Goal: Task Accomplishment & Management: Complete application form

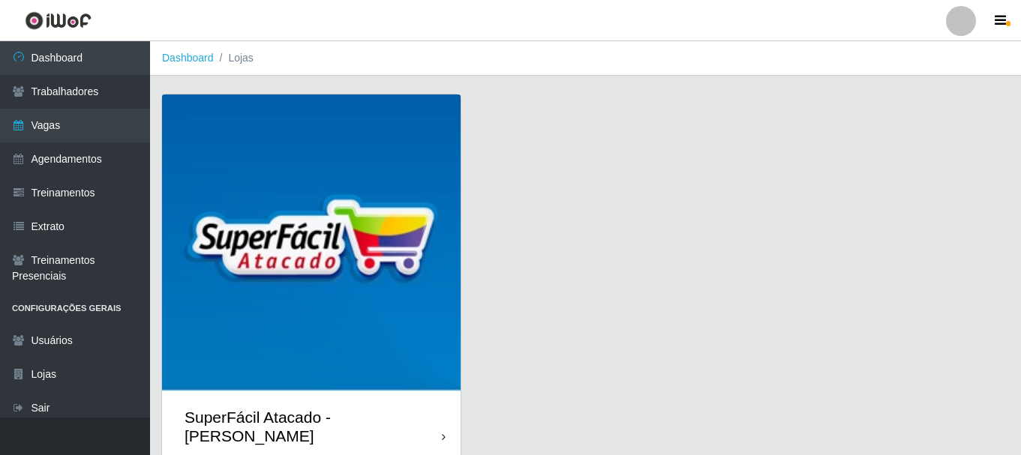
click at [441, 414] on div "SuperFácil Atacado - [PERSON_NAME]" at bounding box center [311, 427] width 299 height 68
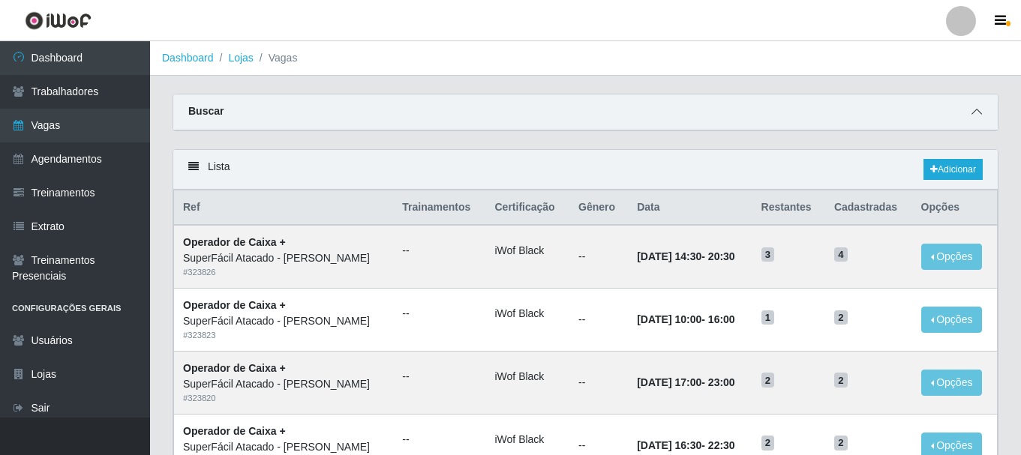
click at [981, 115] on icon at bounding box center [976, 112] width 11 height 11
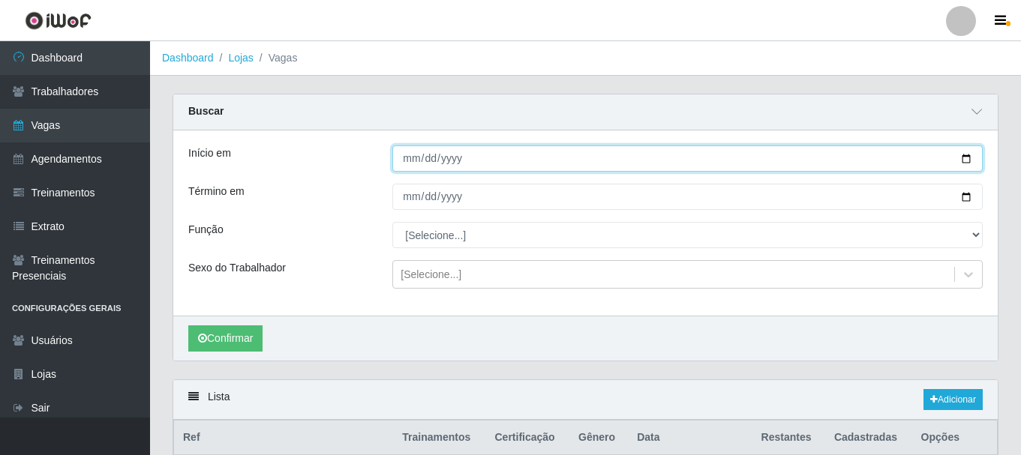
click at [963, 158] on input "Início em" at bounding box center [687, 159] width 590 height 26
type input "2025-09-01"
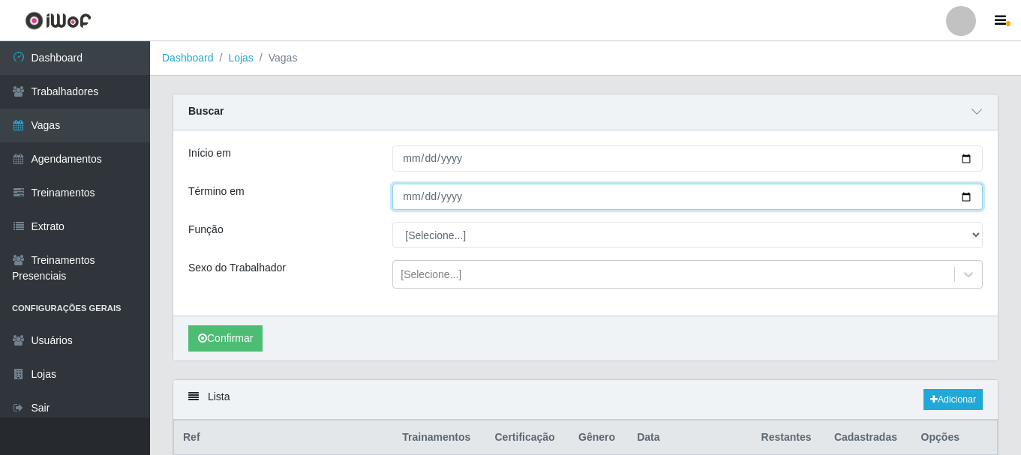
click at [965, 196] on input "Término em" at bounding box center [687, 197] width 590 height 26
type input "2025-09-01"
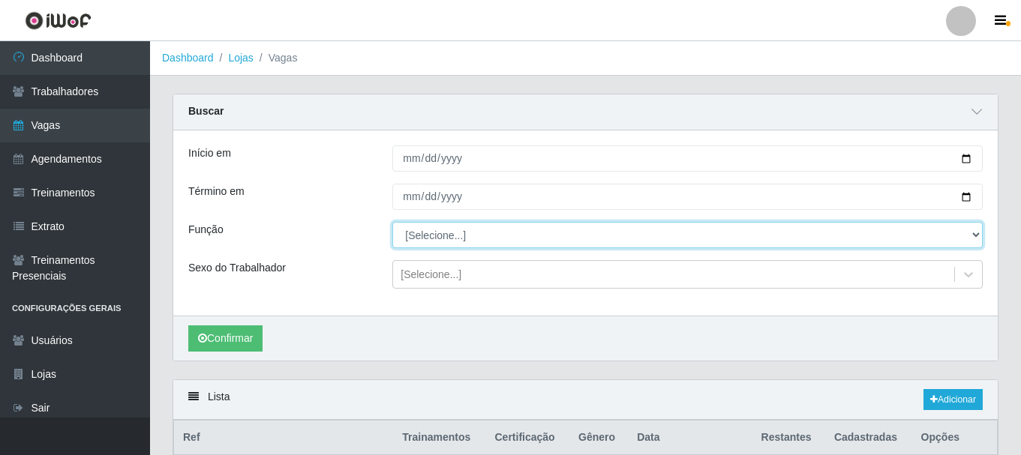
click at [969, 235] on select "[Selecione...] Embalador Embalador + Embalador ++ Operador de Caixa Operador de…" at bounding box center [687, 235] width 590 height 26
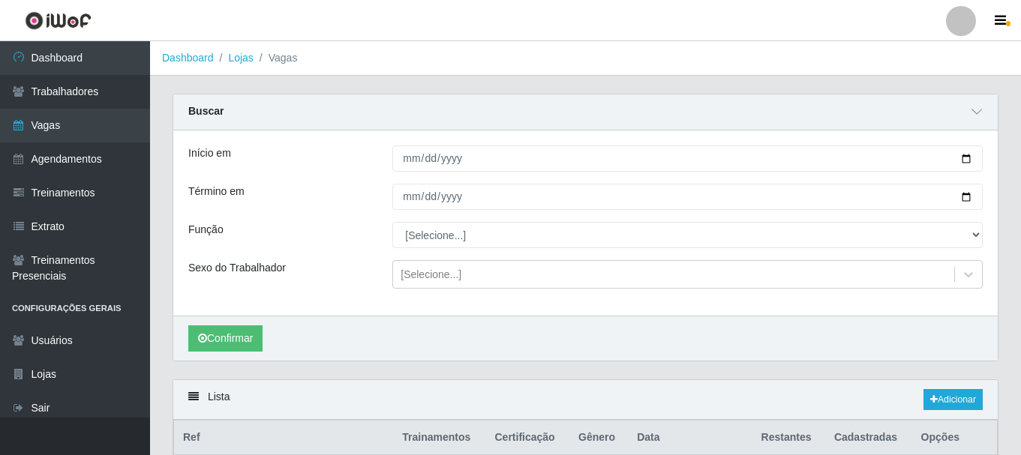
click at [560, 378] on div "Carregando... Buscar Início em 2025-09-01 Término em 2025-09-01 Função [Selecio…" at bounding box center [585, 237] width 848 height 286
click at [227, 340] on button "Confirmar" at bounding box center [225, 339] width 74 height 26
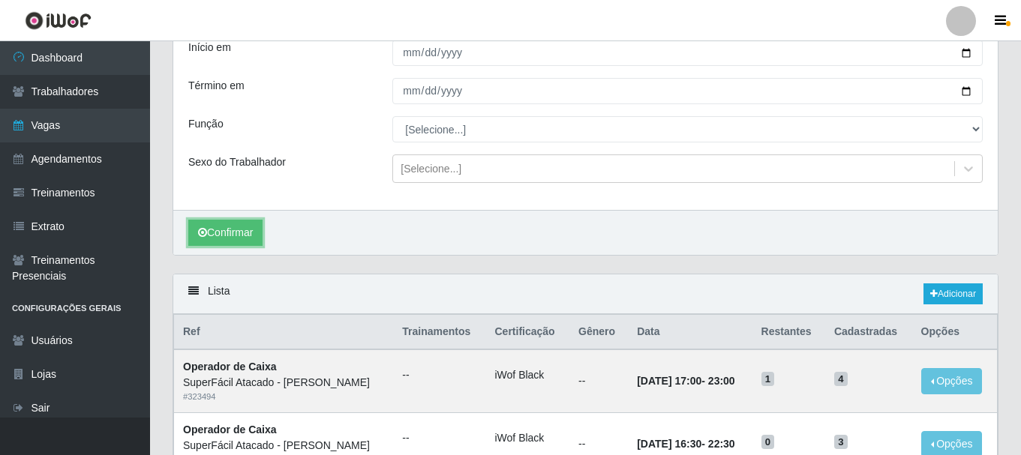
scroll to position [31, 0]
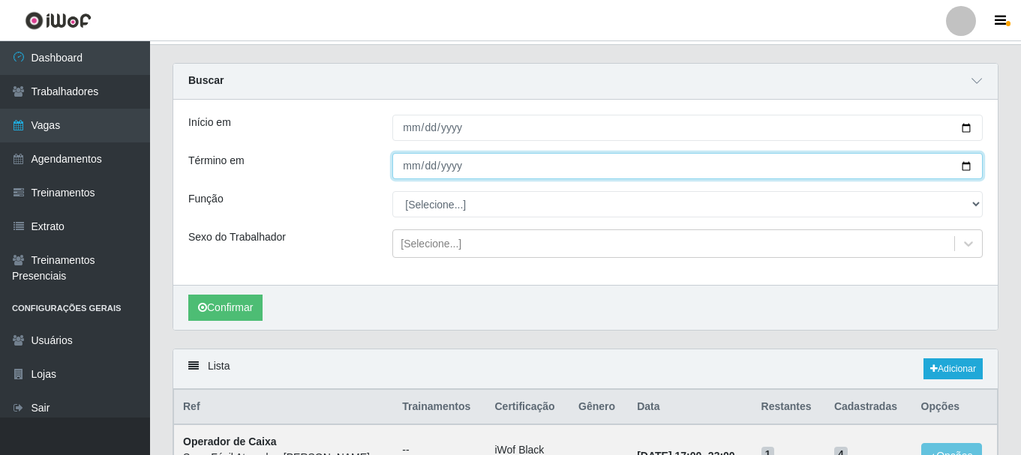
click at [968, 167] on input "2025-09-01" at bounding box center [687, 166] width 590 height 26
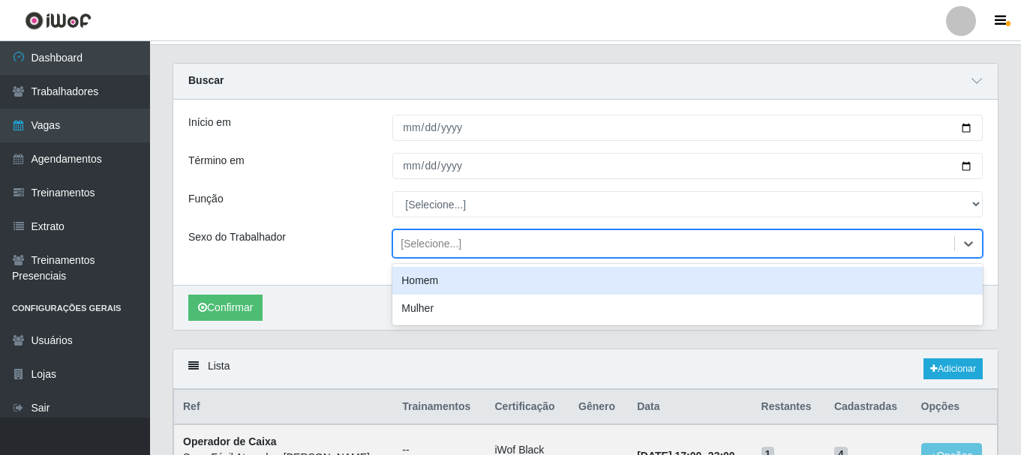
click at [603, 257] on div "[Selecione...]" at bounding box center [687, 244] width 590 height 29
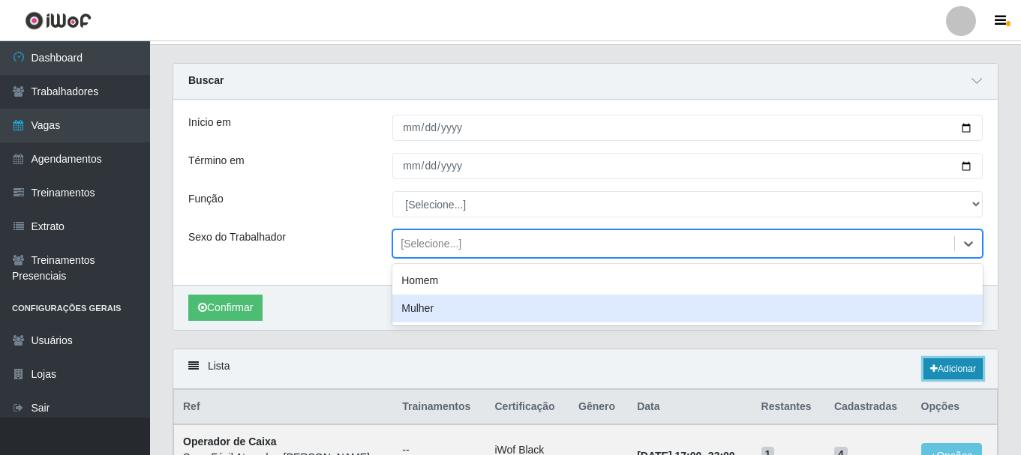
click at [957, 368] on link "Adicionar" at bounding box center [952, 369] width 59 height 21
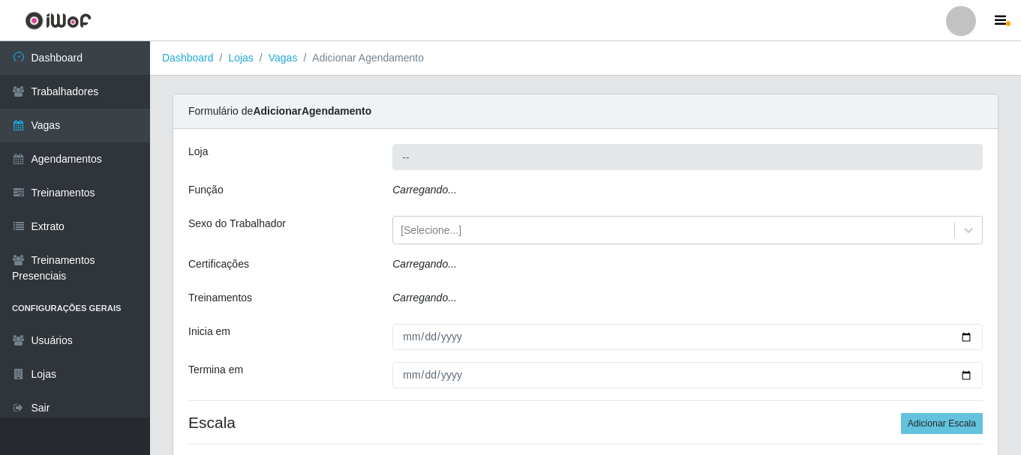
type input "SuperFácil Atacado - [PERSON_NAME]"
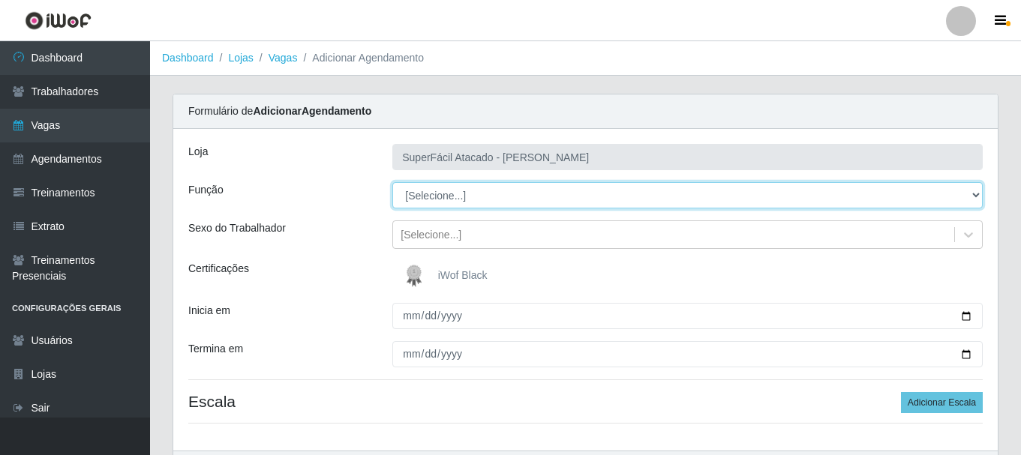
click at [977, 197] on select "[Selecione...] Embalador Embalador + Embalador ++ Operador de Caixa Operador de…" at bounding box center [687, 195] width 590 height 26
select select "24"
click at [392, 182] on select "[Selecione...] Embalador Embalador + Embalador ++ Operador de Caixa Operador de…" at bounding box center [687, 195] width 590 height 26
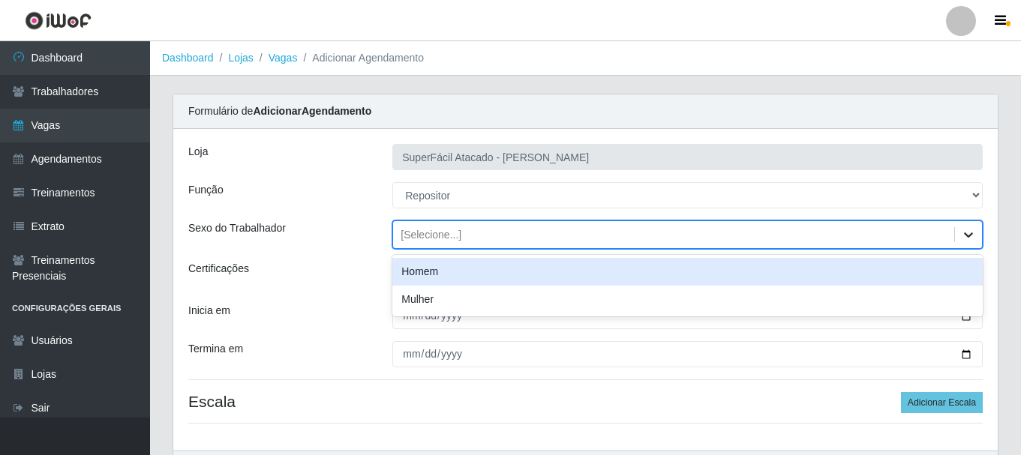
click at [973, 237] on icon at bounding box center [968, 234] width 15 height 15
click at [449, 275] on div "Homem" at bounding box center [687, 272] width 590 height 28
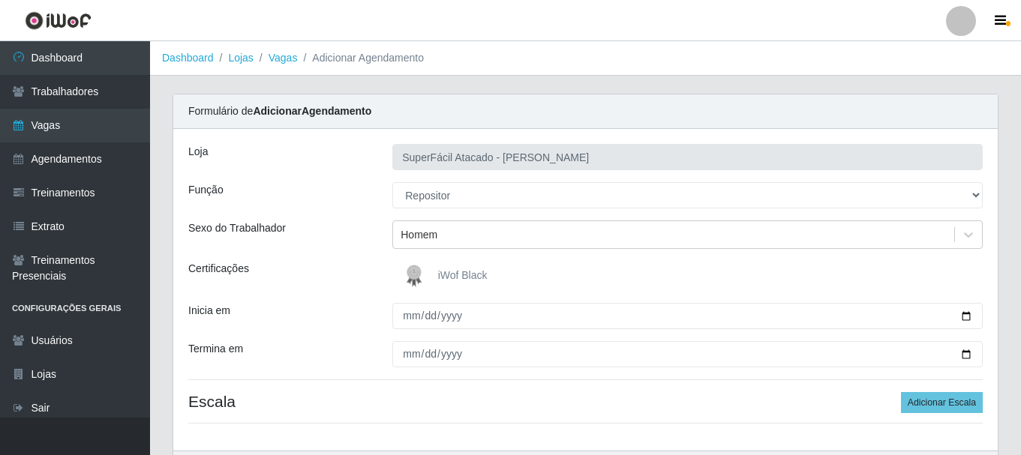
click at [468, 272] on span "iWof Black" at bounding box center [463, 275] width 50 height 12
click at [0, 0] on input "iWof Black" at bounding box center [0, 0] width 0 height 0
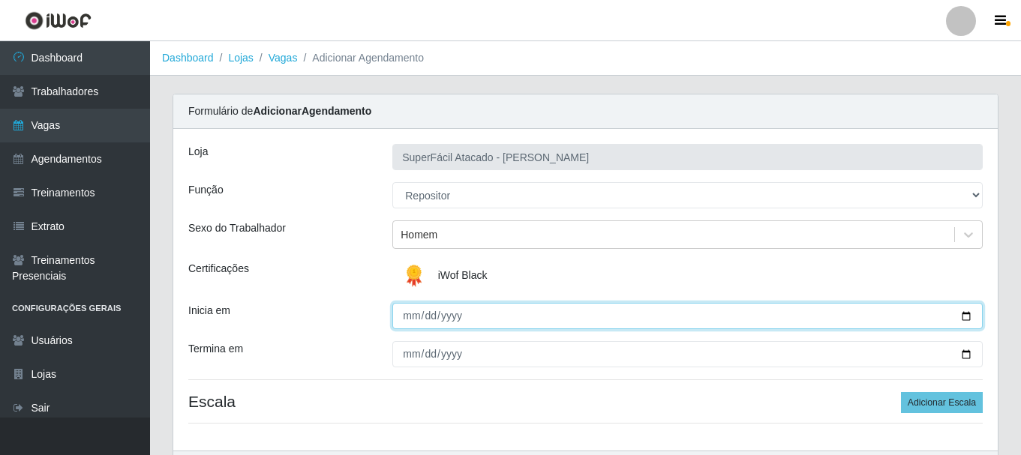
click at [962, 317] on input "Inicia em" at bounding box center [687, 316] width 590 height 26
type input "2025-09-01"
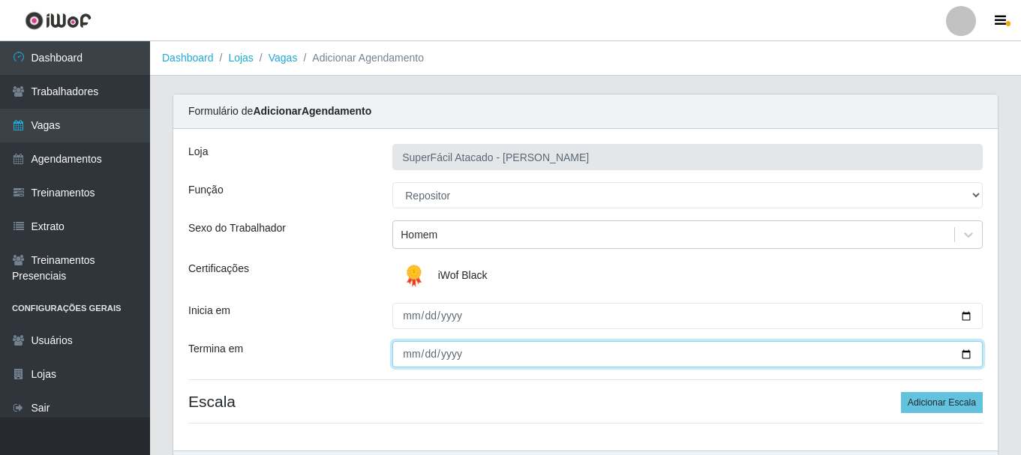
click at [962, 353] on input "Termina em" at bounding box center [687, 354] width 590 height 26
type input "2025-09-06"
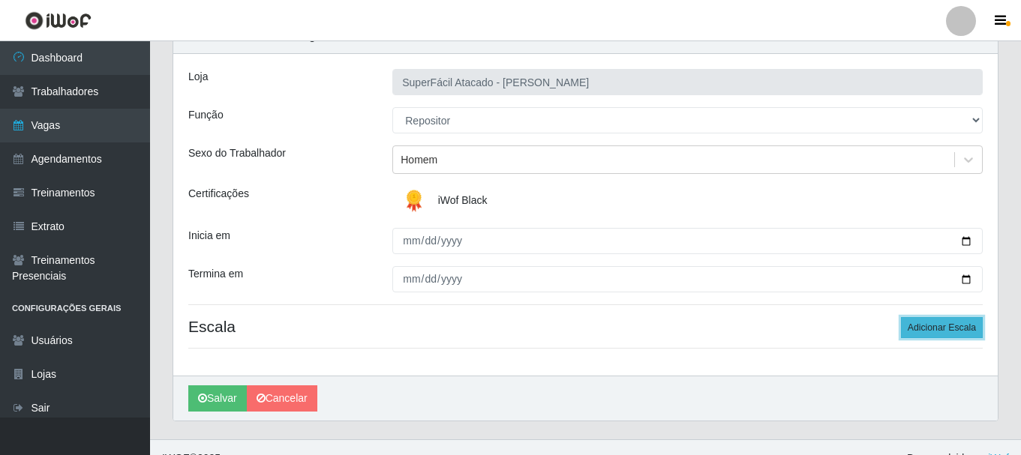
click at [941, 334] on button "Adicionar Escala" at bounding box center [942, 327] width 82 height 21
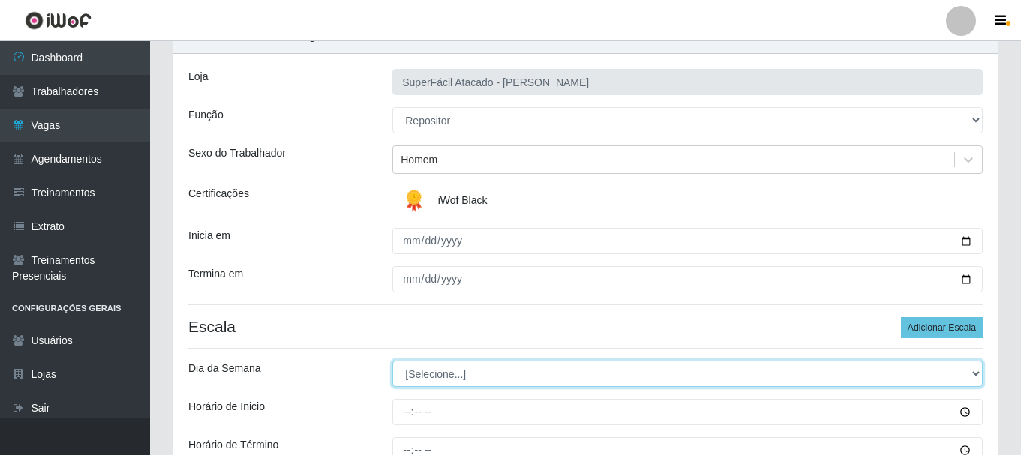
click at [974, 371] on select "[Selecione...] Segunda Terça Quarta Quinta Sexta Sábado Domingo" at bounding box center [687, 374] width 590 height 26
select select "1"
click at [392, 361] on select "[Selecione...] Segunda Terça Quarta Quinta Sexta Sábado Domingo" at bounding box center [687, 374] width 590 height 26
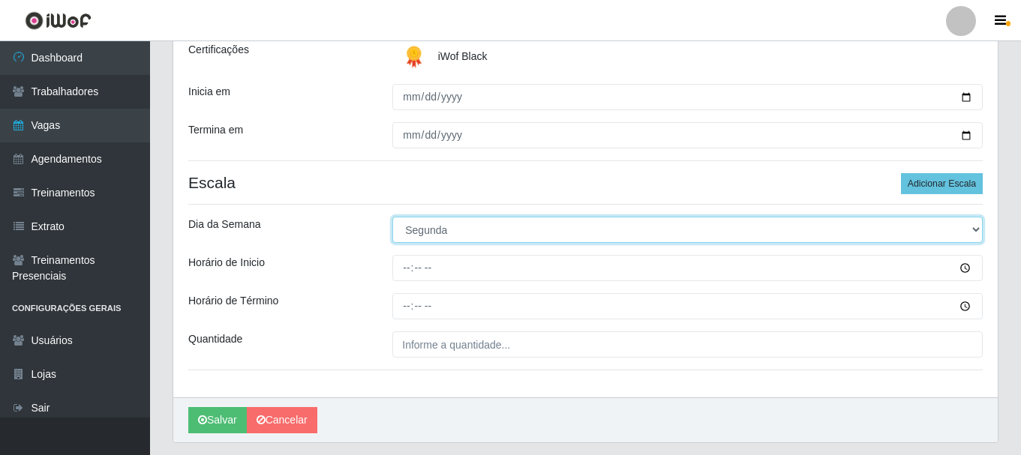
scroll to position [225, 0]
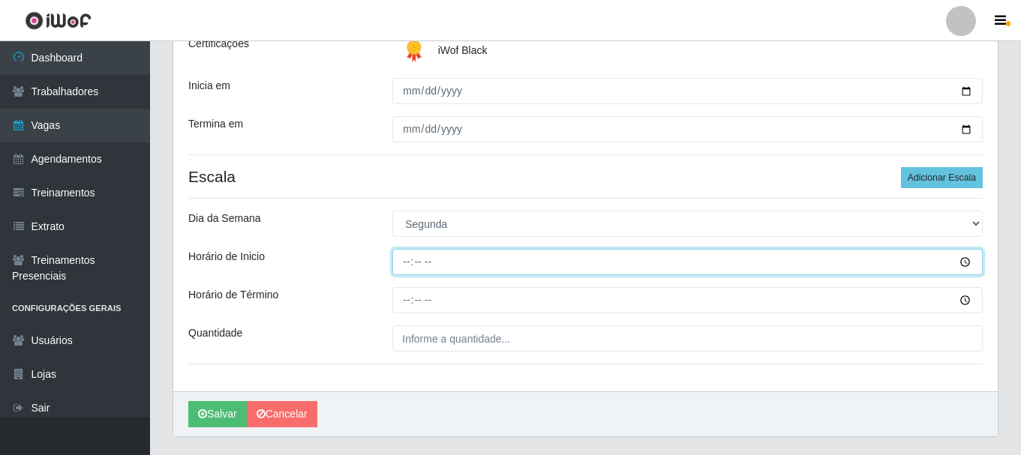
click at [401, 262] on input "Horário de Inicio" at bounding box center [687, 262] width 590 height 26
type input "08:00"
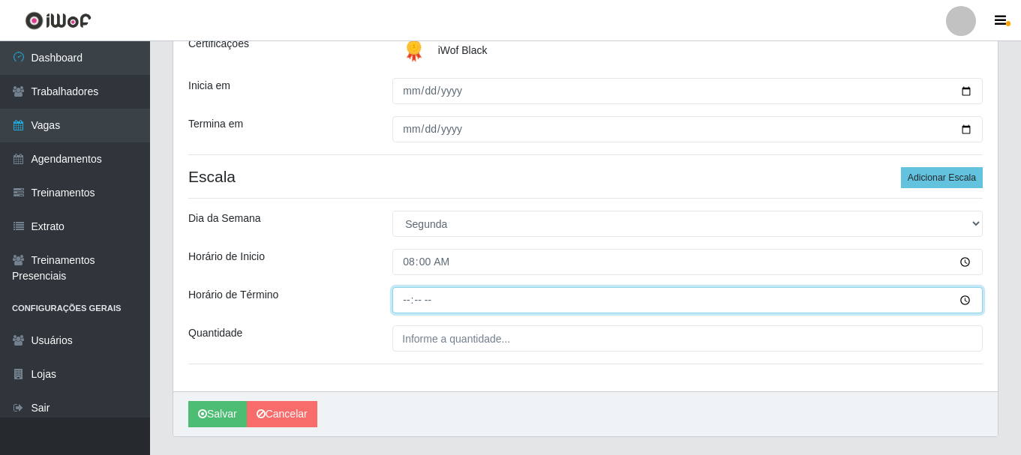
click at [408, 301] on input "Horário de Término" at bounding box center [687, 300] width 590 height 26
type input "14:00"
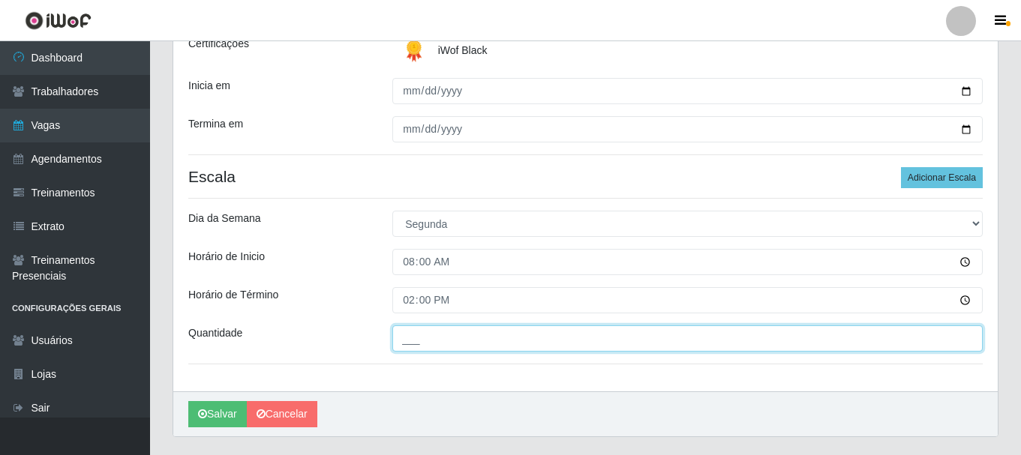
click at [426, 341] on input "___" at bounding box center [687, 339] width 590 height 26
type input "01_"
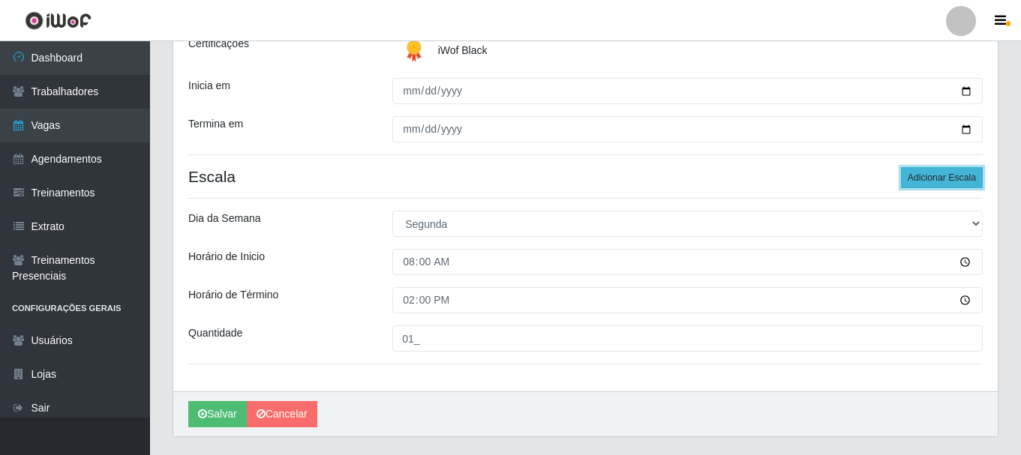
click at [925, 171] on button "Adicionar Escala" at bounding box center [942, 177] width 82 height 21
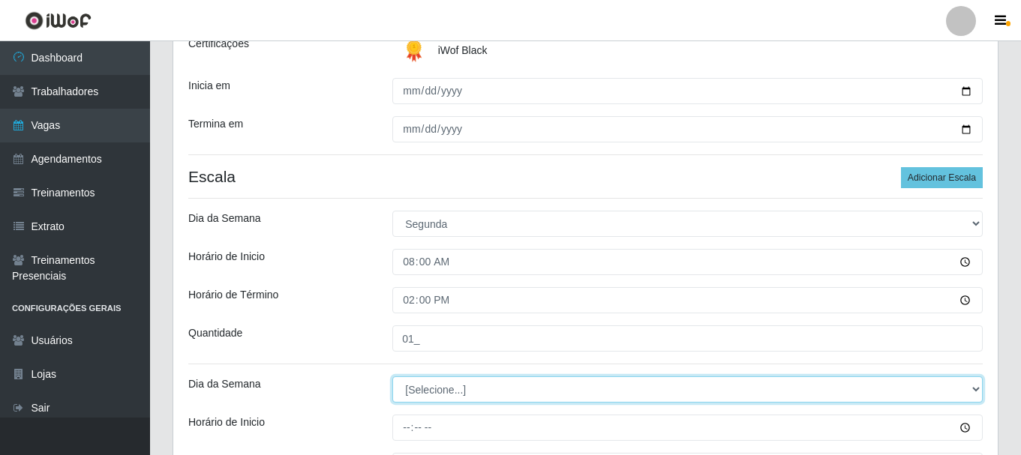
click at [976, 384] on select "[Selecione...] Segunda Terça Quarta Quinta Sexta Sábado Domingo" at bounding box center [687, 390] width 590 height 26
select select "1"
click at [392, 377] on select "[Selecione...] Segunda Terça Quarta Quinta Sexta Sábado Domingo" at bounding box center [687, 390] width 590 height 26
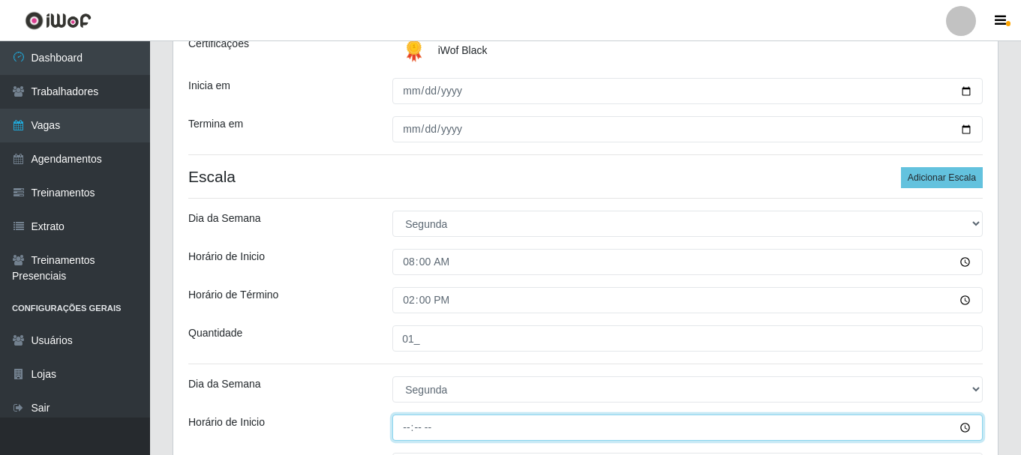
click at [408, 427] on input "Horário de Inicio" at bounding box center [687, 428] width 590 height 26
type input "16:00"
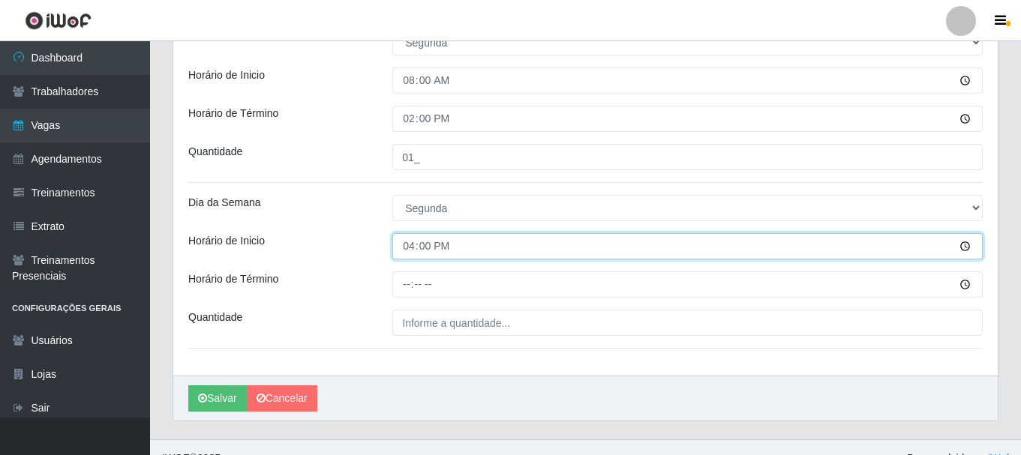
scroll to position [428, 0]
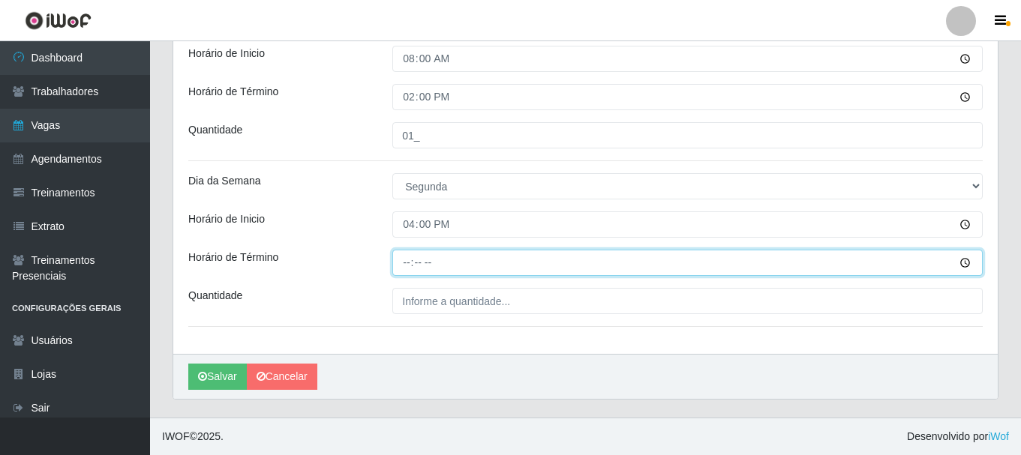
click at [404, 266] on input "Horário de Término" at bounding box center [687, 263] width 590 height 26
type input "22:00"
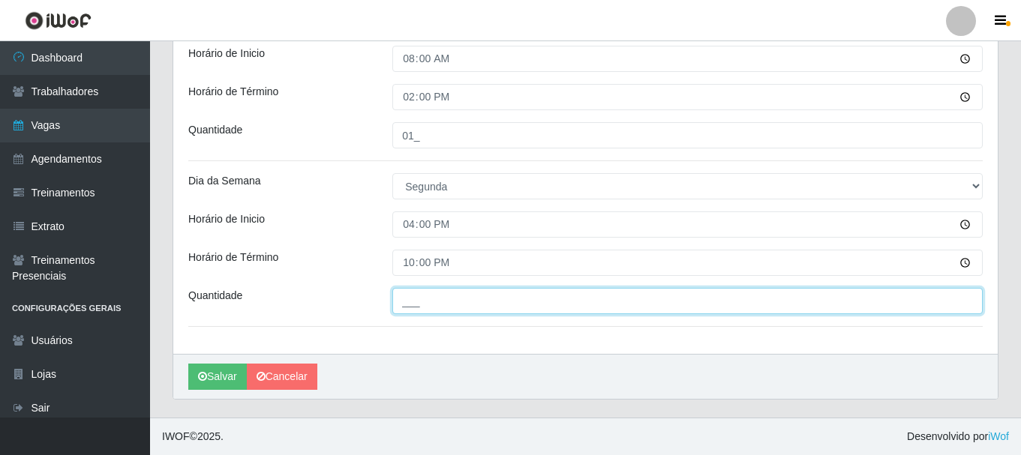
click at [410, 303] on input "___" at bounding box center [687, 301] width 590 height 26
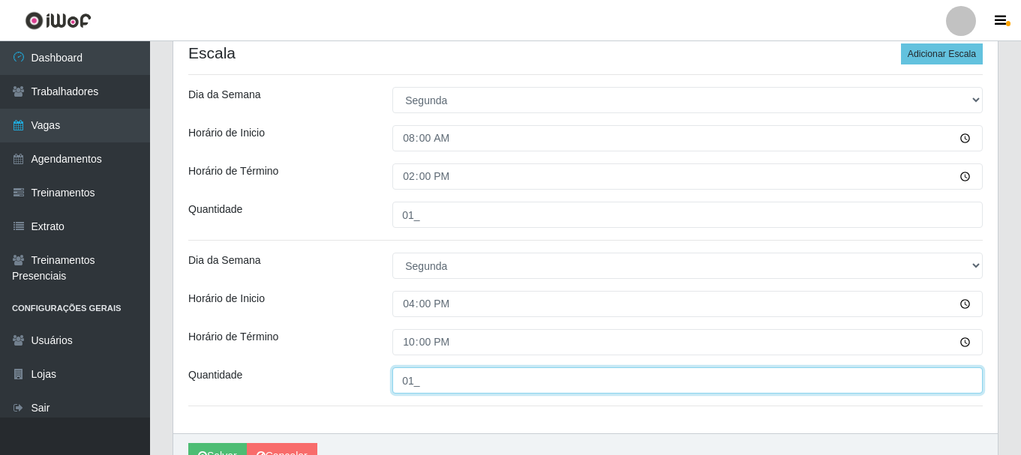
scroll to position [278, 0]
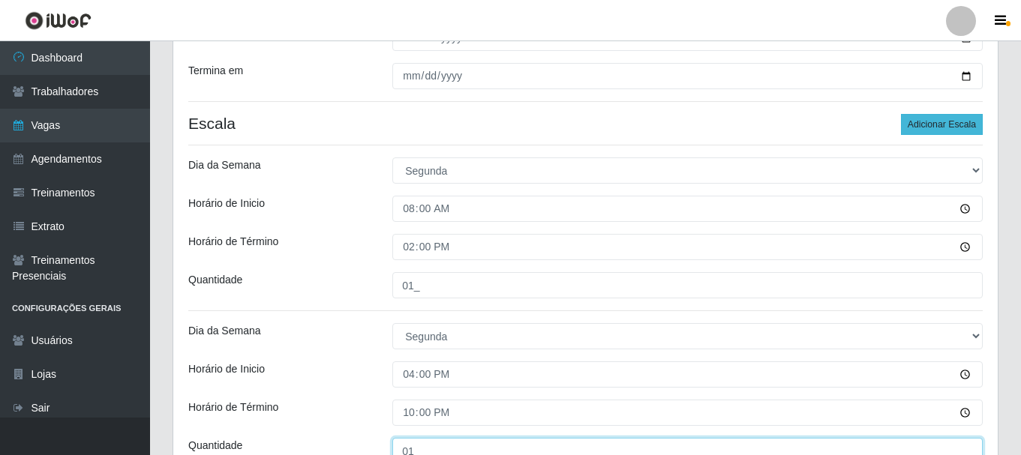
type input "01_"
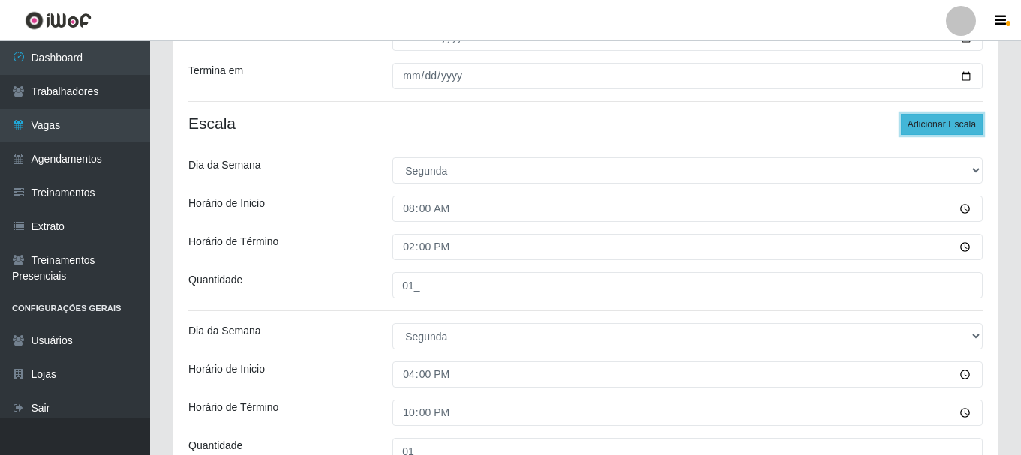
click at [923, 121] on button "Adicionar Escala" at bounding box center [942, 124] width 82 height 21
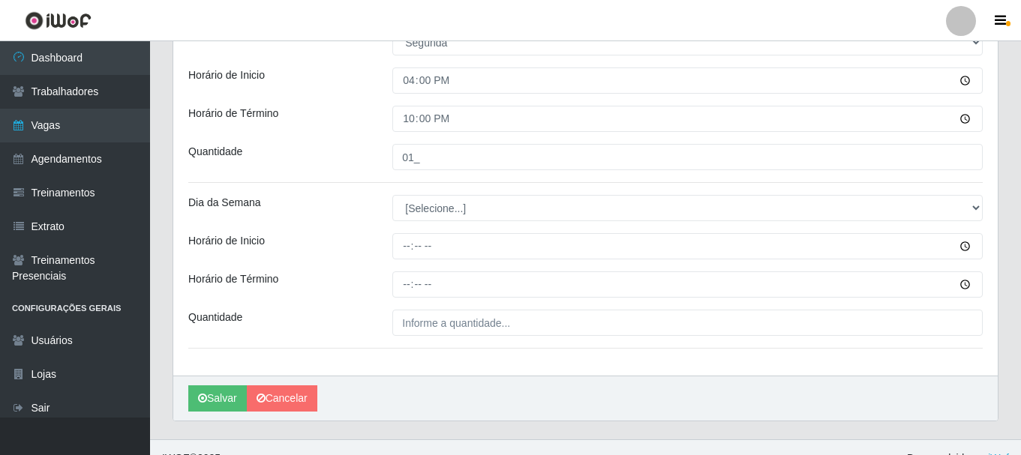
scroll to position [578, 0]
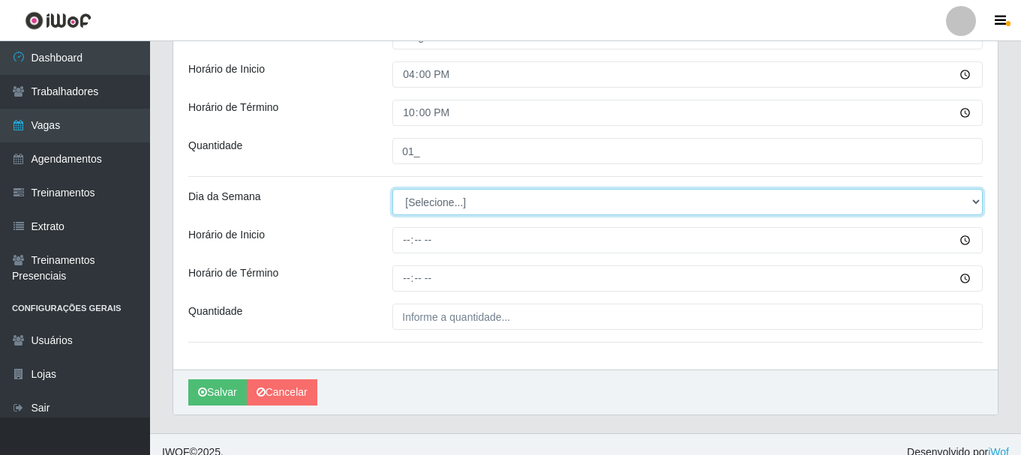
click at [971, 200] on select "[Selecione...] Segunda Terça Quarta Quinta Sexta Sábado Domingo" at bounding box center [687, 202] width 590 height 26
select select "2"
click at [392, 189] on select "[Selecione...] Segunda Terça Quarta Quinta Sexta Sábado Domingo" at bounding box center [687, 202] width 590 height 26
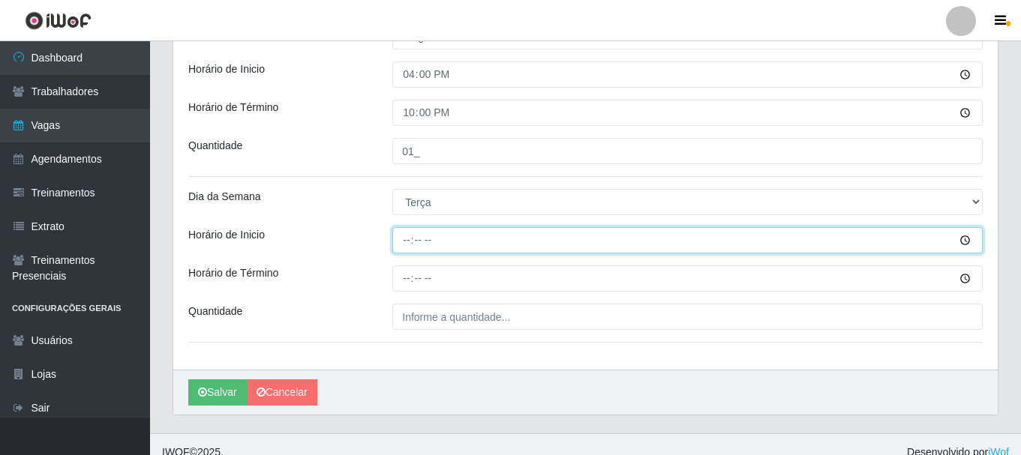
click at [401, 241] on input "Horário de Inicio" at bounding box center [687, 240] width 590 height 26
type input "08:00"
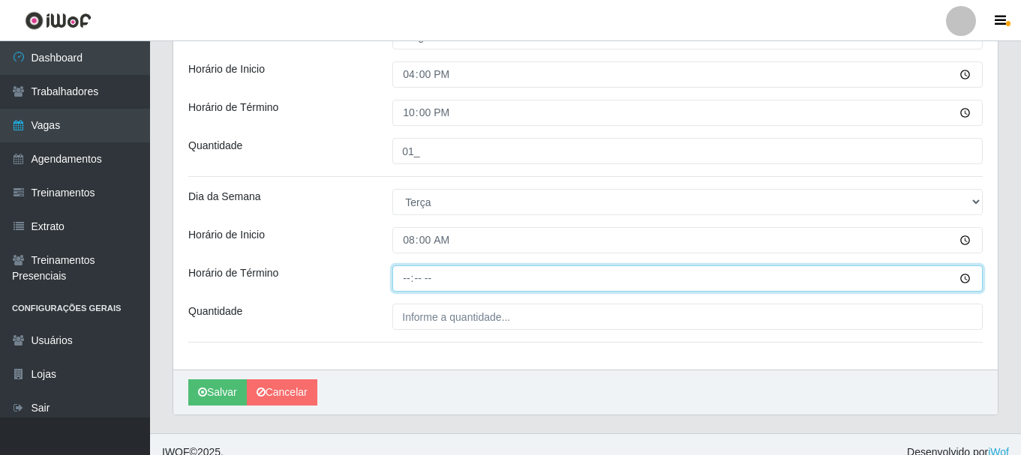
click at [407, 275] on input "Horário de Término" at bounding box center [687, 279] width 590 height 26
type input "14:00"
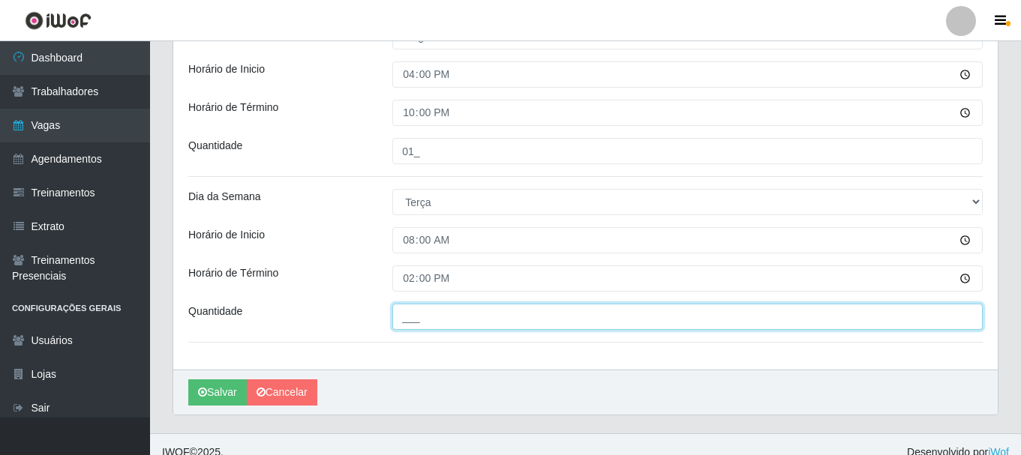
click at [412, 322] on input "___" at bounding box center [687, 317] width 590 height 26
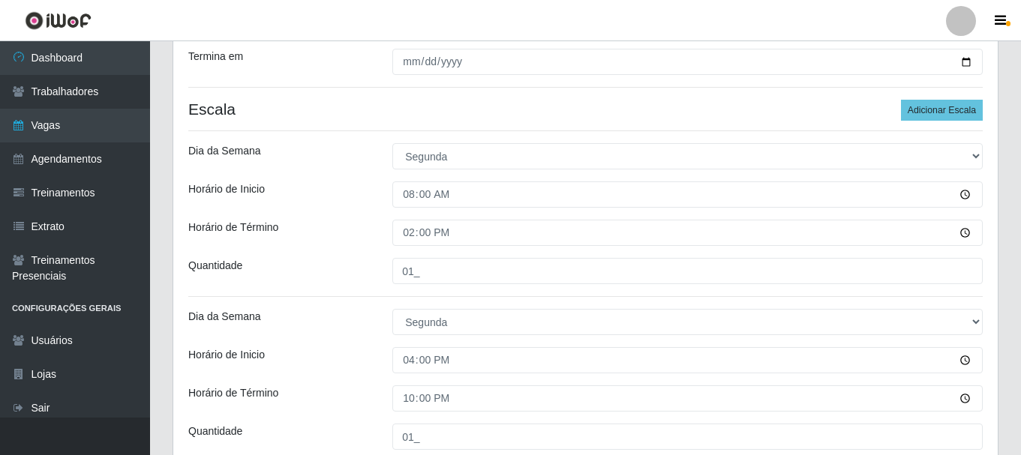
scroll to position [278, 0]
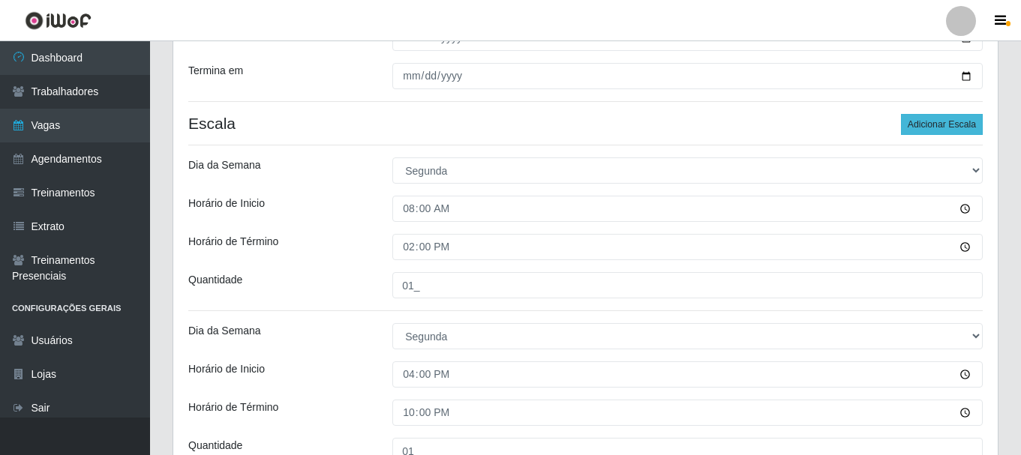
type input "01_"
click at [971, 125] on button "Adicionar Escala" at bounding box center [942, 124] width 82 height 21
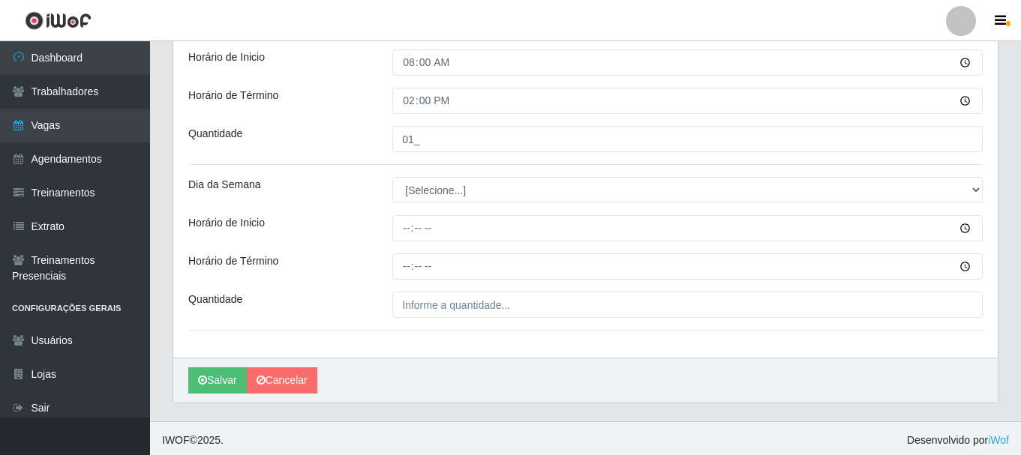
scroll to position [760, 0]
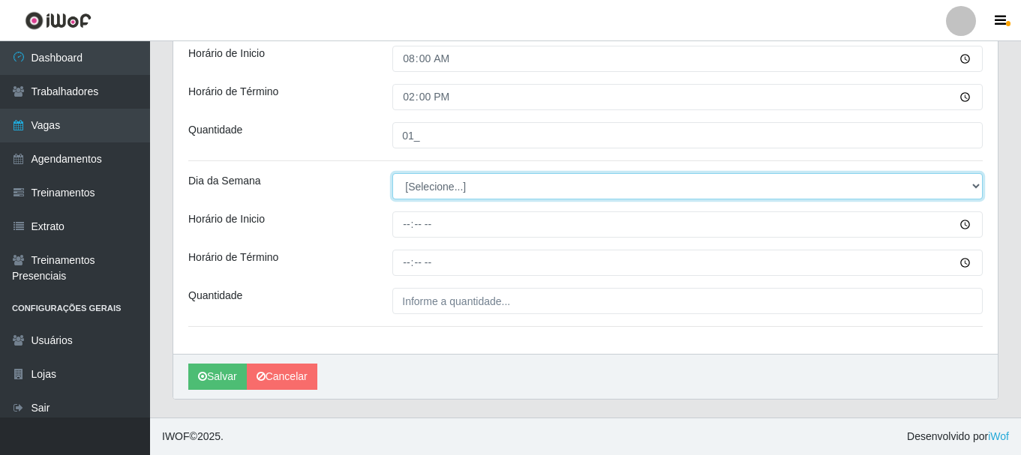
click at [975, 186] on select "[Selecione...] Segunda Terça Quarta Quinta Sexta Sábado Domingo" at bounding box center [687, 186] width 590 height 26
select select "2"
click at [392, 173] on select "[Selecione...] Segunda Terça Quarta Quinta Sexta Sábado Domingo" at bounding box center [687, 186] width 590 height 26
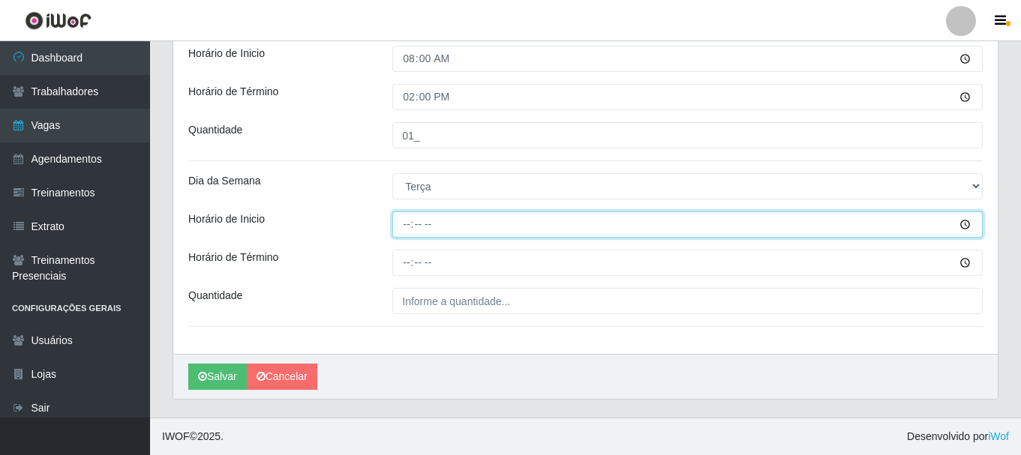
click at [407, 225] on input "Horário de Inicio" at bounding box center [687, 225] width 590 height 26
type input "16:00"
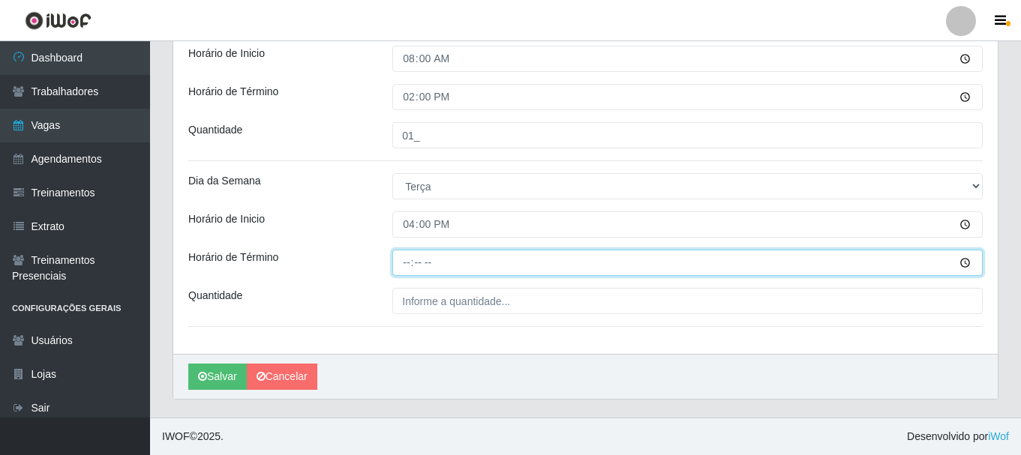
click at [408, 264] on input "Horário de Término" at bounding box center [687, 263] width 590 height 26
type input "22:00"
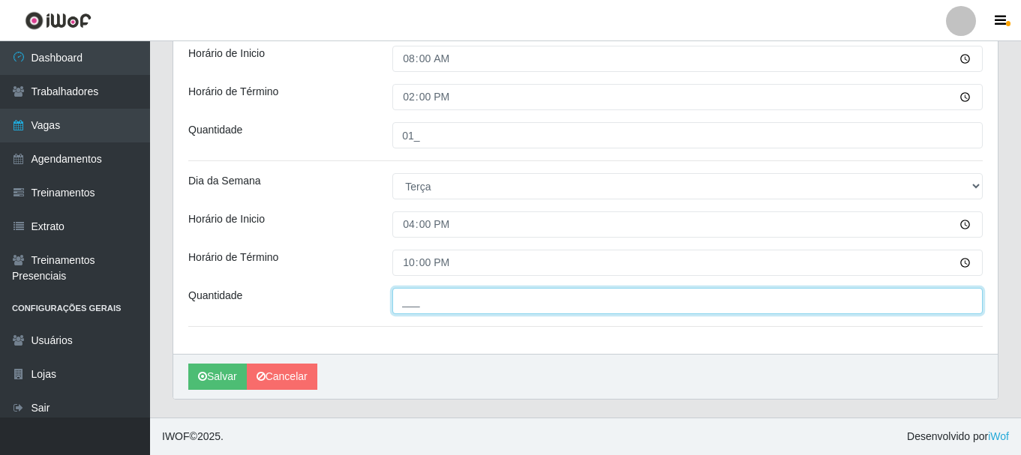
click at [413, 302] on input "___" at bounding box center [687, 301] width 590 height 26
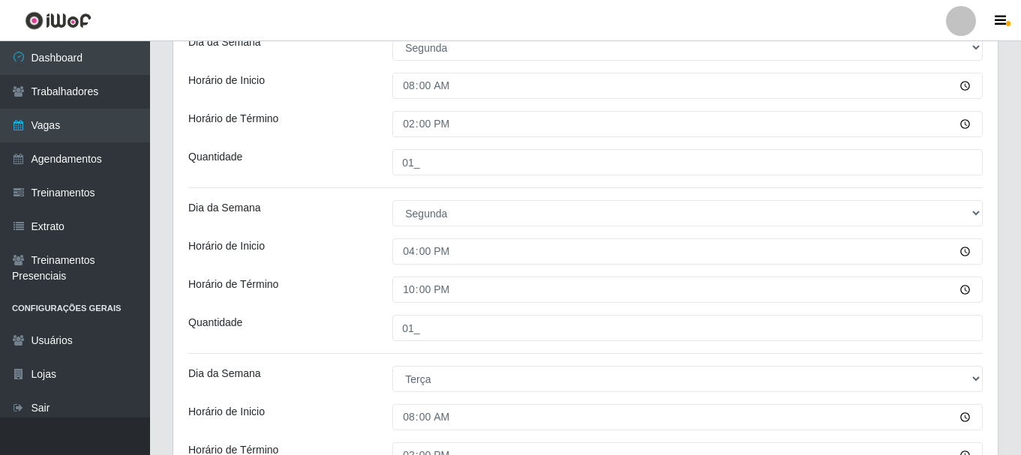
scroll to position [310, 0]
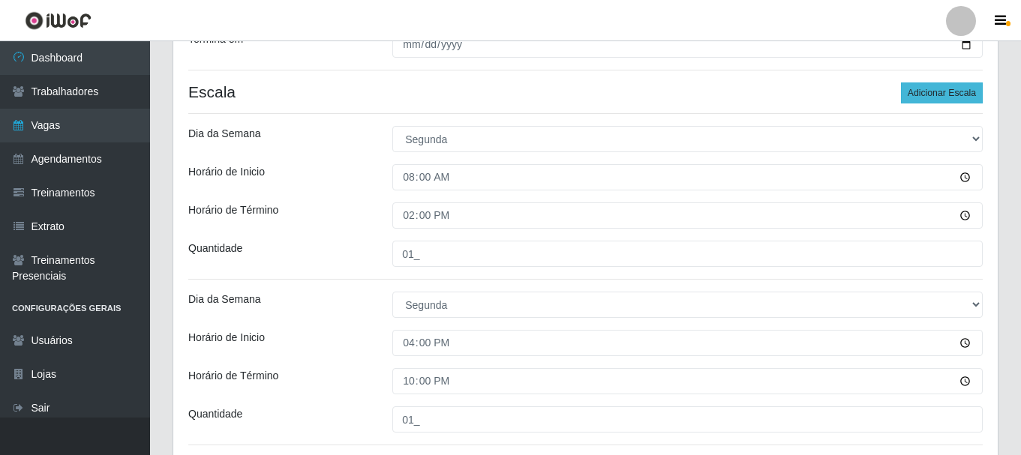
type input "01_"
click at [944, 91] on button "Adicionar Escala" at bounding box center [942, 93] width 82 height 21
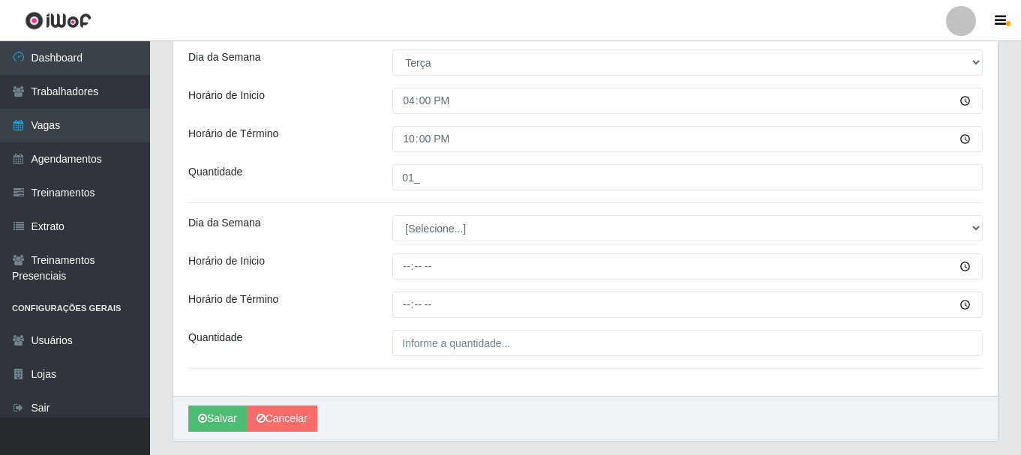
scroll to position [910, 0]
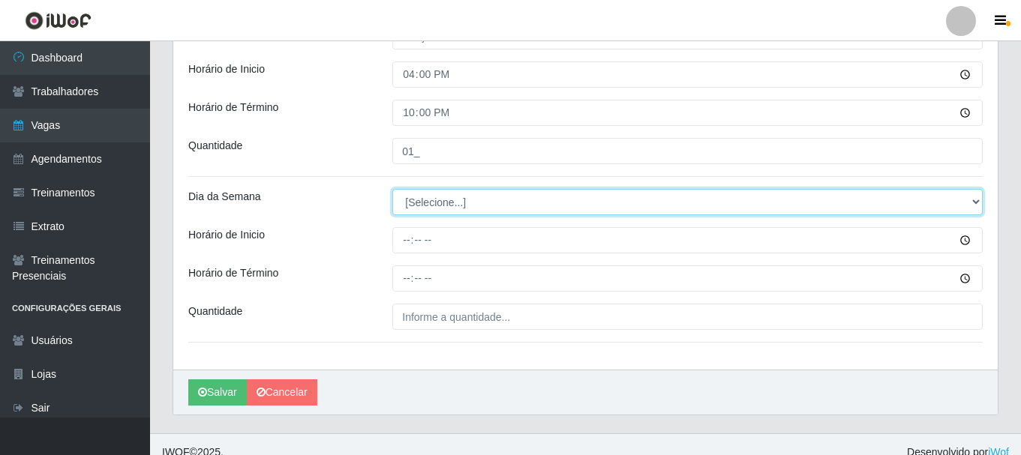
drag, startPoint x: 974, startPoint y: 202, endPoint x: 926, endPoint y: 212, distance: 48.4
click at [974, 202] on select "[Selecione...] Segunda Terça Quarta Quinta Sexta Sábado Domingo" at bounding box center [687, 202] width 590 height 26
select select "3"
click at [392, 189] on select "[Selecione...] Segunda Terça Quarta Quinta Sexta Sábado Domingo" at bounding box center [687, 202] width 590 height 26
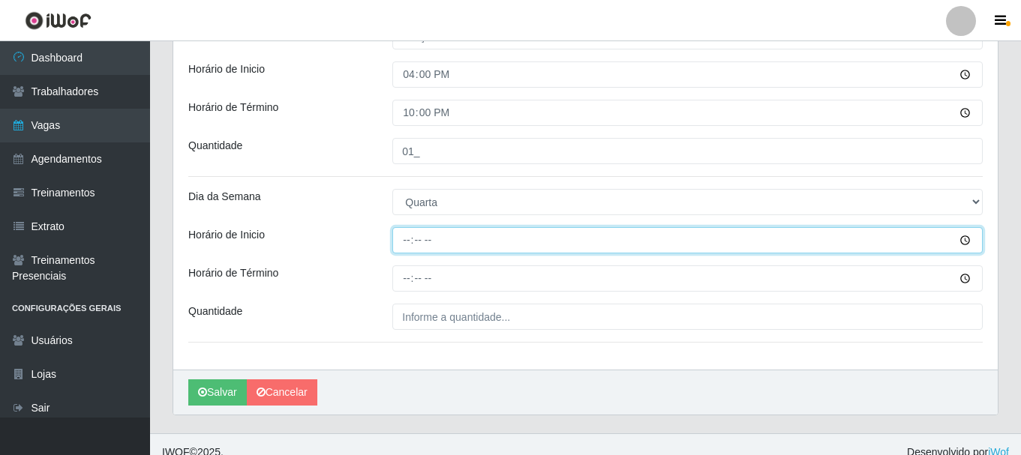
click at [409, 245] on input "Horário de Inicio" at bounding box center [687, 240] width 590 height 26
type input "08:00"
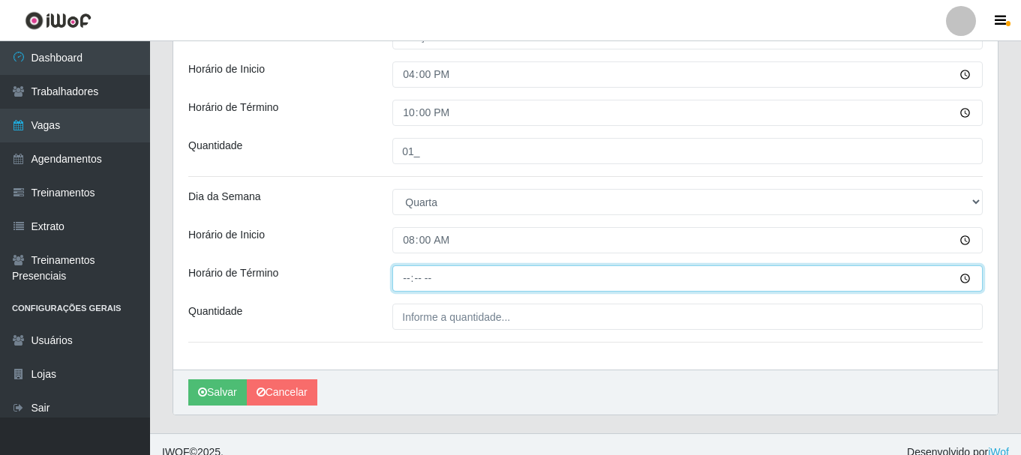
click at [404, 280] on input "Horário de Término" at bounding box center [687, 279] width 590 height 26
type input "14:00"
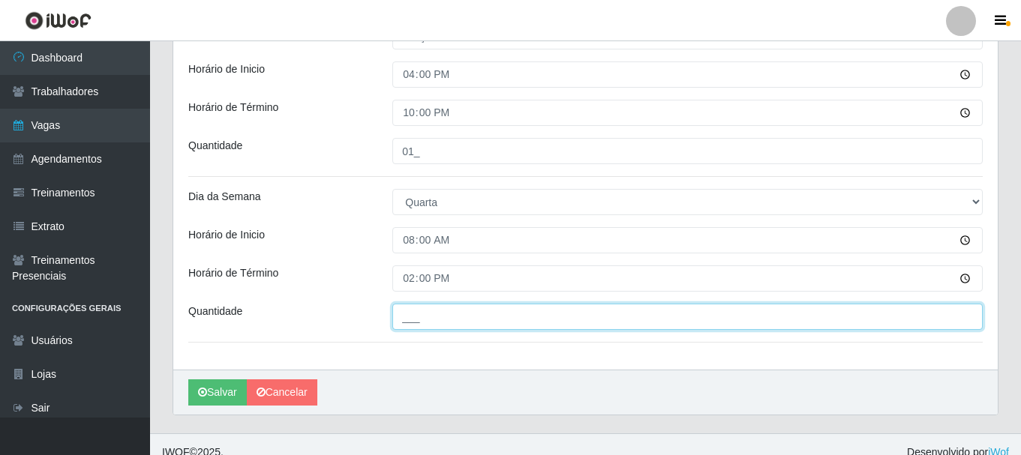
click at [410, 323] on input "___" at bounding box center [687, 317] width 590 height 26
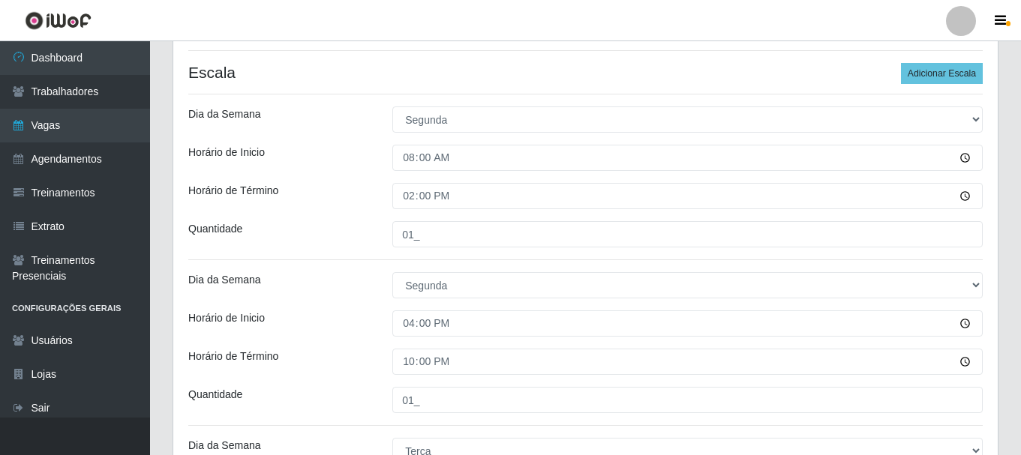
scroll to position [310, 0]
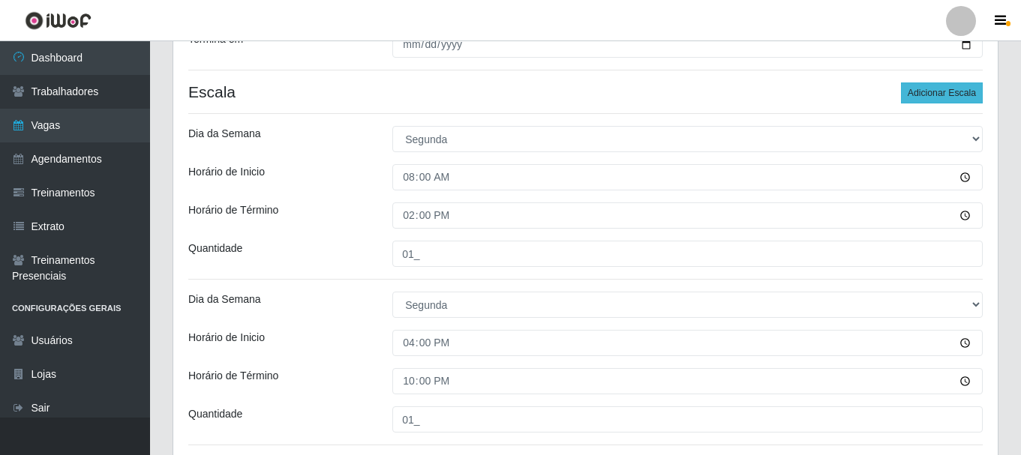
type input "01_"
click at [940, 89] on button "Adicionar Escala" at bounding box center [942, 93] width 82 height 21
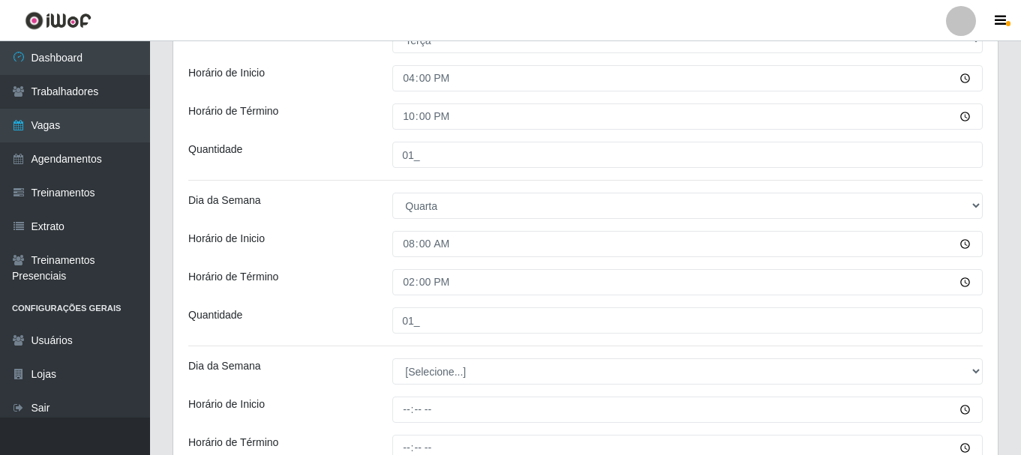
scroll to position [910, 0]
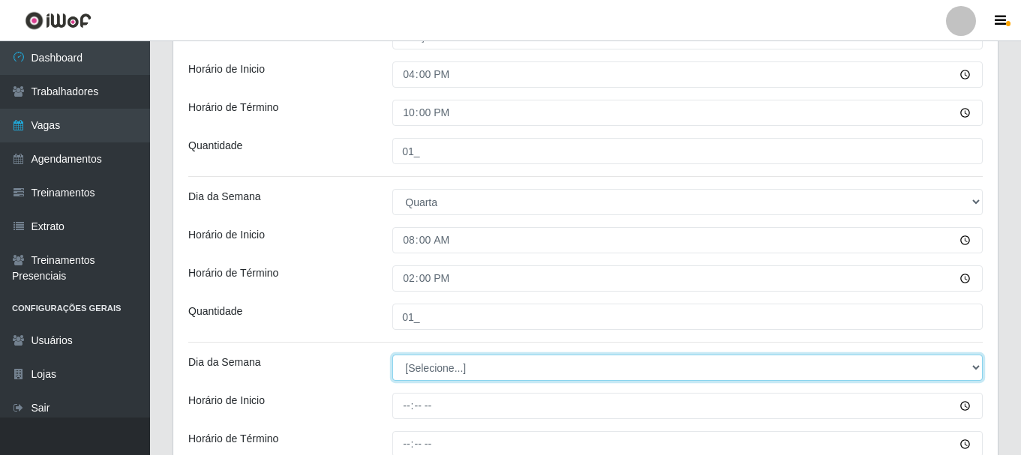
click at [471, 361] on select "[Selecione...] Segunda Terça Quarta Quinta Sexta Sábado Domingo" at bounding box center [687, 368] width 590 height 26
select select "3"
click at [392, 355] on select "[Selecione...] Segunda Terça Quarta Quinta Sexta Sábado Domingo" at bounding box center [687, 368] width 590 height 26
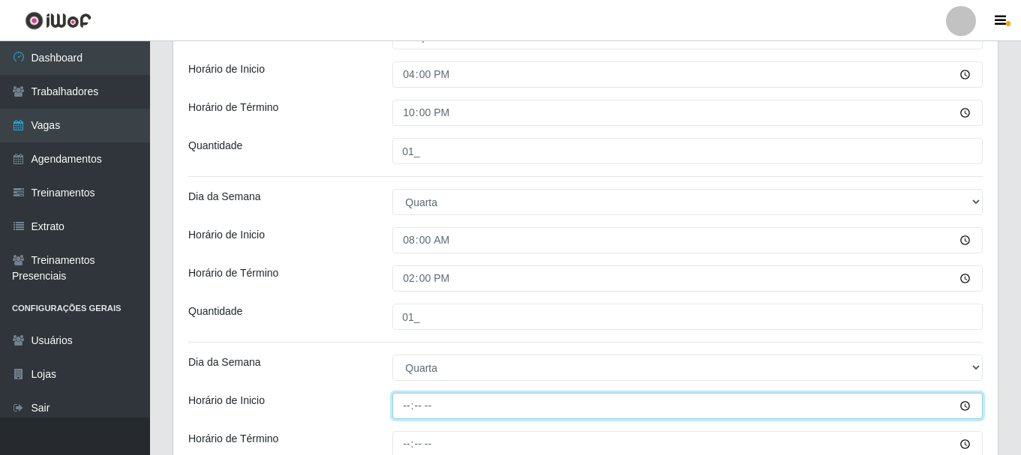
click at [407, 409] on input "Horário de Inicio" at bounding box center [687, 406] width 590 height 26
type input "16:00"
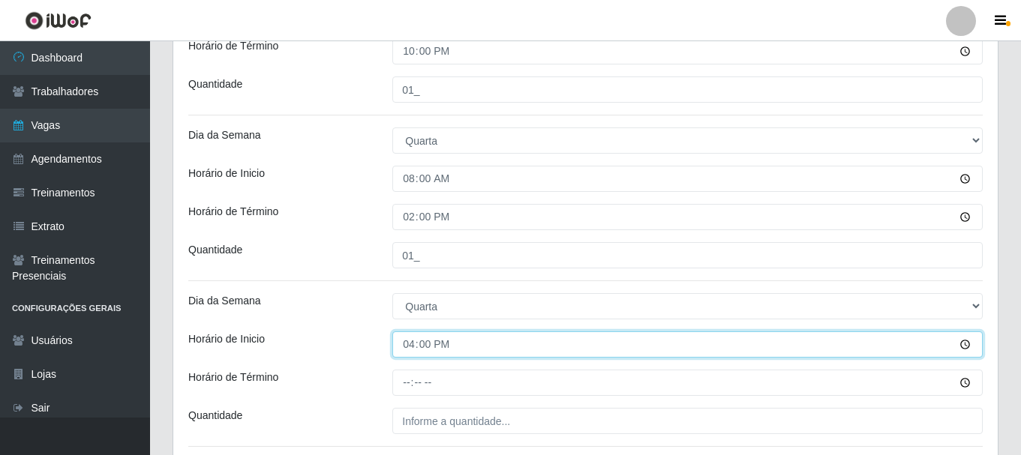
scroll to position [1091, 0]
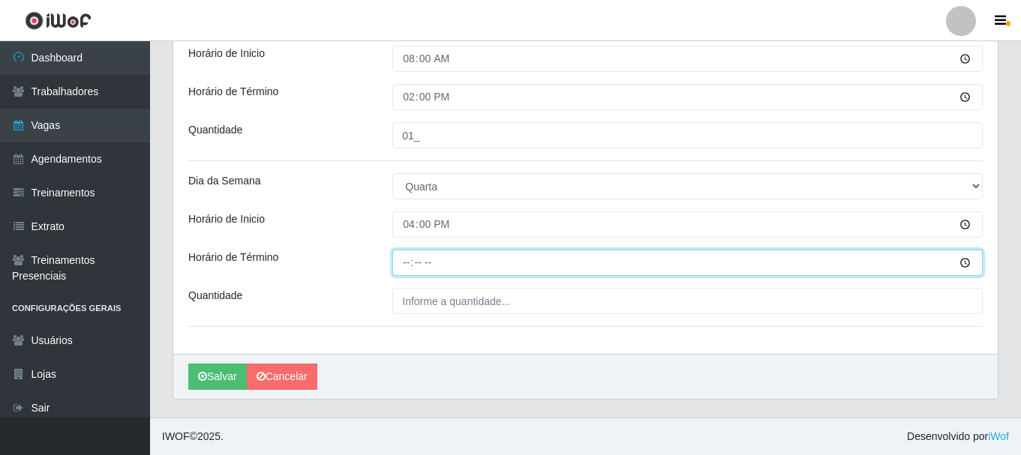
click at [410, 261] on input "Horário de Término" at bounding box center [687, 263] width 590 height 26
type input "22:00"
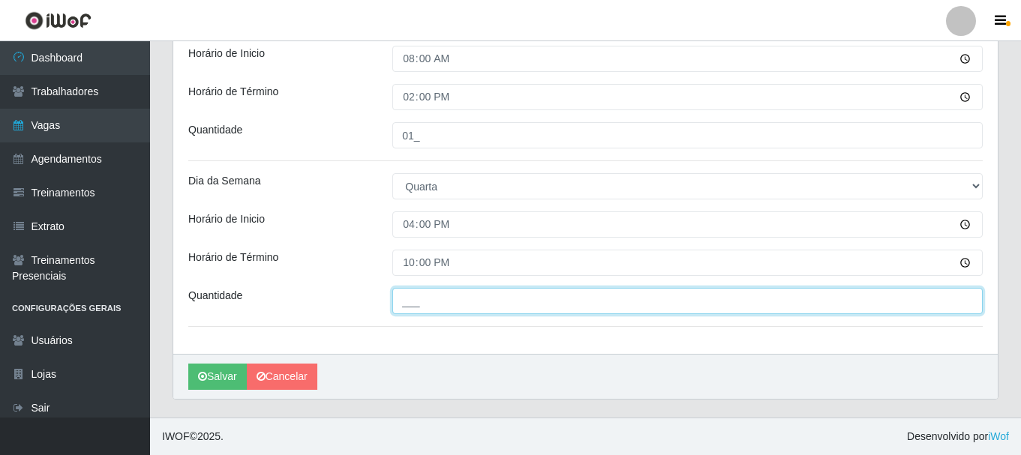
click at [427, 304] on input "___" at bounding box center [687, 301] width 590 height 26
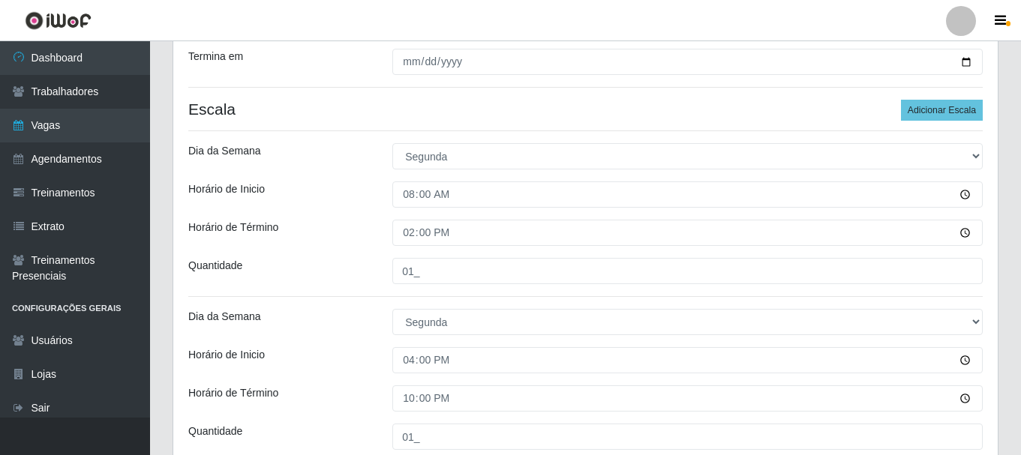
scroll to position [266, 0]
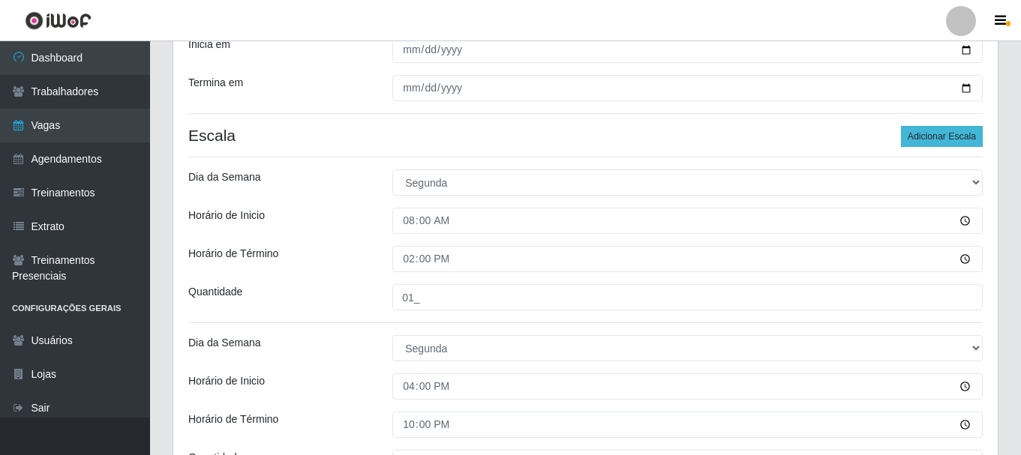
type input "01_"
click at [926, 137] on button "Adicionar Escala" at bounding box center [942, 136] width 82 height 21
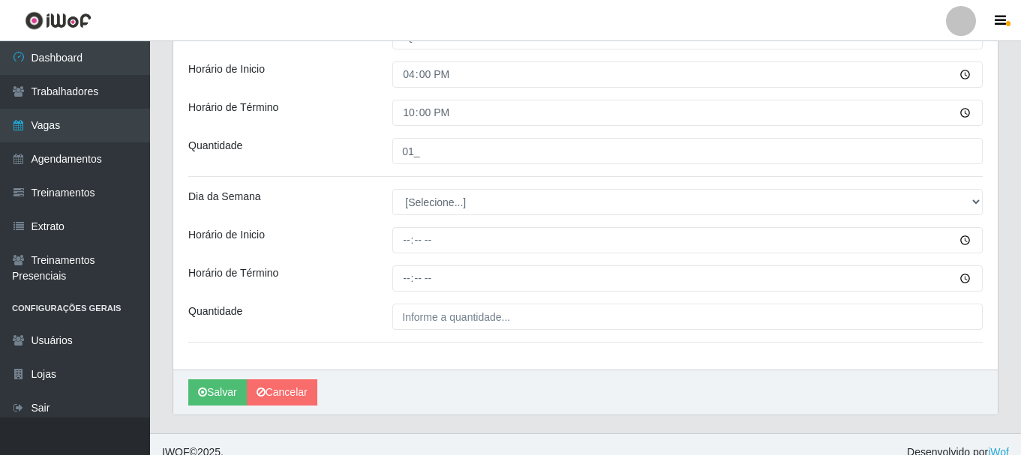
scroll to position [1257, 0]
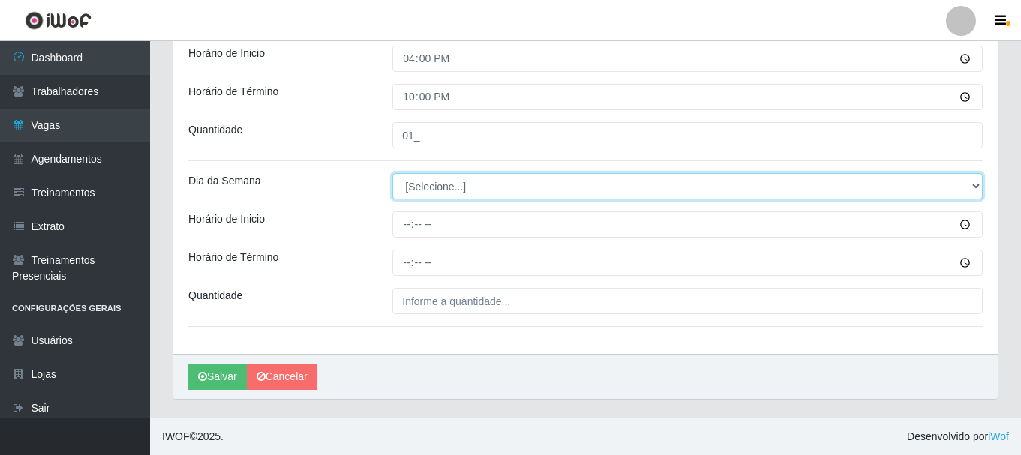
click at [977, 183] on select "[Selecione...] Segunda Terça Quarta Quinta Sexta Sábado Domingo" at bounding box center [687, 186] width 590 height 26
select select "4"
click at [392, 173] on select "[Selecione...] Segunda Terça Quarta Quinta Sexta Sábado Domingo" at bounding box center [687, 186] width 590 height 26
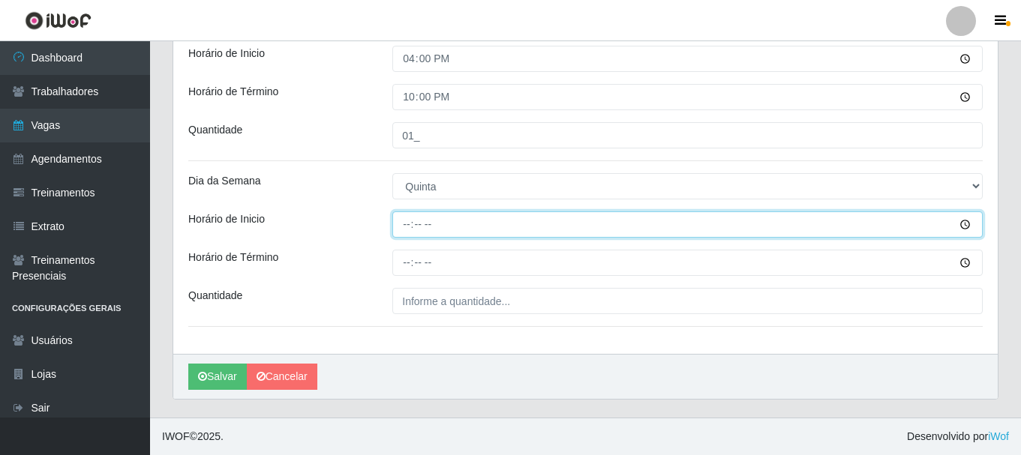
click at [405, 222] on input "Horário de Inicio" at bounding box center [687, 225] width 590 height 26
type input "08:00"
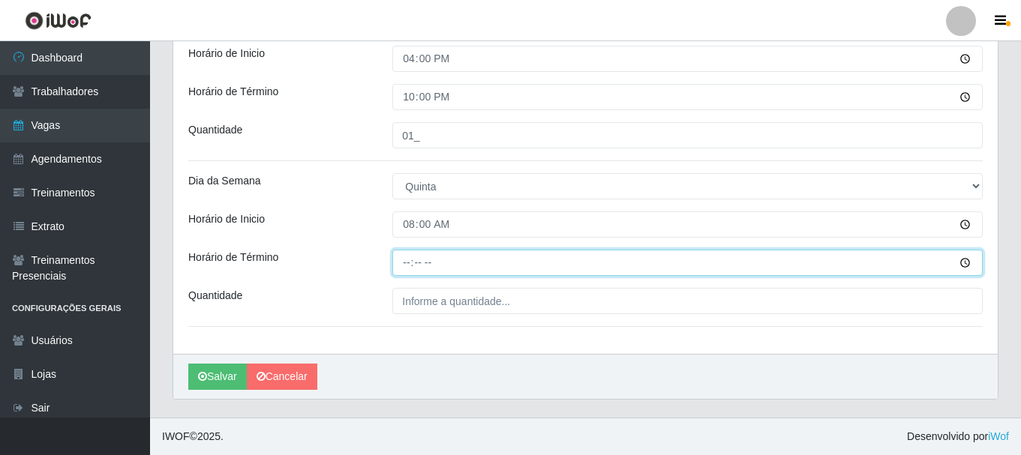
click at [404, 260] on input "Horário de Término" at bounding box center [687, 263] width 590 height 26
type input "14:00"
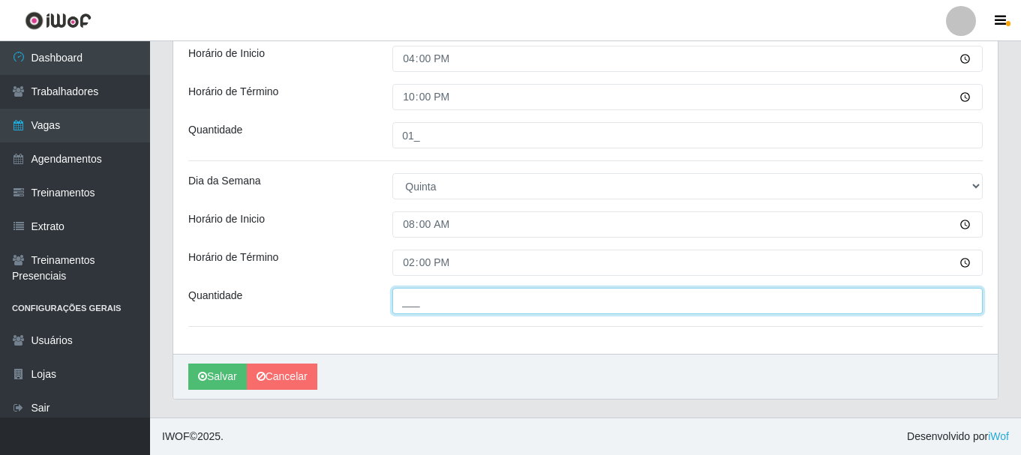
click at [428, 302] on input "___" at bounding box center [687, 301] width 590 height 26
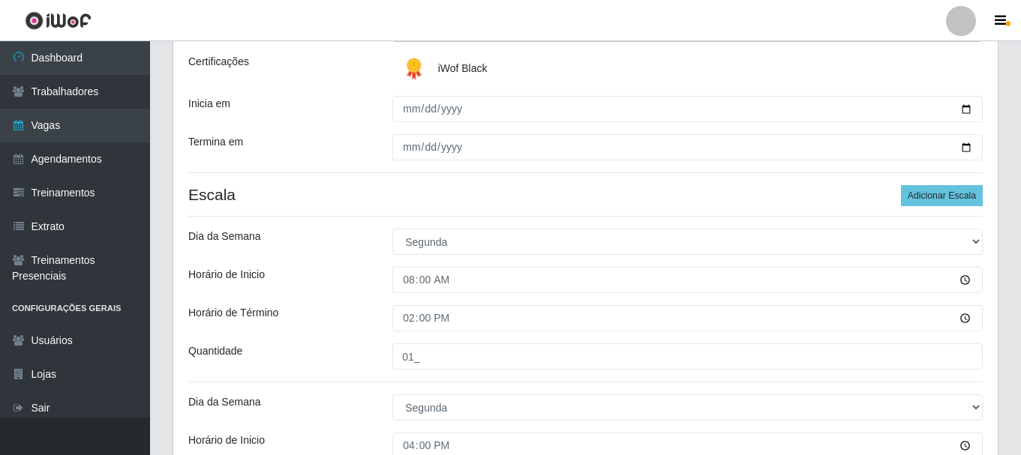
scroll to position [0, 0]
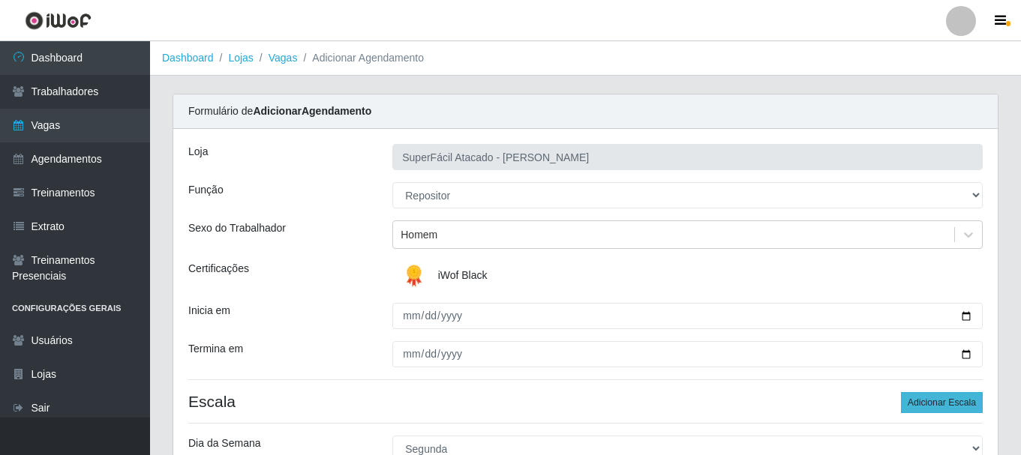
type input "01_"
click at [959, 403] on button "Adicionar Escala" at bounding box center [942, 402] width 82 height 21
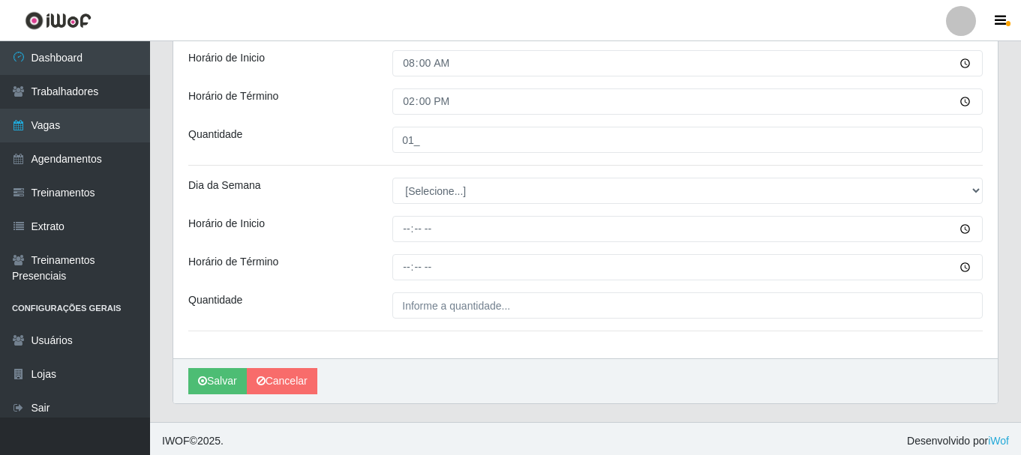
scroll to position [1423, 0]
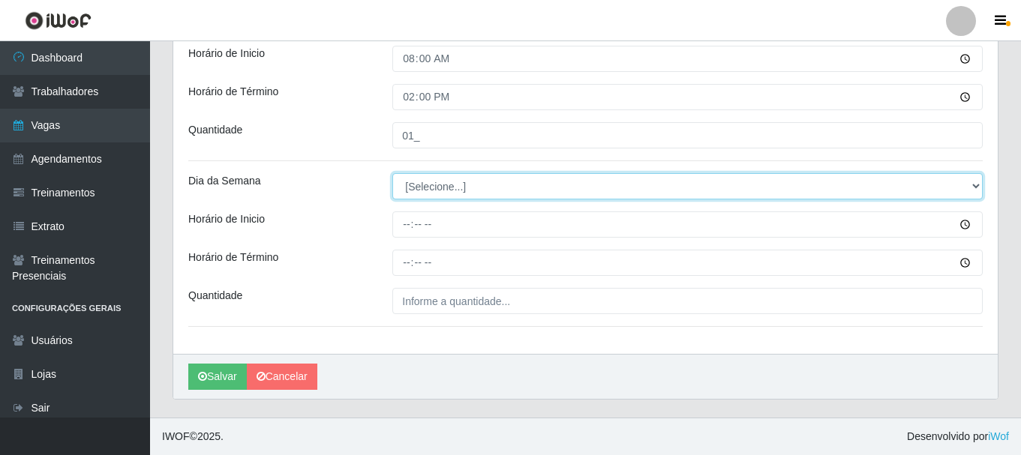
click at [813, 190] on select "[Selecione...] Segunda Terça Quarta Quinta Sexta Sábado Domingo" at bounding box center [687, 186] width 590 height 26
select select "4"
click at [392, 173] on select "[Selecione...] Segunda Terça Quarta Quinta Sexta Sábado Domingo" at bounding box center [687, 186] width 590 height 26
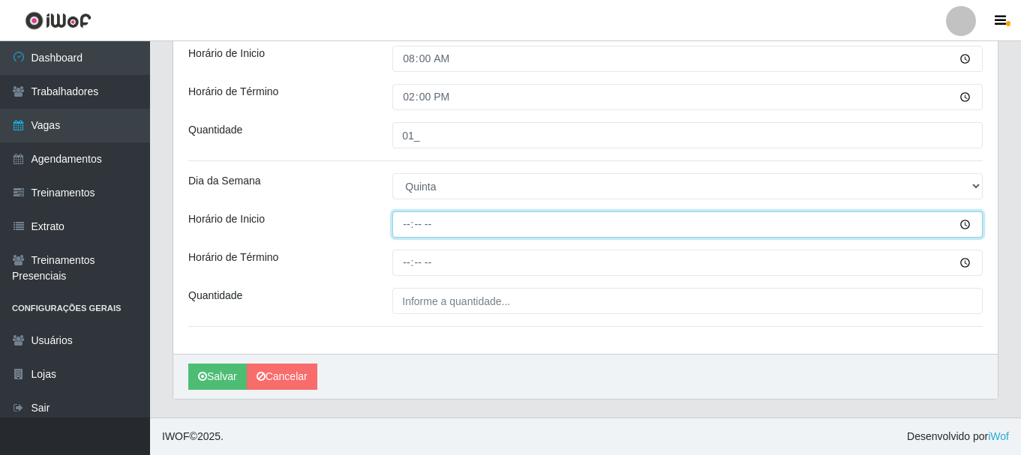
click at [409, 224] on input "Horário de Inicio" at bounding box center [687, 225] width 590 height 26
type input "16:00"
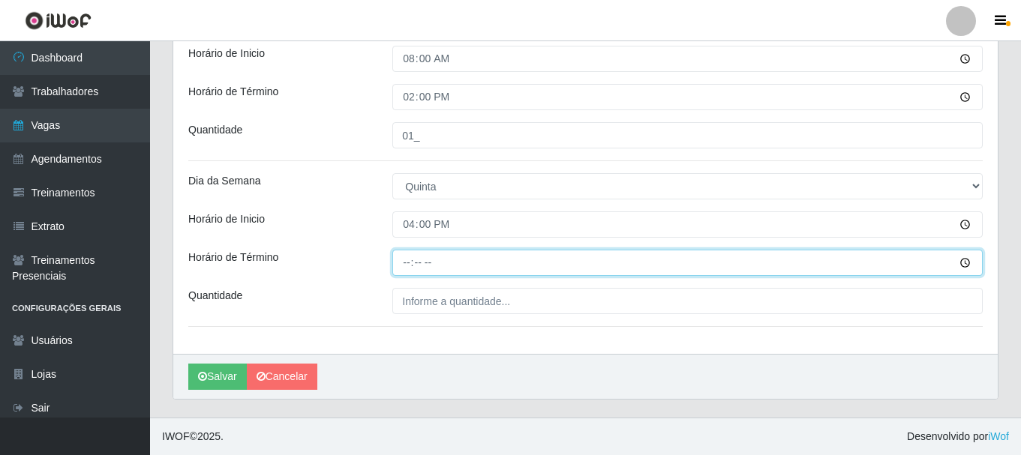
click at [407, 263] on input "Horário de Término" at bounding box center [687, 263] width 590 height 26
type input "22:00"
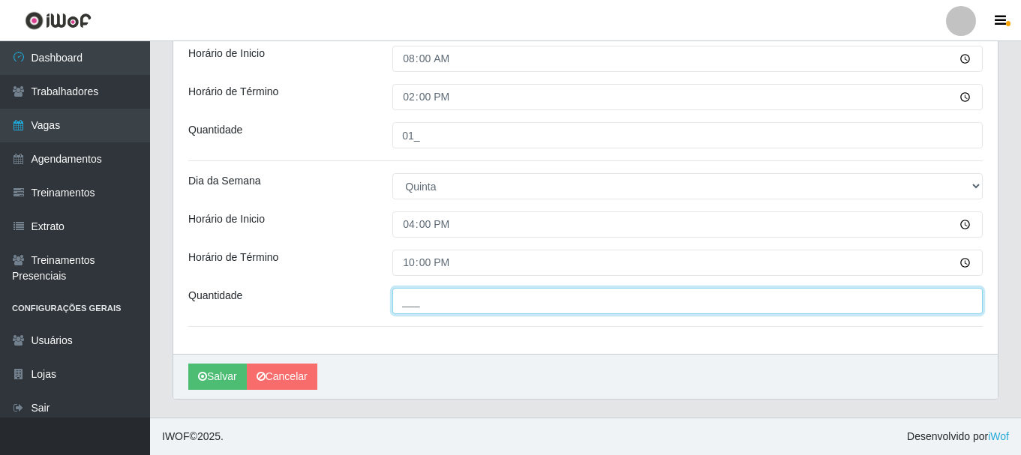
click at [415, 303] on input "___" at bounding box center [687, 301] width 590 height 26
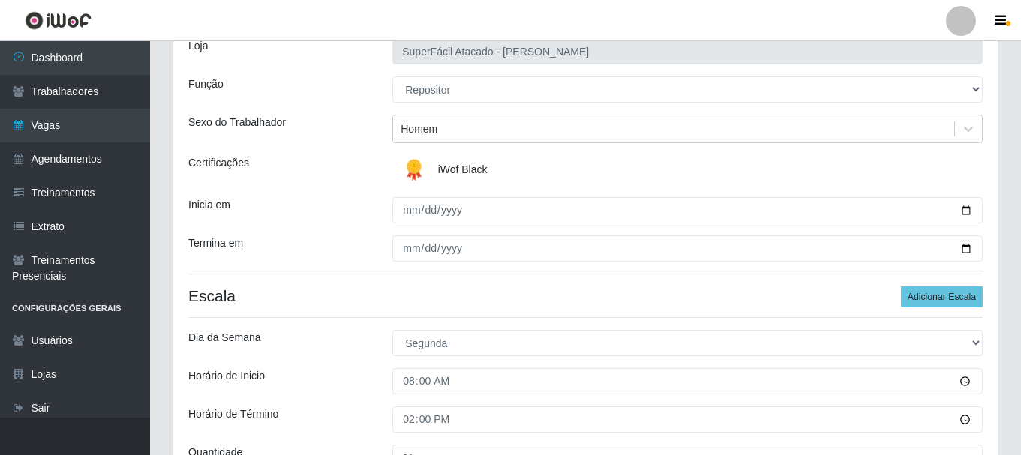
scroll to position [73, 0]
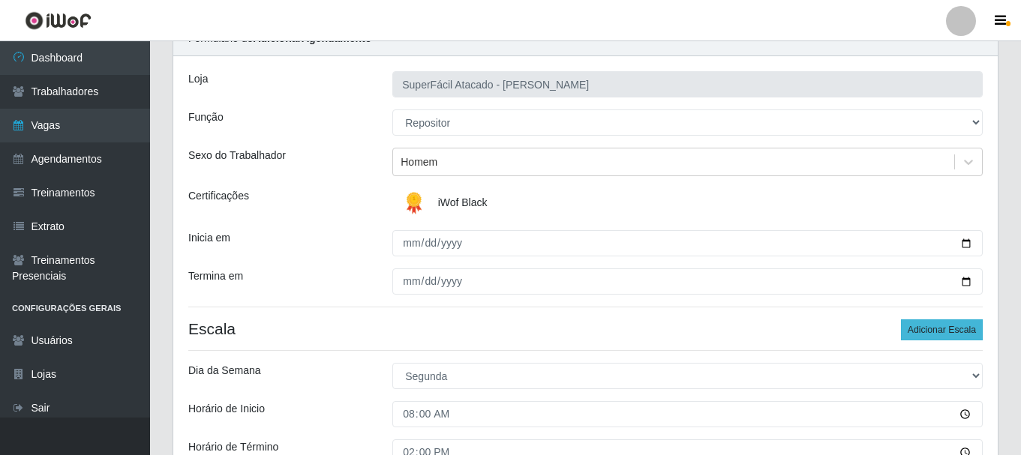
type input "01_"
click at [959, 323] on button "Adicionar Escala" at bounding box center [942, 330] width 82 height 21
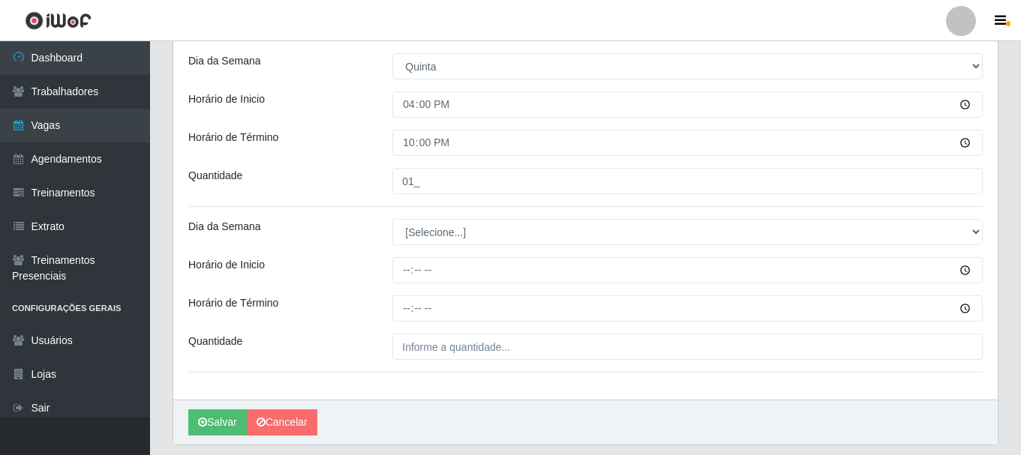
scroll to position [1589, 0]
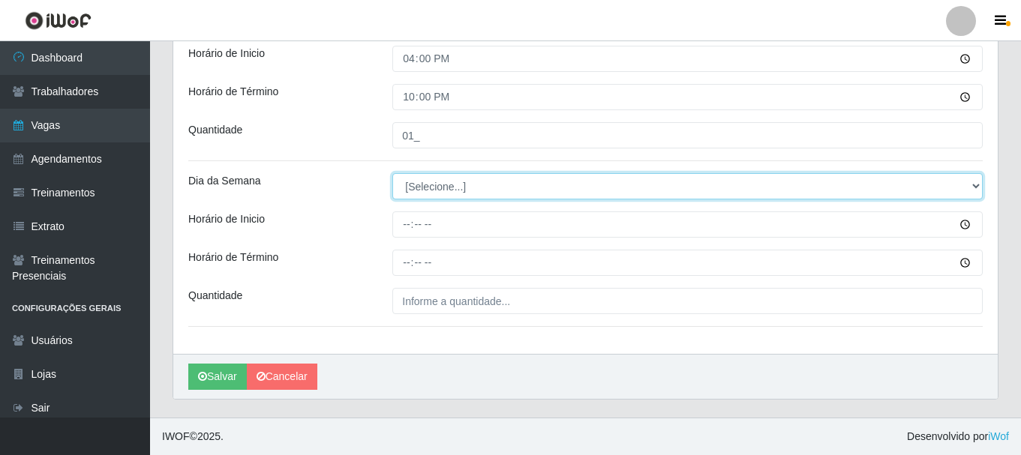
click at [975, 184] on select "[Selecione...] Segunda Terça Quarta Quinta Sexta Sábado Domingo" at bounding box center [687, 186] width 590 height 26
select select "5"
click at [392, 173] on select "[Selecione...] Segunda Terça Quarta Quinta Sexta Sábado Domingo" at bounding box center [687, 186] width 590 height 26
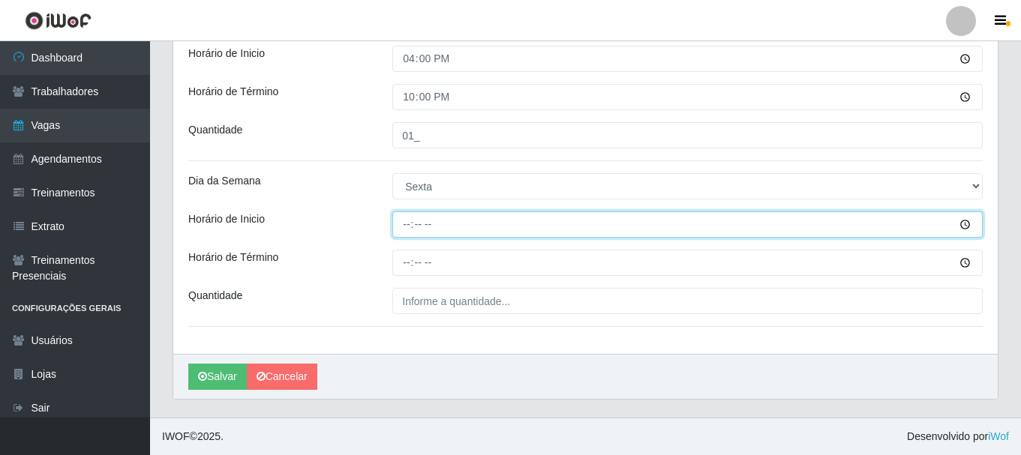
click at [407, 224] on input "Horário de Inicio" at bounding box center [687, 225] width 590 height 26
type input "08:00"
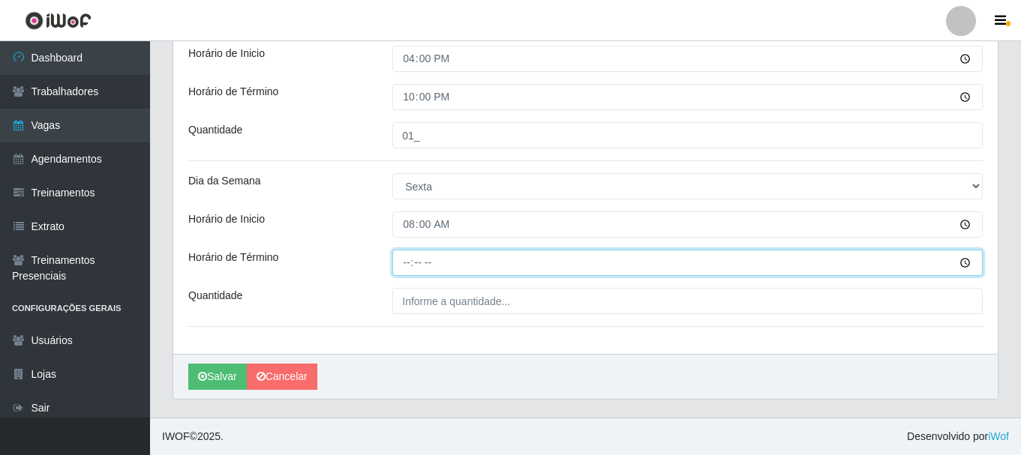
click at [407, 262] on input "Horário de Término" at bounding box center [687, 263] width 590 height 26
type input "14:00"
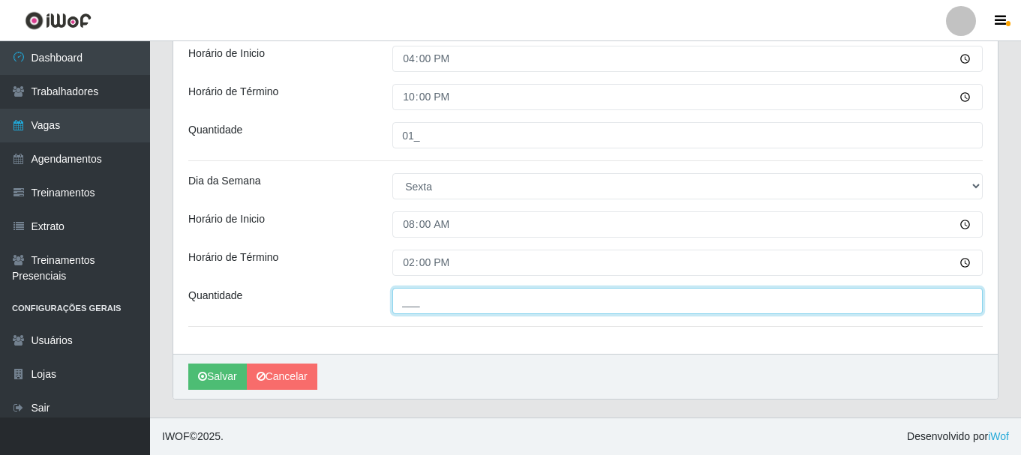
click at [426, 301] on input "___" at bounding box center [687, 301] width 590 height 26
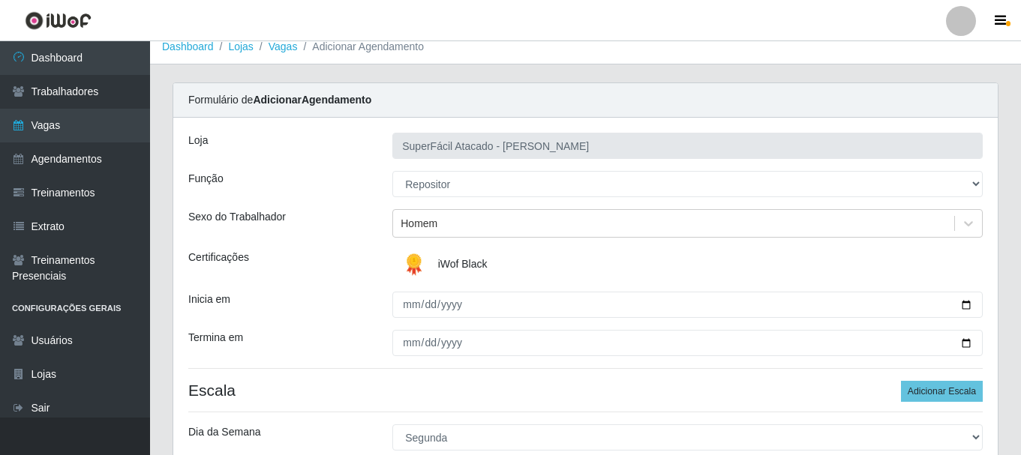
scroll to position [0, 0]
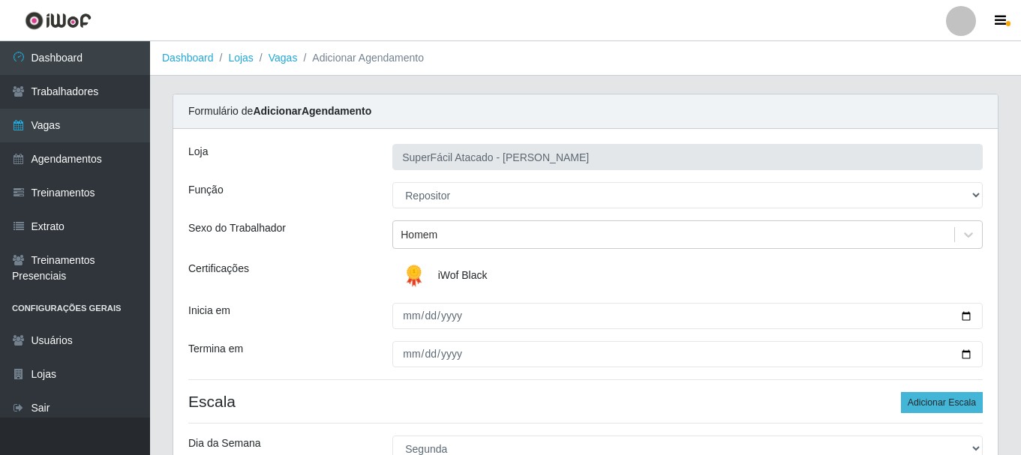
type input "01_"
click at [912, 399] on button "Adicionar Escala" at bounding box center [942, 402] width 82 height 21
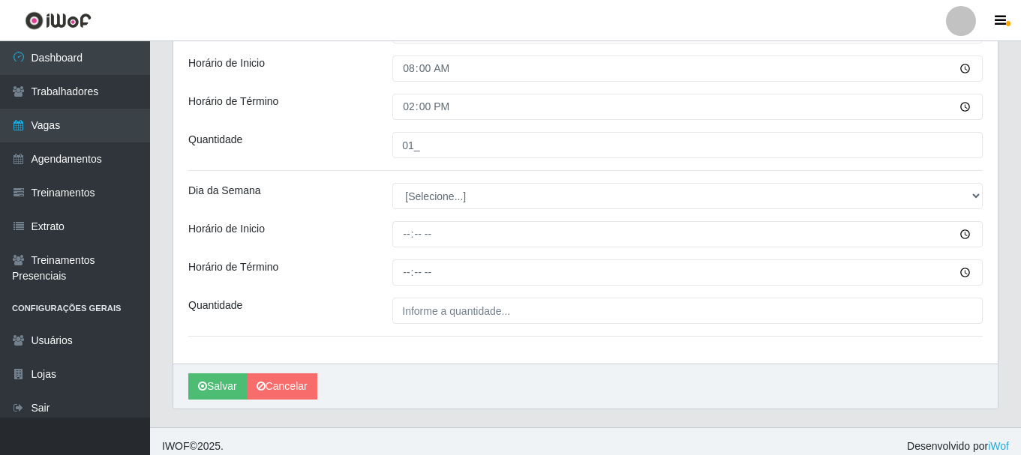
scroll to position [1754, 0]
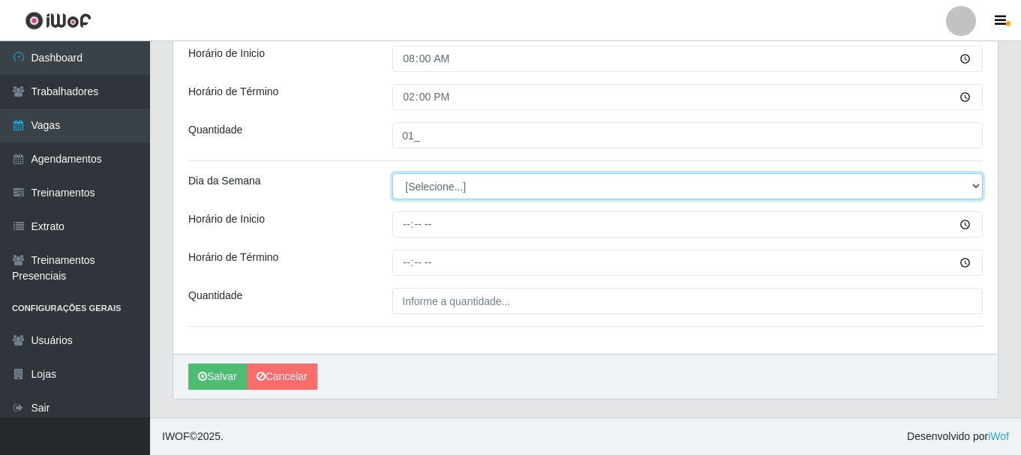
click at [432, 188] on select "[Selecione...] Segunda Terça Quarta Quinta Sexta Sábado Domingo" at bounding box center [687, 186] width 590 height 26
select select "5"
click at [392, 173] on select "[Selecione...] Segunda Terça Quarta Quinta Sexta Sábado Domingo" at bounding box center [687, 186] width 590 height 26
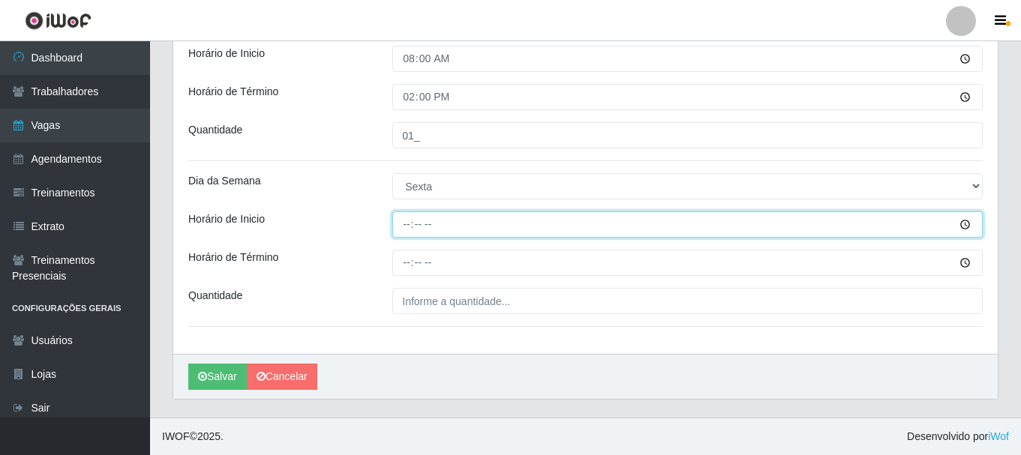
click at [406, 226] on input "Horário de Inicio" at bounding box center [687, 225] width 590 height 26
type input "16:00"
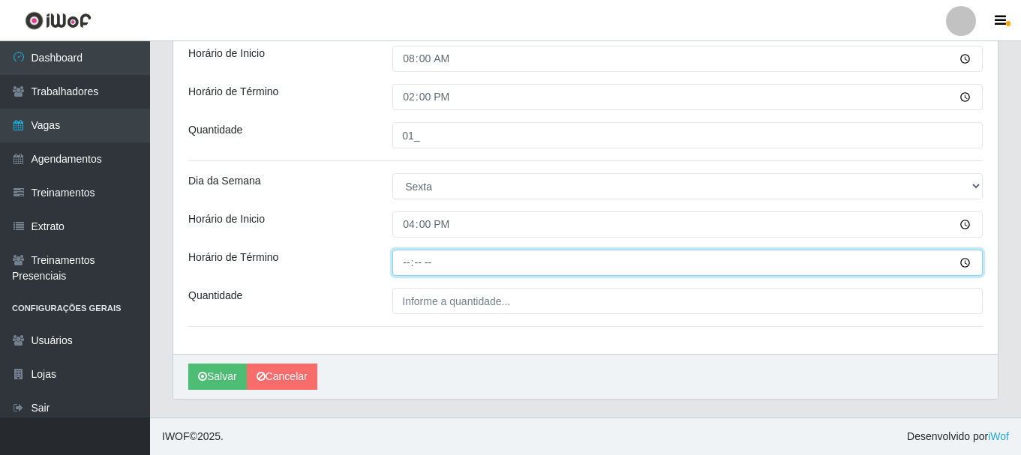
click at [401, 263] on input "Horário de Término" at bounding box center [687, 263] width 590 height 26
type input "22:00"
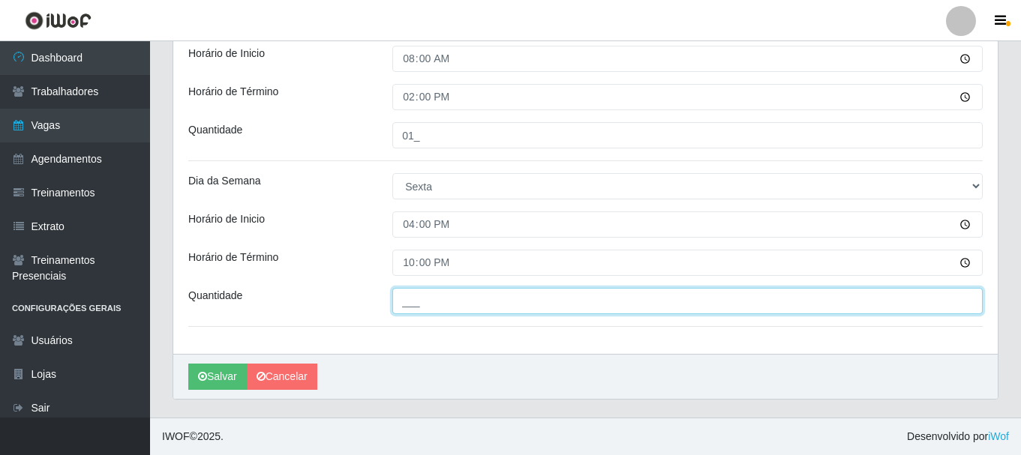
click at [414, 305] on input "___" at bounding box center [687, 301] width 590 height 26
type input "01_"
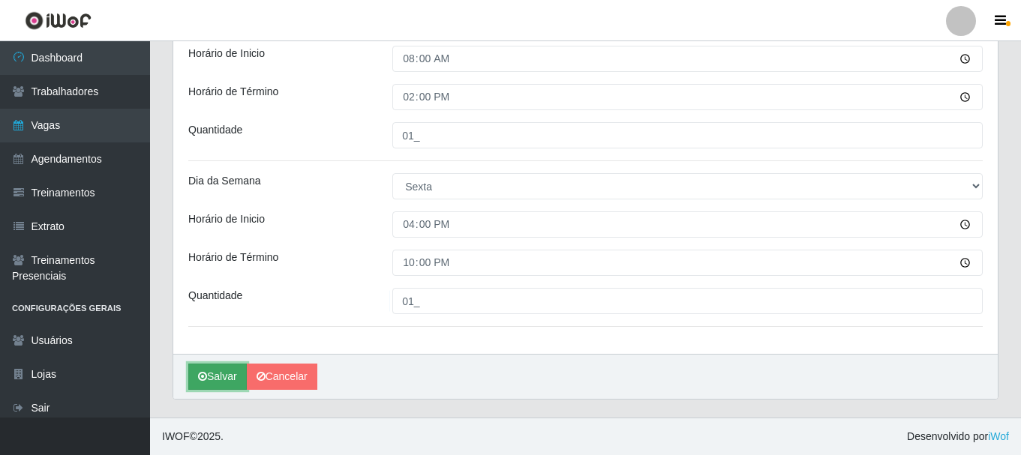
click at [233, 371] on button "Salvar" at bounding box center [217, 377] width 59 height 26
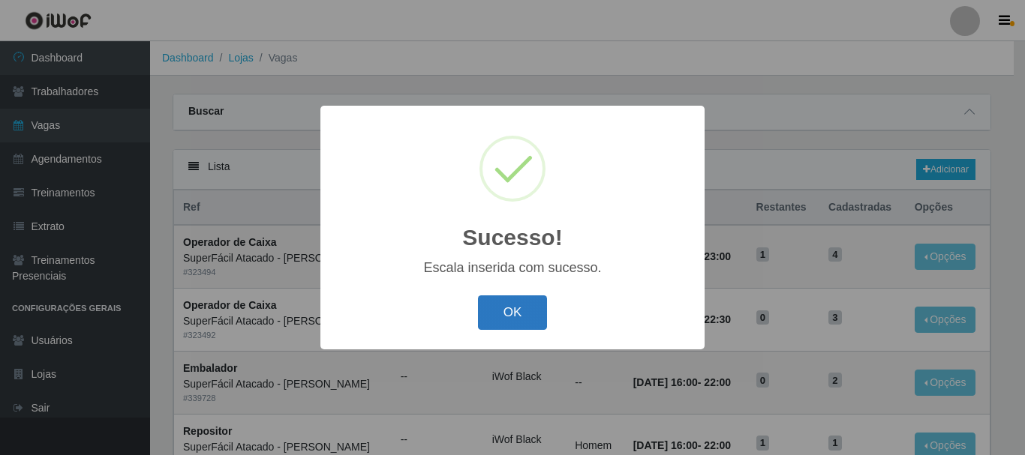
click at [527, 316] on button "OK" at bounding box center [513, 313] width 70 height 35
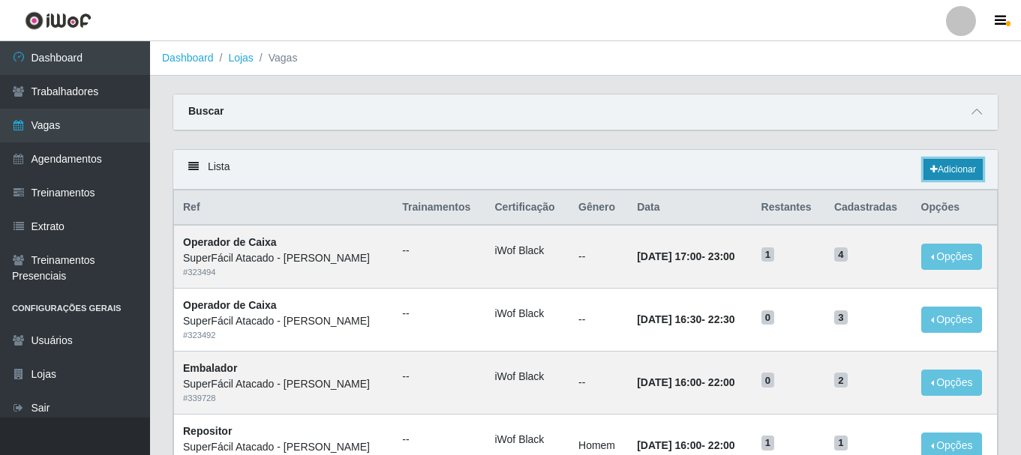
click at [938, 169] on link "Adicionar" at bounding box center [952, 169] width 59 height 21
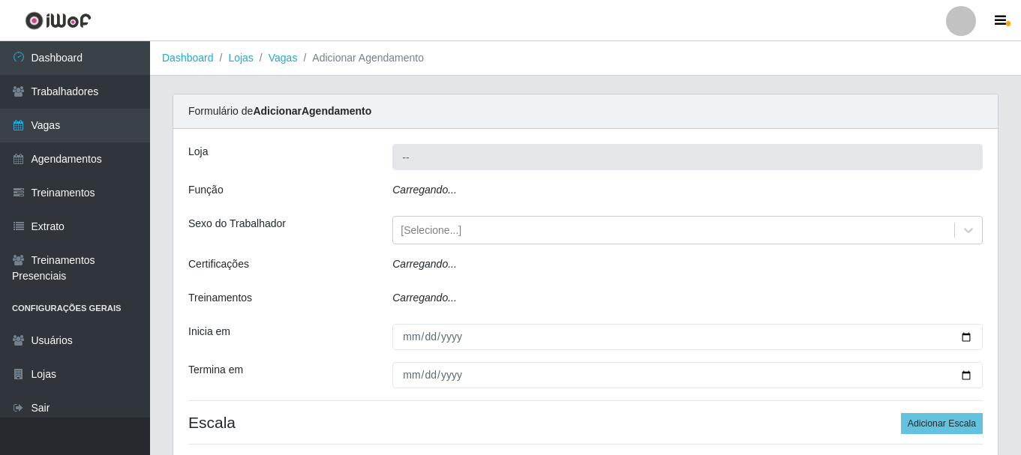
type input "SuperFácil Atacado - [PERSON_NAME]"
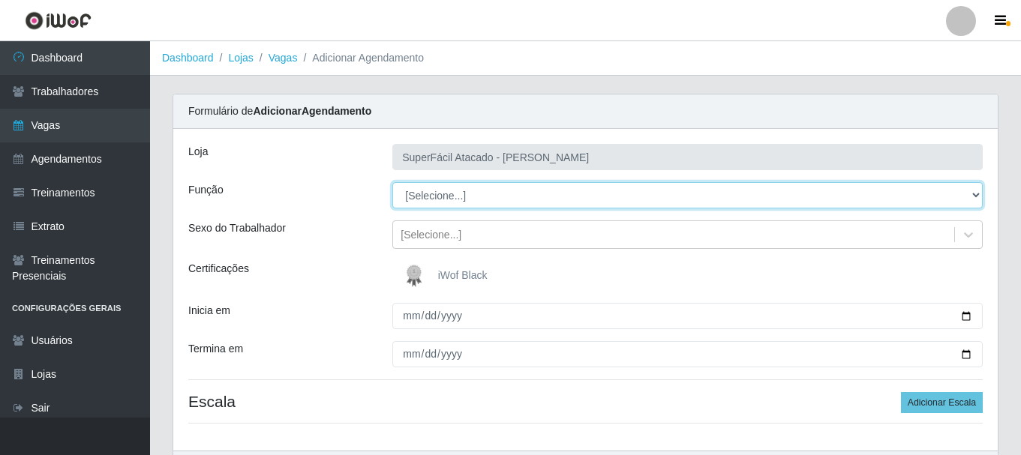
click at [974, 192] on select "[Selecione...] Embalador Embalador + Embalador ++ Operador de Caixa Operador de…" at bounding box center [687, 195] width 590 height 26
select select "82"
click at [392, 182] on select "[Selecione...] Embalador Embalador + Embalador ++ Operador de Caixa Operador de…" at bounding box center [687, 195] width 590 height 26
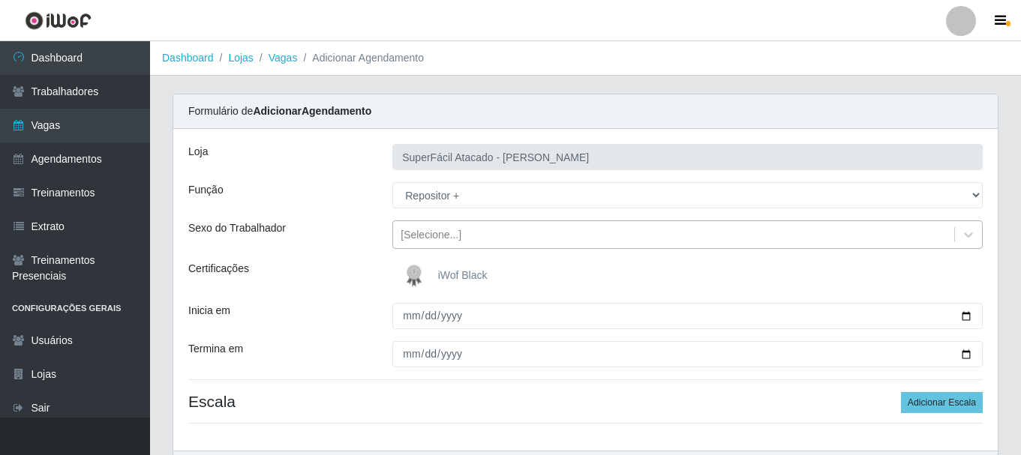
click at [461, 236] on div "[Selecione...]" at bounding box center [673, 235] width 561 height 25
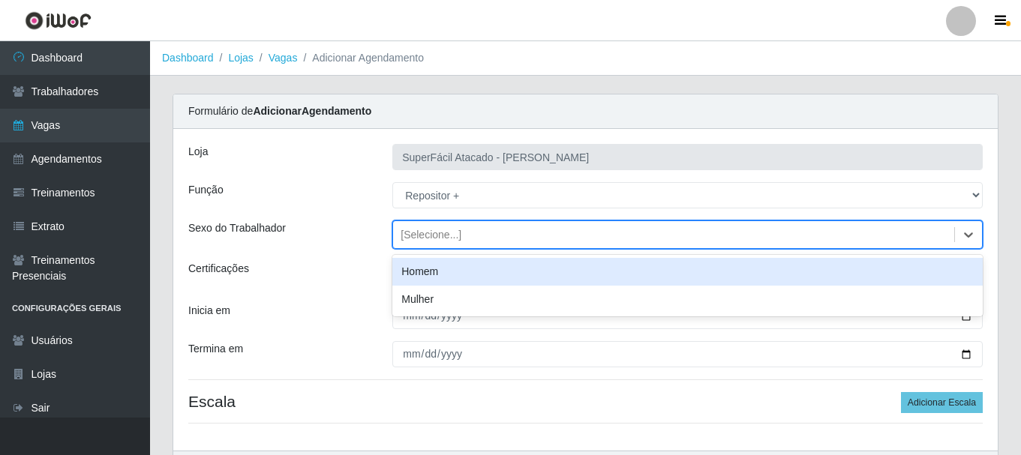
click at [439, 273] on div "Homem" at bounding box center [687, 272] width 590 height 28
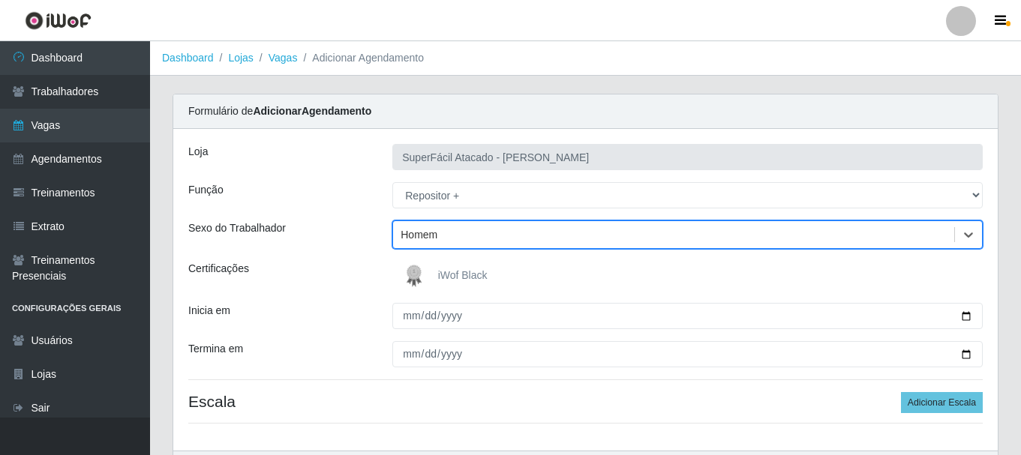
click at [442, 278] on span "iWof Black" at bounding box center [463, 275] width 50 height 12
click at [0, 0] on input "iWof Black" at bounding box center [0, 0] width 0 height 0
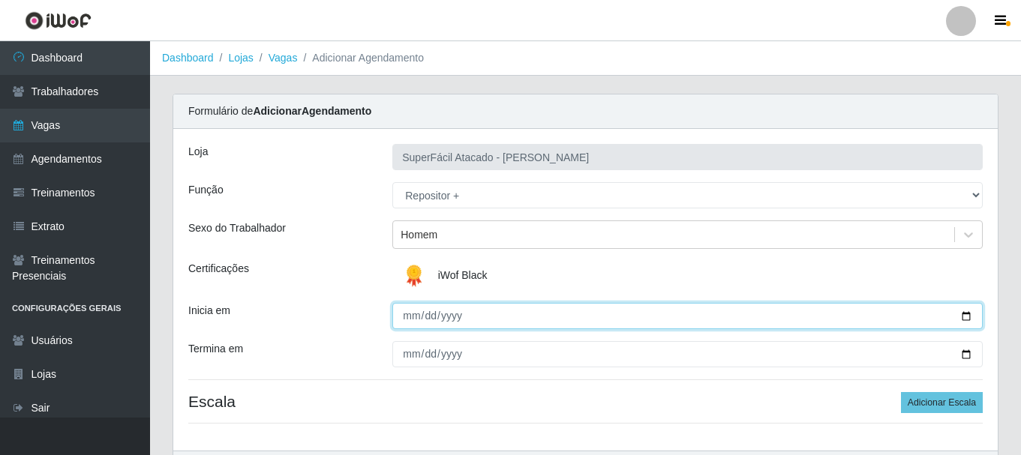
click at [971, 316] on input "Inicia em" at bounding box center [687, 316] width 590 height 26
type input "2025-09-06"
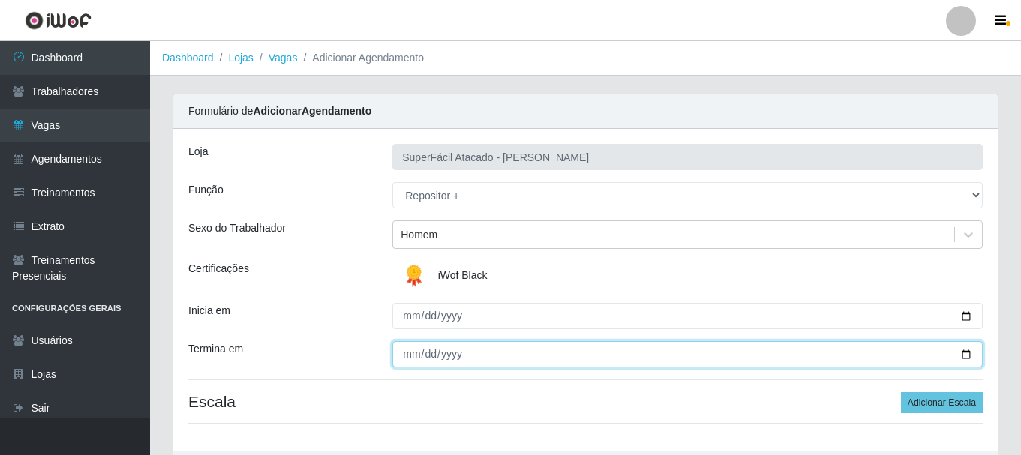
click at [967, 353] on input "Termina em" at bounding box center [687, 354] width 590 height 26
type input "2025-09-07"
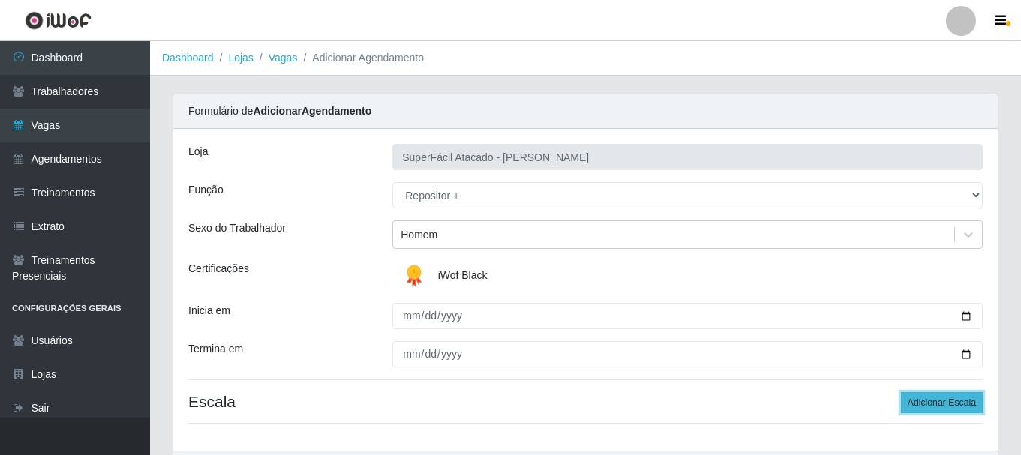
click at [946, 398] on button "Adicionar Escala" at bounding box center [942, 402] width 82 height 21
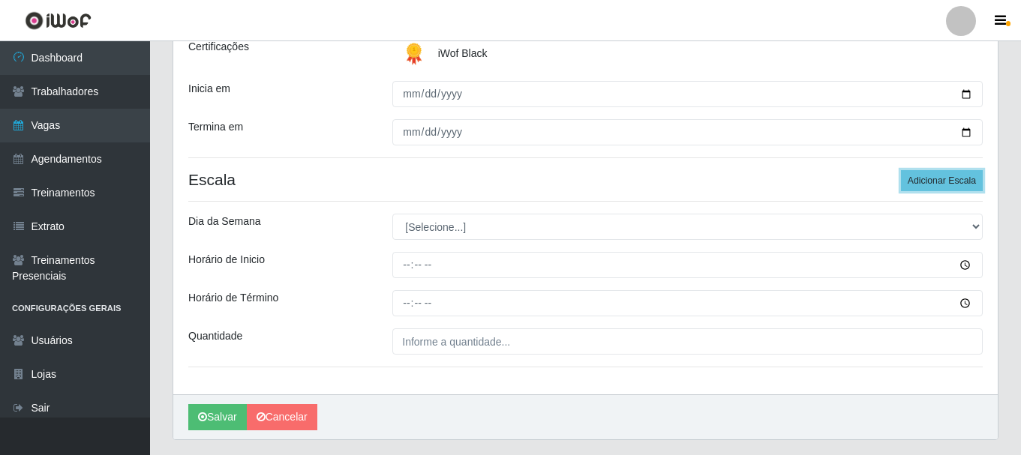
scroll to position [263, 0]
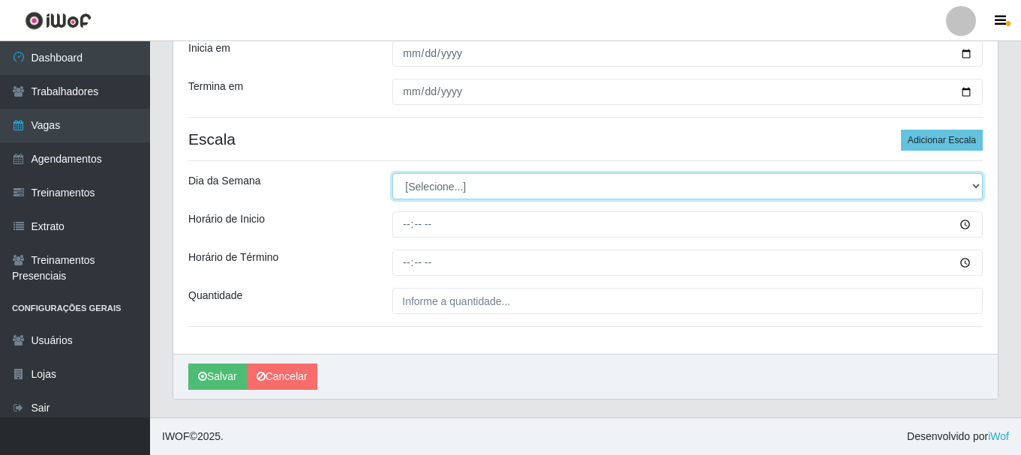
click at [975, 182] on select "[Selecione...] Segunda Terça Quarta Quinta Sexta Sábado Domingo" at bounding box center [687, 186] width 590 height 26
select select "6"
click at [392, 173] on select "[Selecione...] Segunda Terça Quarta Quinta Sexta Sábado Domingo" at bounding box center [687, 186] width 590 height 26
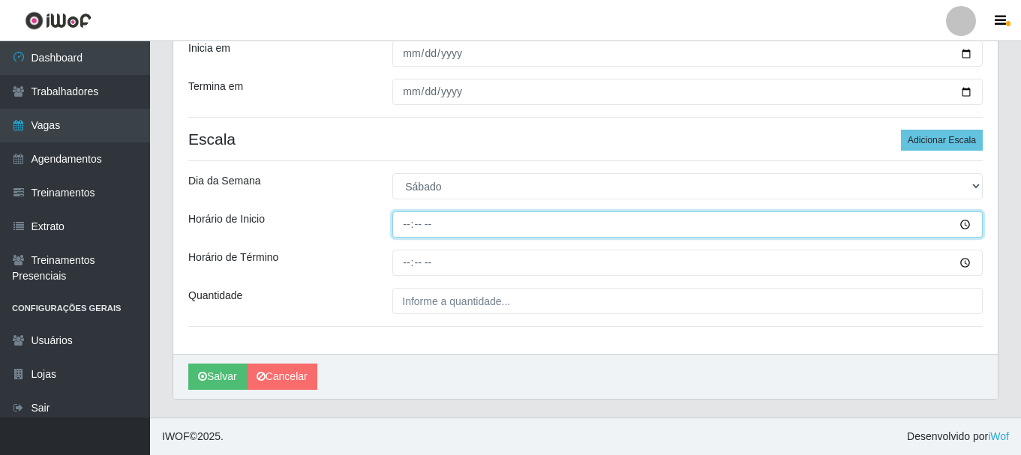
click at [407, 226] on input "Horário de Inicio" at bounding box center [687, 225] width 590 height 26
type input "08:00"
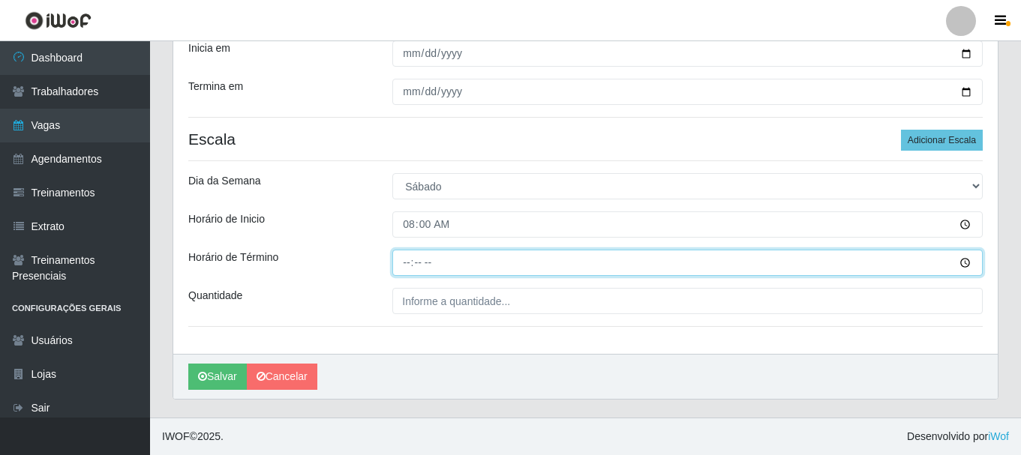
click at [413, 265] on input "Horário de Término" at bounding box center [687, 263] width 590 height 26
type input "14:00"
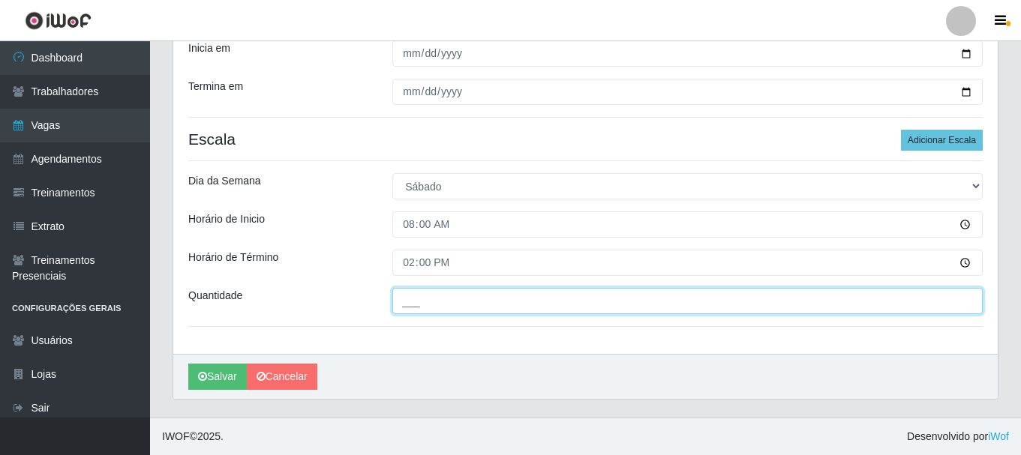
click at [418, 307] on input "___" at bounding box center [687, 301] width 590 height 26
type input "01_"
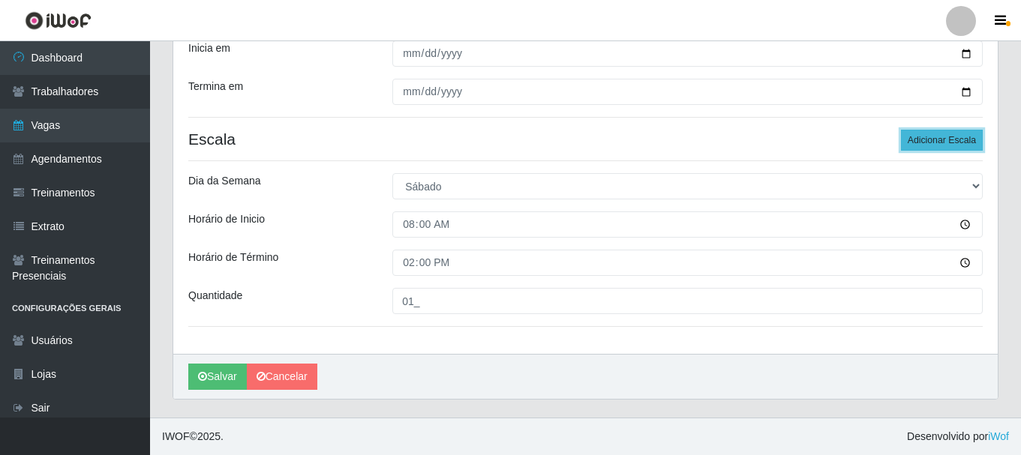
click at [919, 136] on button "Adicionar Escala" at bounding box center [942, 140] width 82 height 21
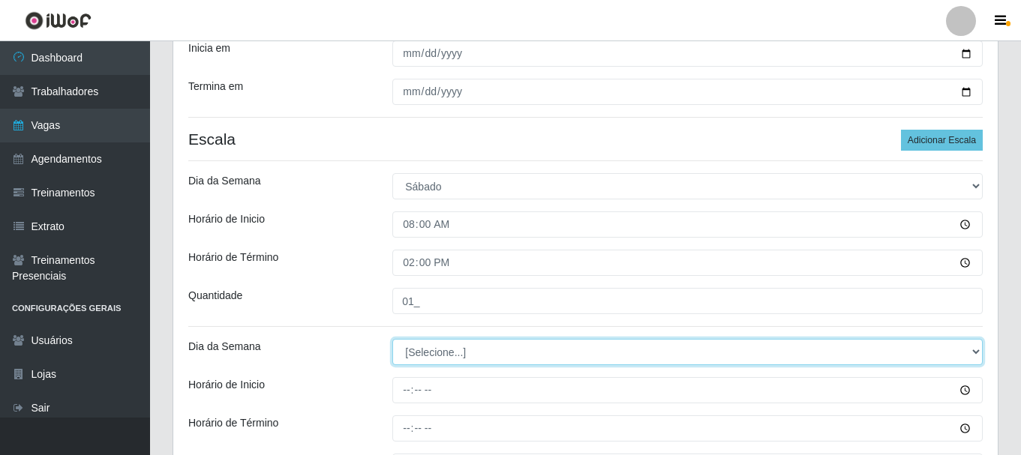
click at [480, 349] on select "[Selecione...] Segunda Terça Quarta Quinta Sexta Sábado Domingo" at bounding box center [687, 352] width 590 height 26
select select "6"
click at [392, 339] on select "[Selecione...] Segunda Terça Quarta Quinta Sexta Sábado Domingo" at bounding box center [687, 352] width 590 height 26
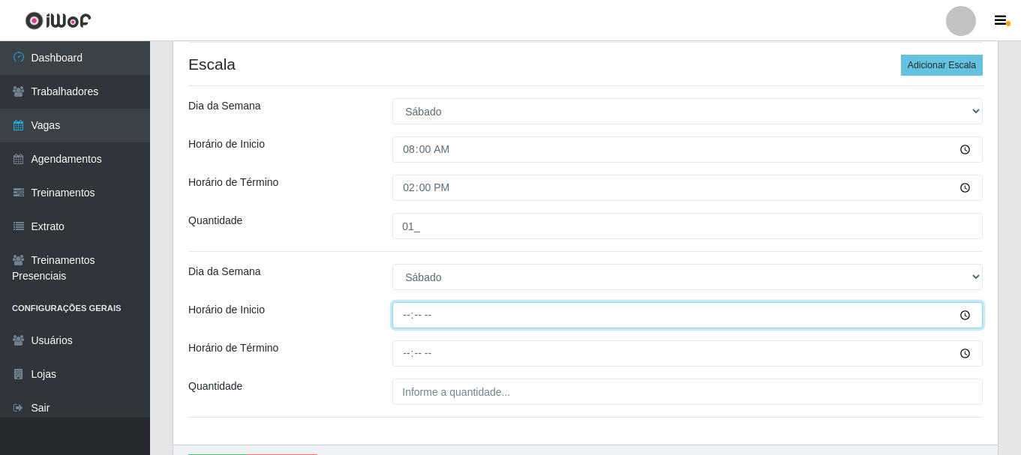
click at [404, 314] on input "Horário de Inicio" at bounding box center [687, 315] width 590 height 26
type input "16:00"
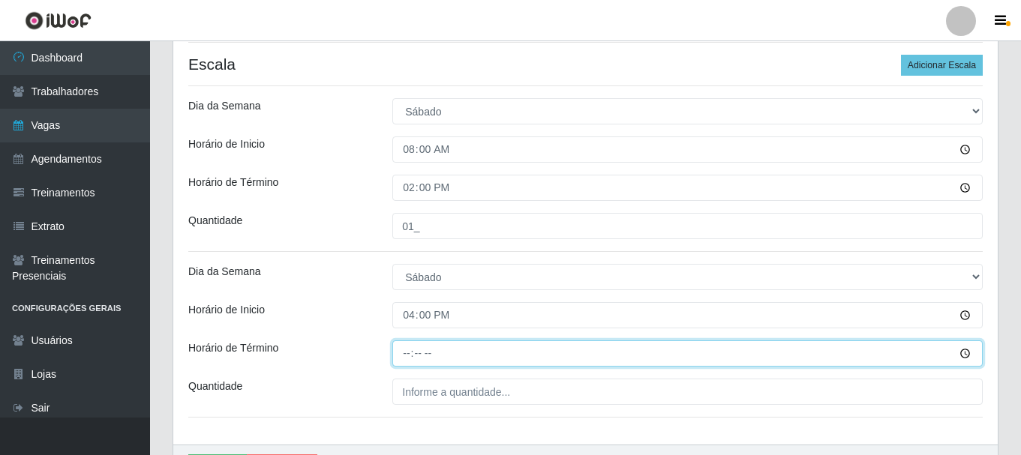
click at [407, 350] on input "Horário de Término" at bounding box center [687, 354] width 590 height 26
type input "22:00"
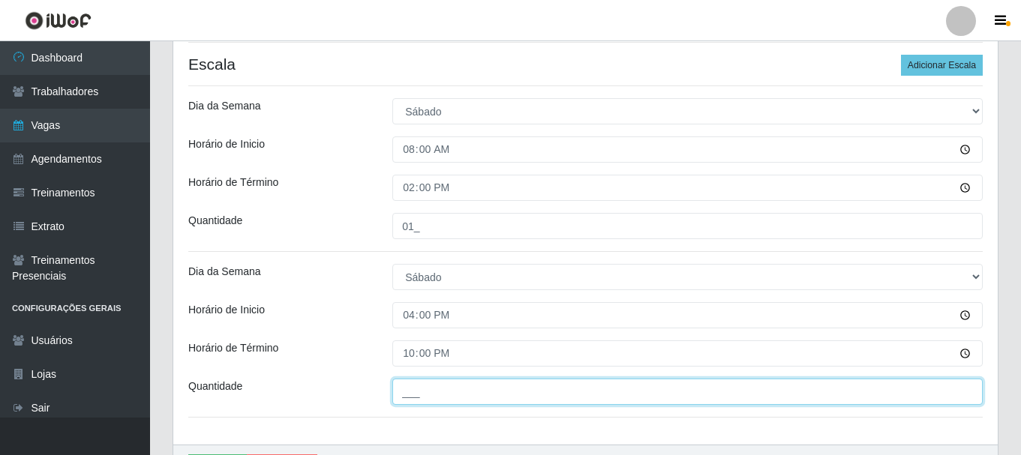
click at [422, 395] on input "___" at bounding box center [687, 392] width 590 height 26
type input "01_"
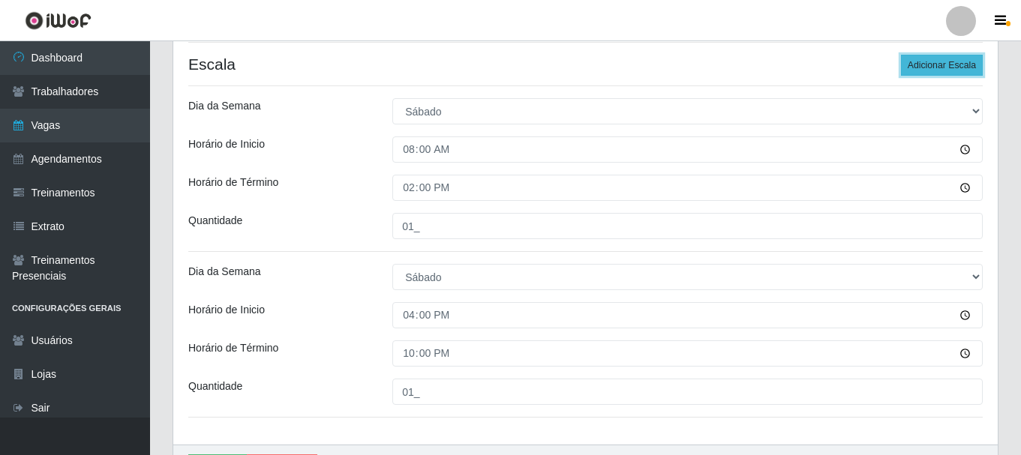
click at [924, 63] on button "Adicionar Escala" at bounding box center [942, 65] width 82 height 21
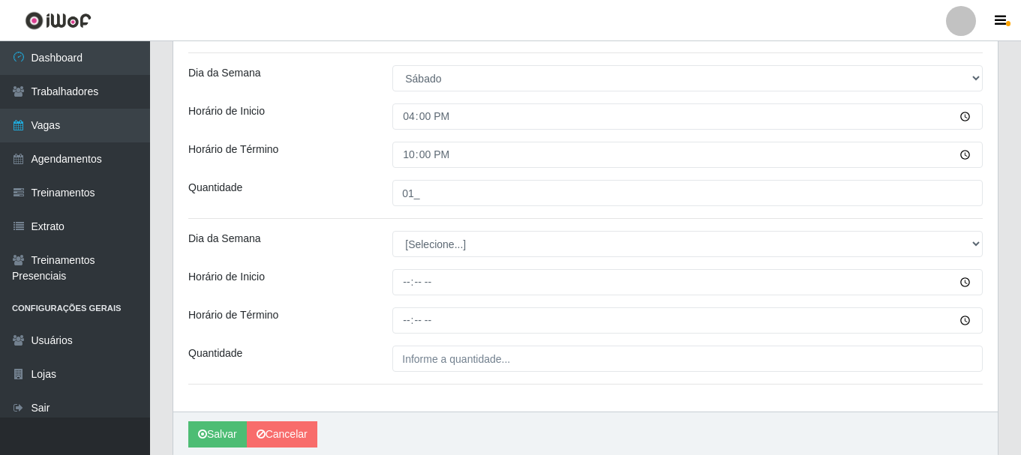
scroll to position [563, 0]
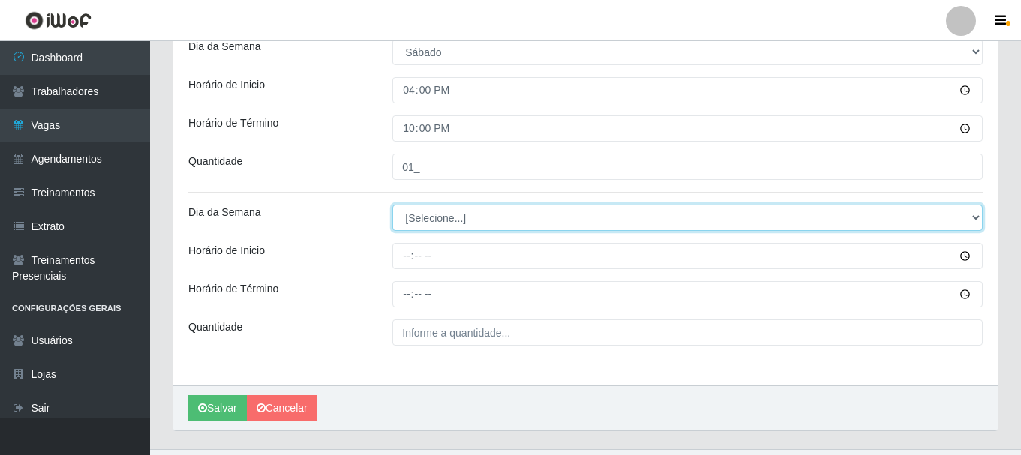
drag, startPoint x: 969, startPoint y: 218, endPoint x: 959, endPoint y: 220, distance: 10.6
click at [970, 218] on select "[Selecione...] Segunda Terça Quarta Quinta Sexta Sábado Domingo" at bounding box center [687, 218] width 590 height 26
select select "0"
click at [392, 205] on select "[Selecione...] Segunda Terça Quarta Quinta Sexta Sábado Domingo" at bounding box center [687, 218] width 590 height 26
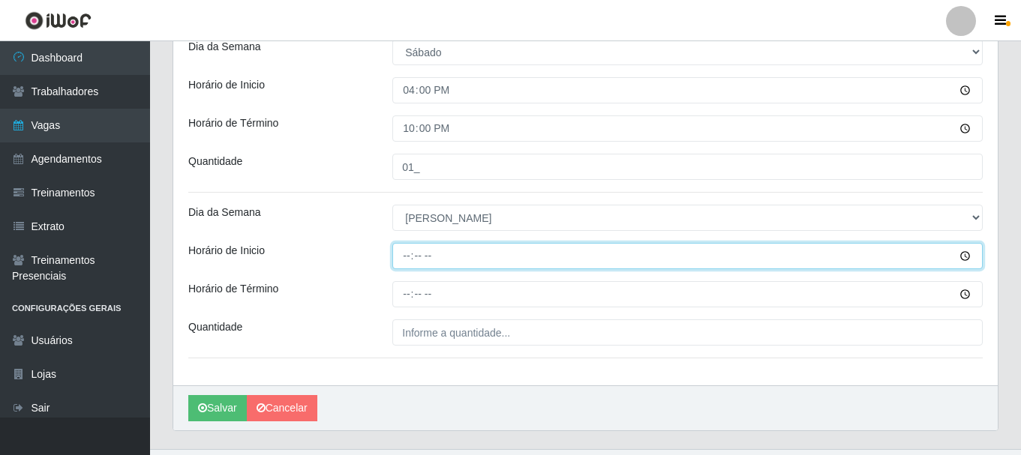
click at [411, 256] on input "Horário de Inicio" at bounding box center [687, 256] width 590 height 26
type input "08:00"
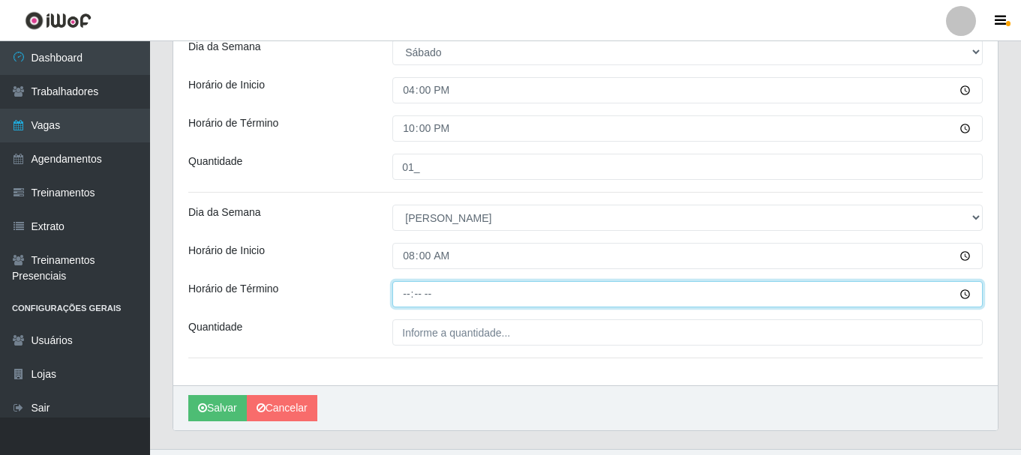
click at [409, 293] on input "Horário de Término" at bounding box center [687, 294] width 590 height 26
type input "14:00"
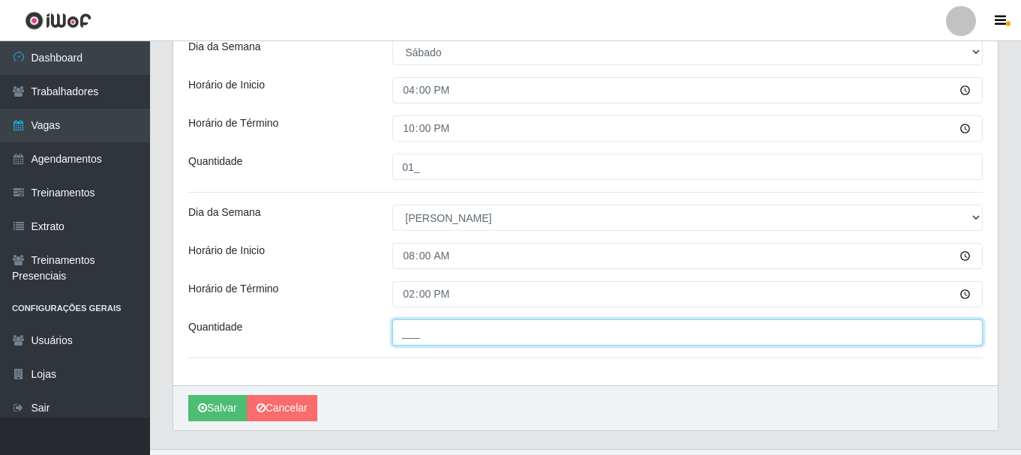
click at [421, 335] on input "___" at bounding box center [687, 333] width 590 height 26
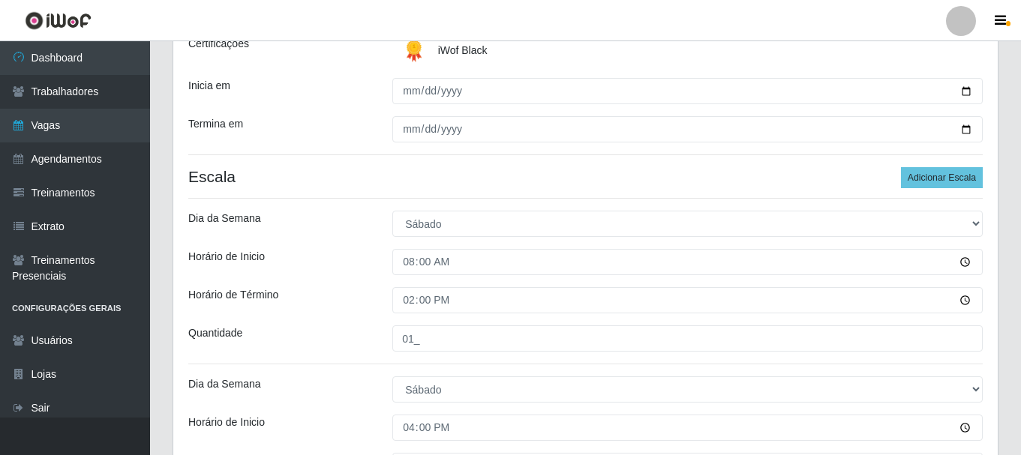
scroll to position [219, 0]
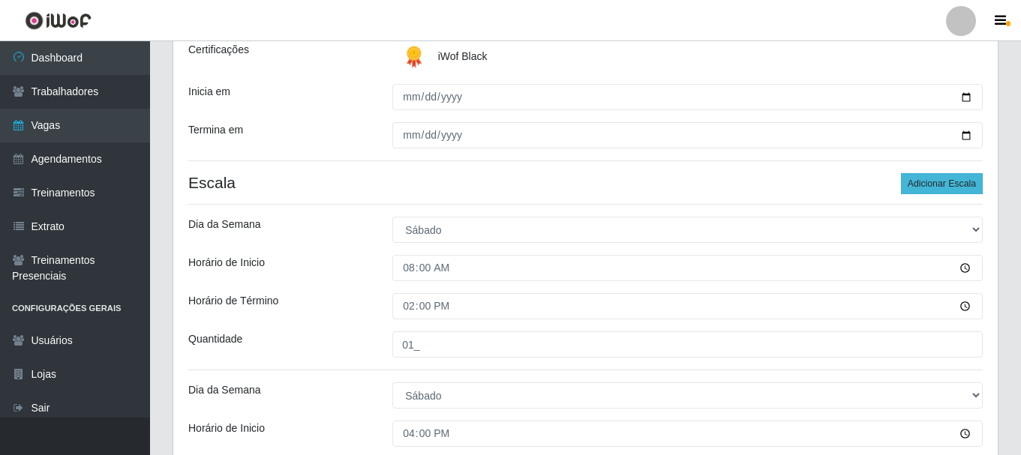
type input "01_"
click at [943, 179] on button "Adicionar Escala" at bounding box center [942, 183] width 82 height 21
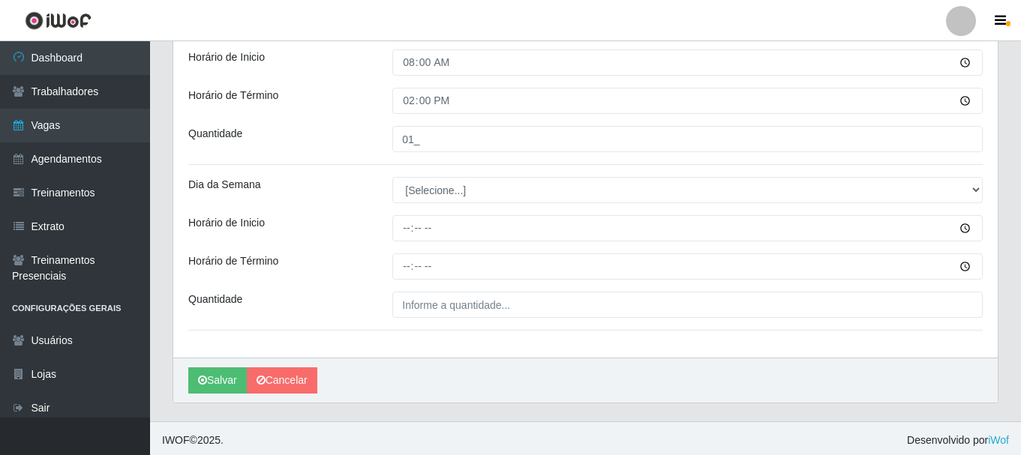
scroll to position [760, 0]
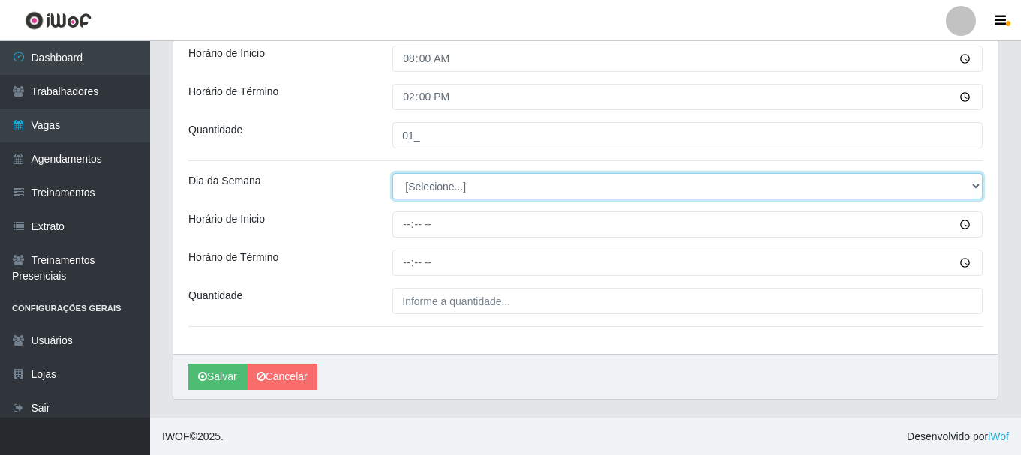
click at [976, 179] on select "[Selecione...] Segunda Terça Quarta Quinta Sexta Sábado Domingo" at bounding box center [687, 186] width 590 height 26
select select "0"
click at [392, 173] on select "[Selecione...] Segunda Terça Quarta Quinta Sexta Sábado Domingo" at bounding box center [687, 186] width 590 height 26
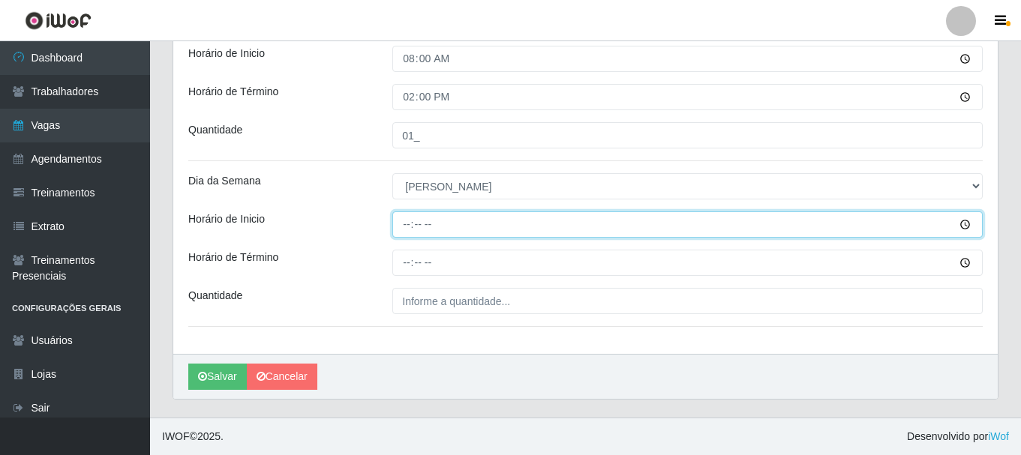
click at [409, 225] on input "Horário de Inicio" at bounding box center [687, 225] width 590 height 26
type input "14:00"
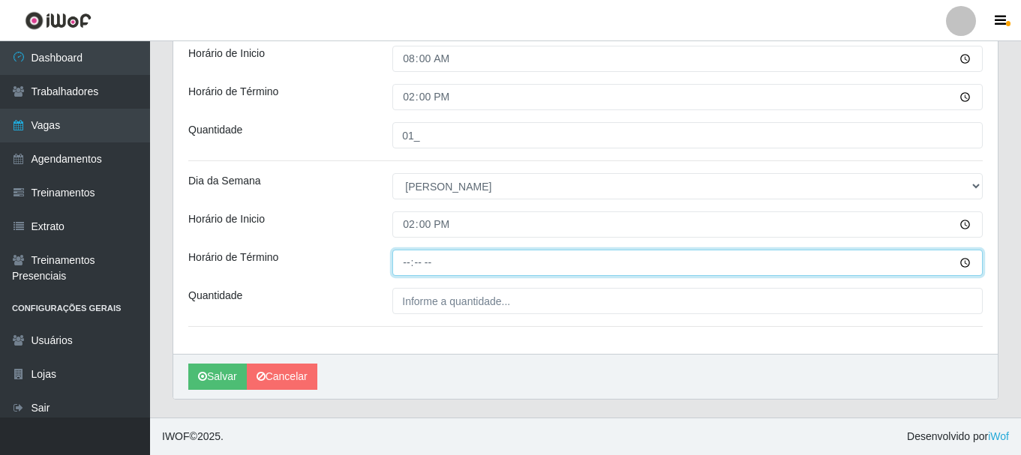
click at [404, 264] on input "Horário de Término" at bounding box center [687, 263] width 590 height 26
type input "20:00"
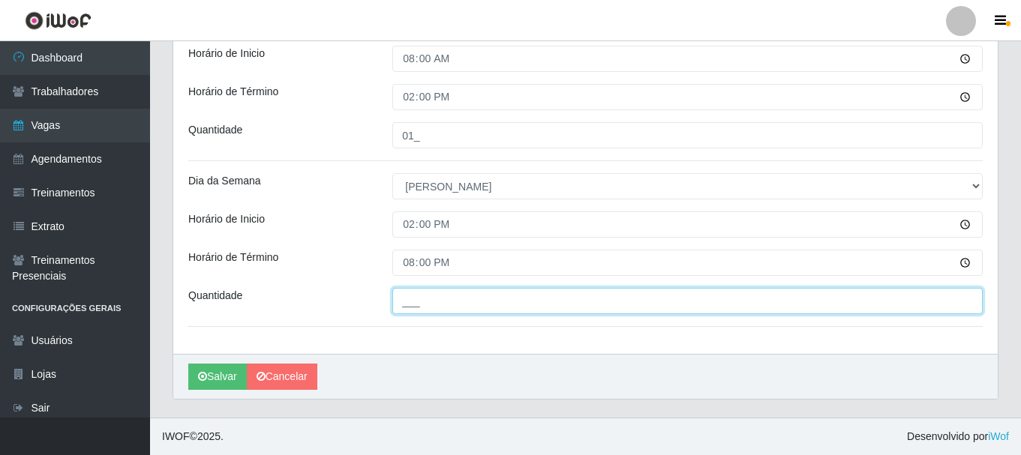
click at [419, 302] on input "___" at bounding box center [687, 301] width 590 height 26
type input "01_"
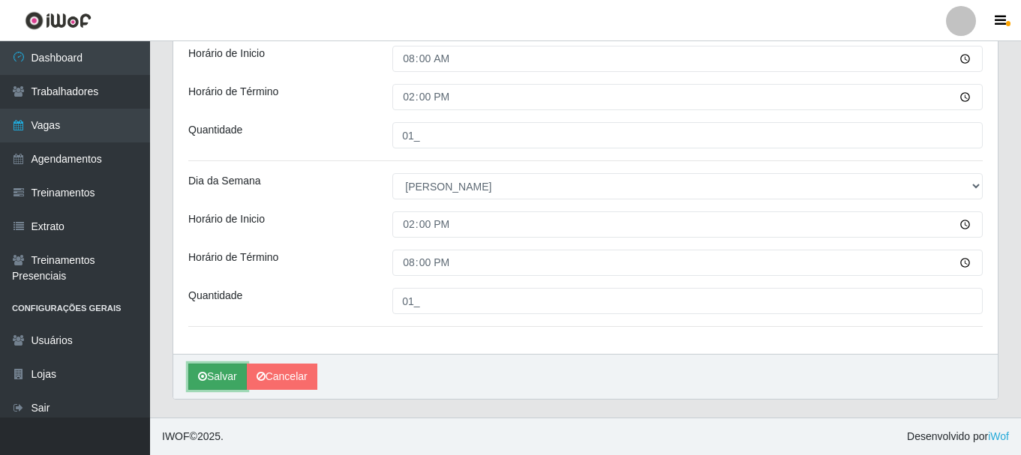
click at [227, 369] on button "Salvar" at bounding box center [217, 377] width 59 height 26
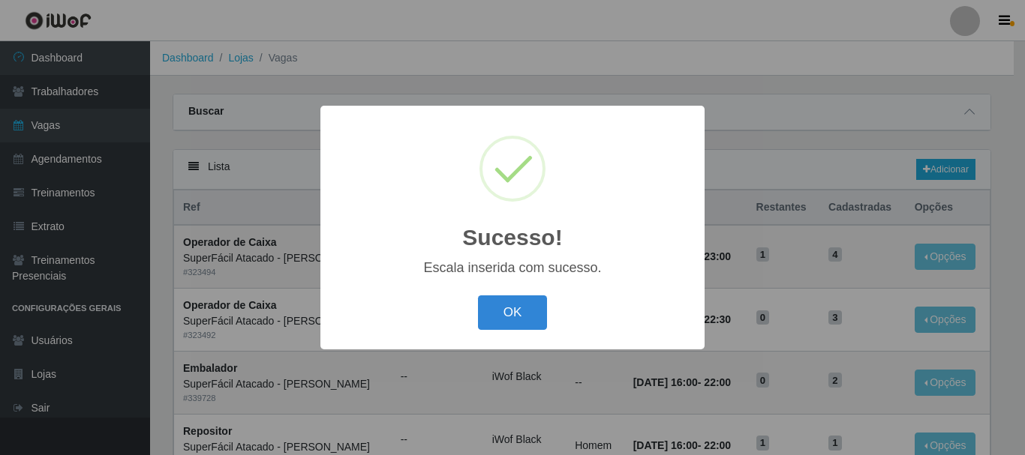
click at [530, 314] on button "OK" at bounding box center [513, 313] width 70 height 35
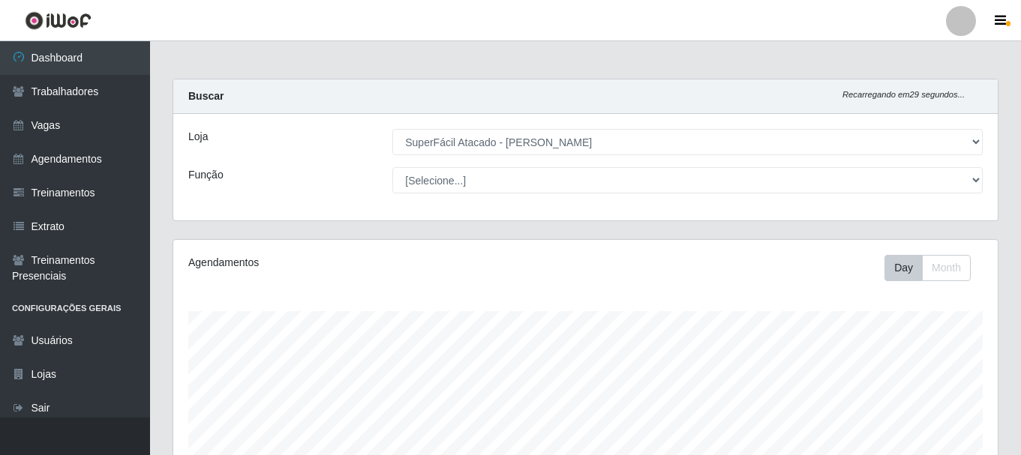
select select "399"
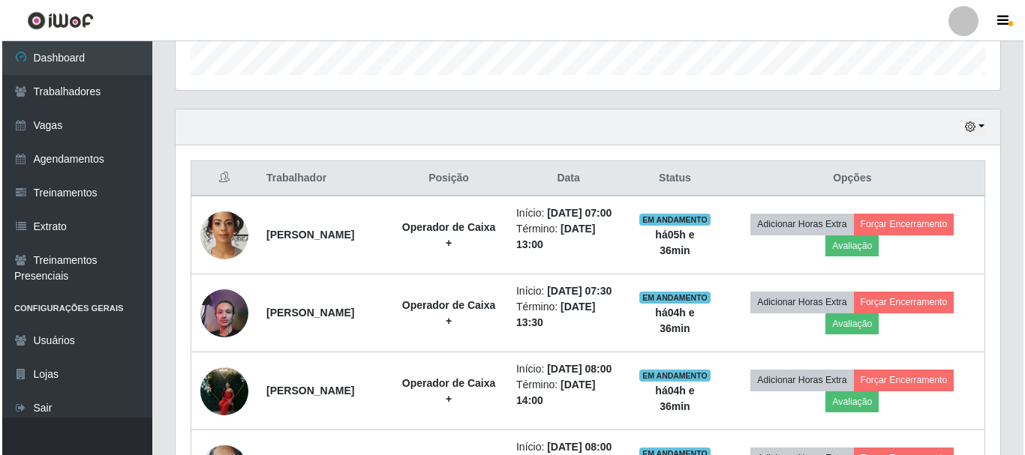
scroll to position [536, 0]
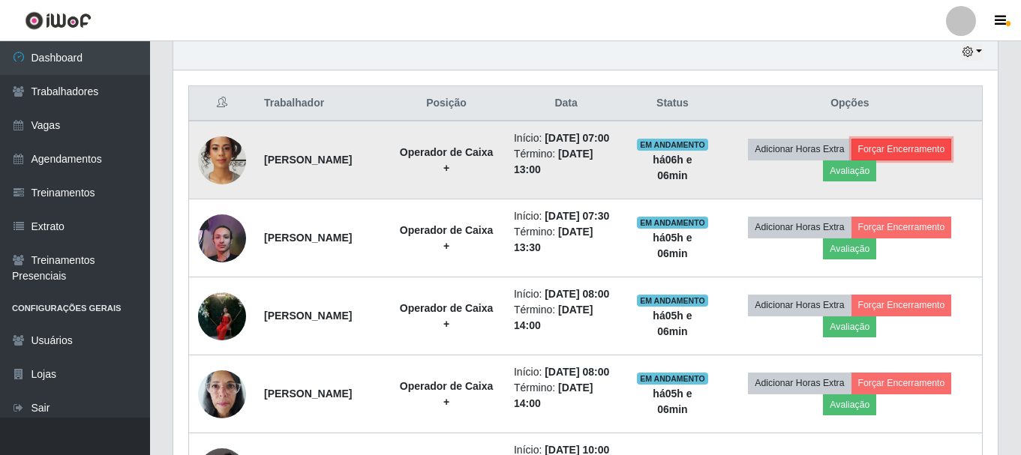
click at [931, 160] on button "Forçar Encerramento" at bounding box center [901, 149] width 101 height 21
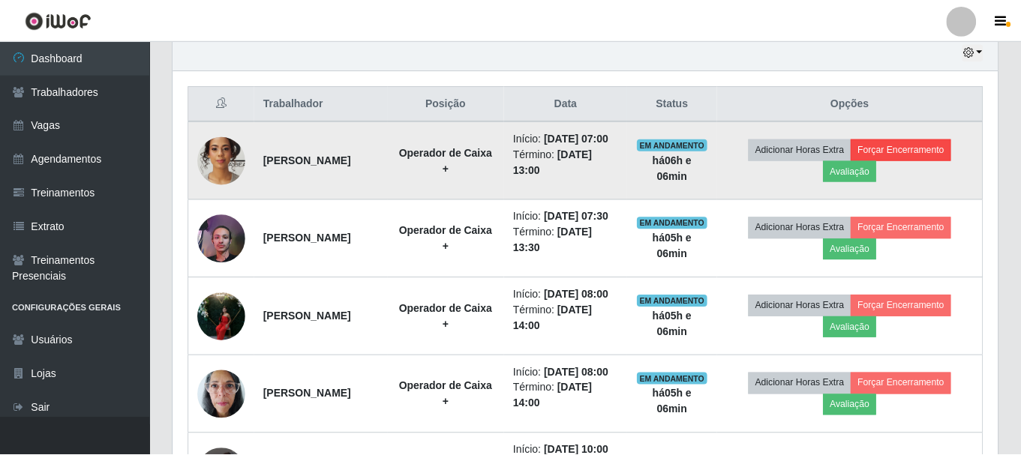
scroll to position [311, 817]
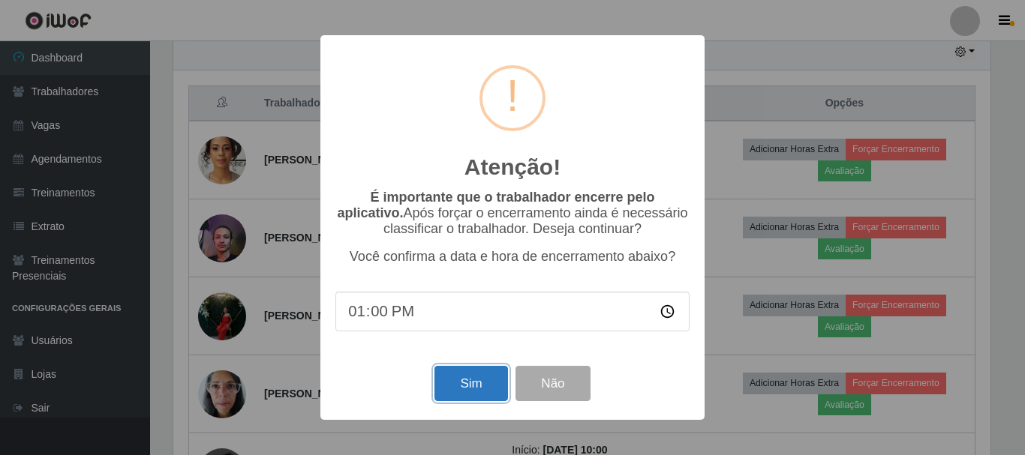
click at [477, 395] on button "Sim" at bounding box center [470, 383] width 73 height 35
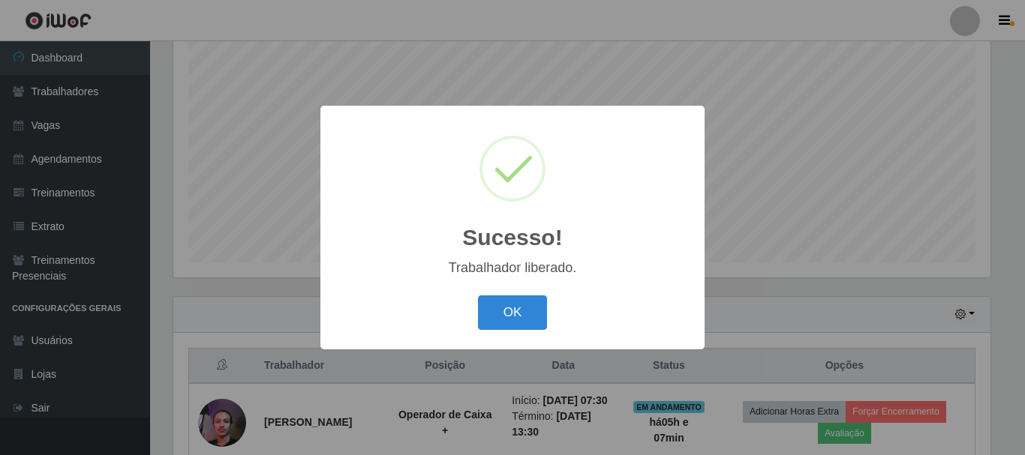
click at [478, 296] on button "OK" at bounding box center [513, 313] width 70 height 35
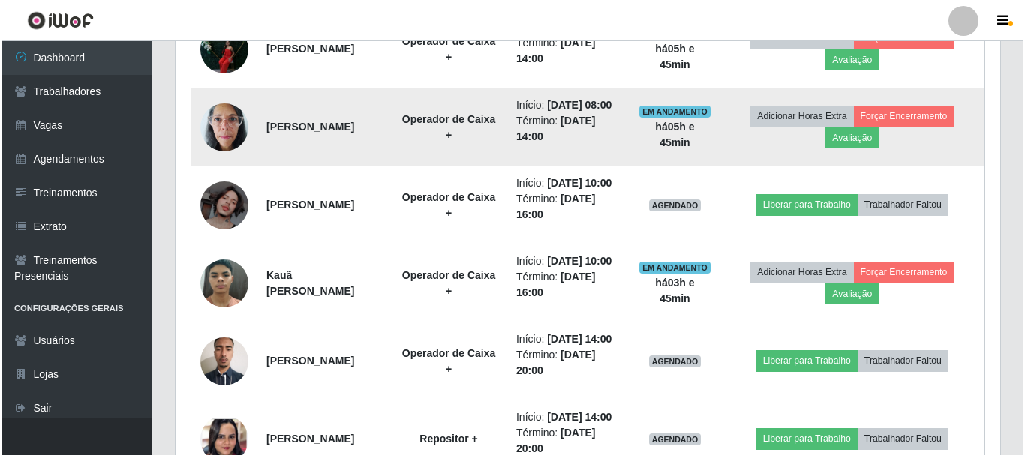
scroll to position [799, 0]
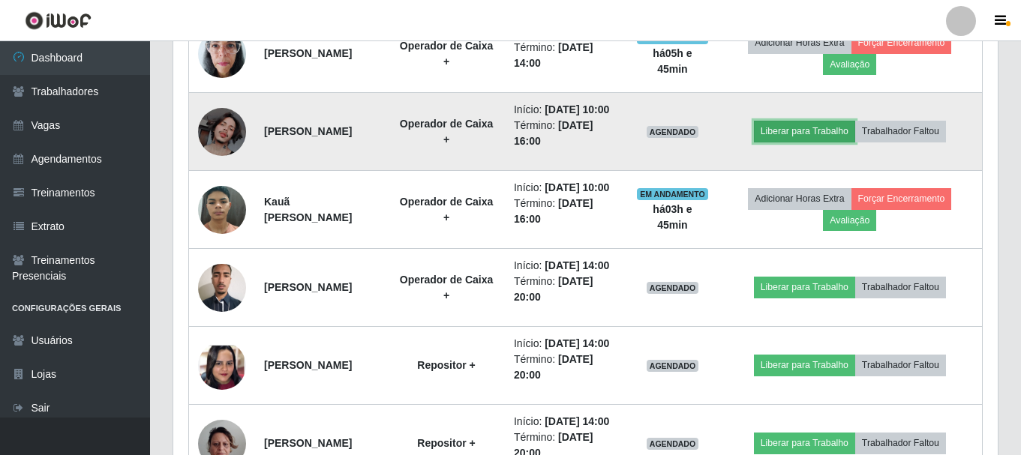
click at [798, 142] on button "Liberar para Trabalho" at bounding box center [804, 131] width 101 height 21
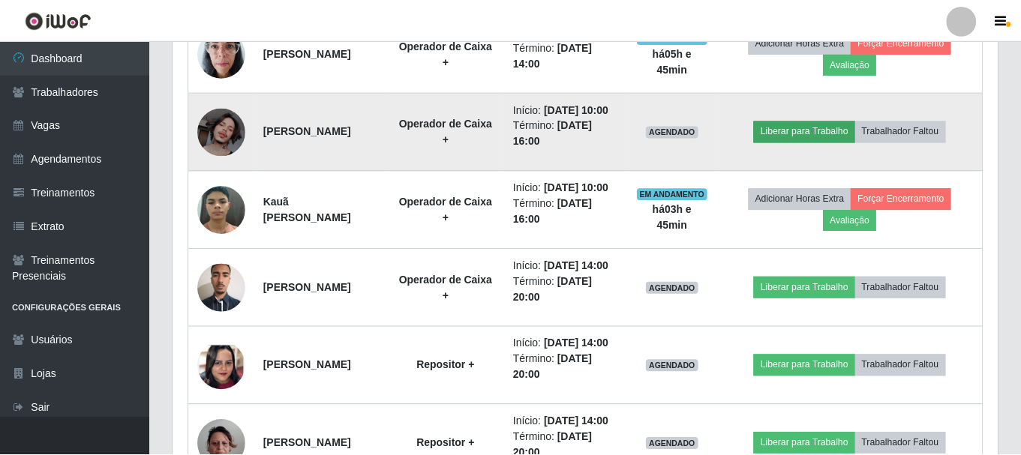
scroll to position [311, 817]
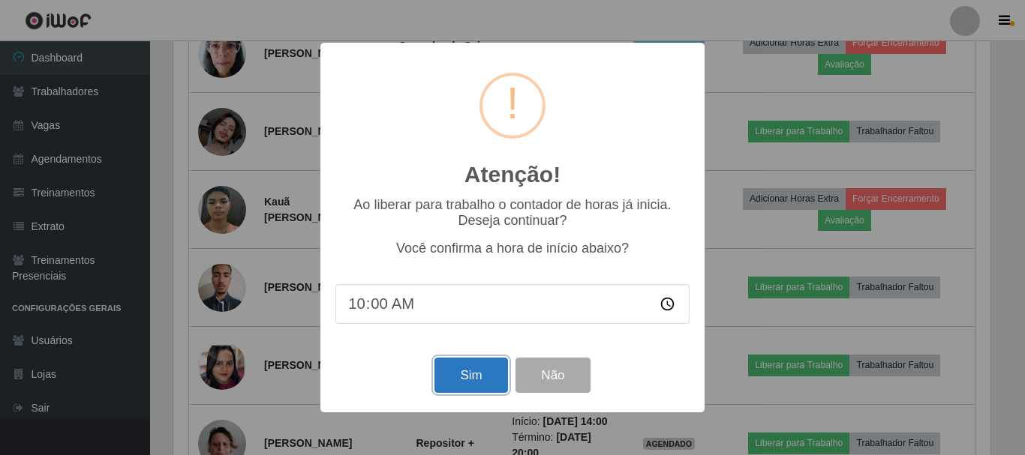
click at [467, 375] on button "Sim" at bounding box center [470, 375] width 73 height 35
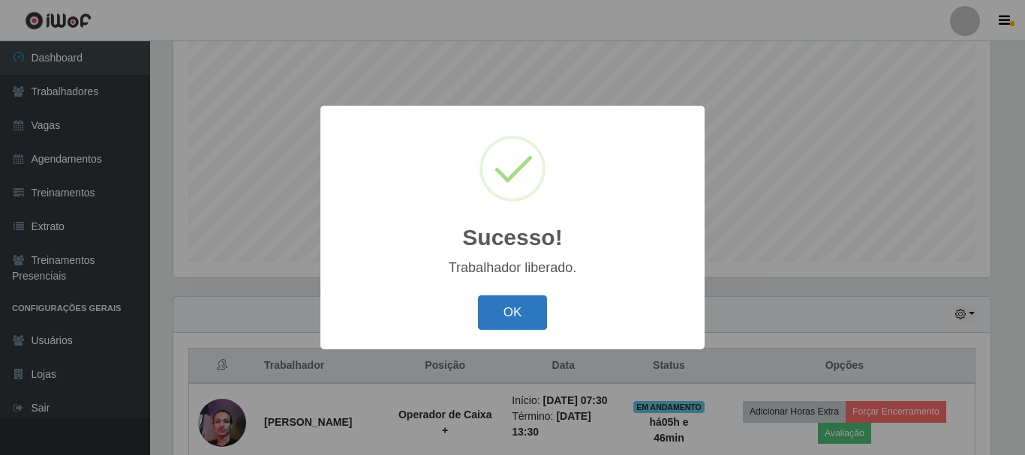
click at [514, 311] on button "OK" at bounding box center [513, 313] width 70 height 35
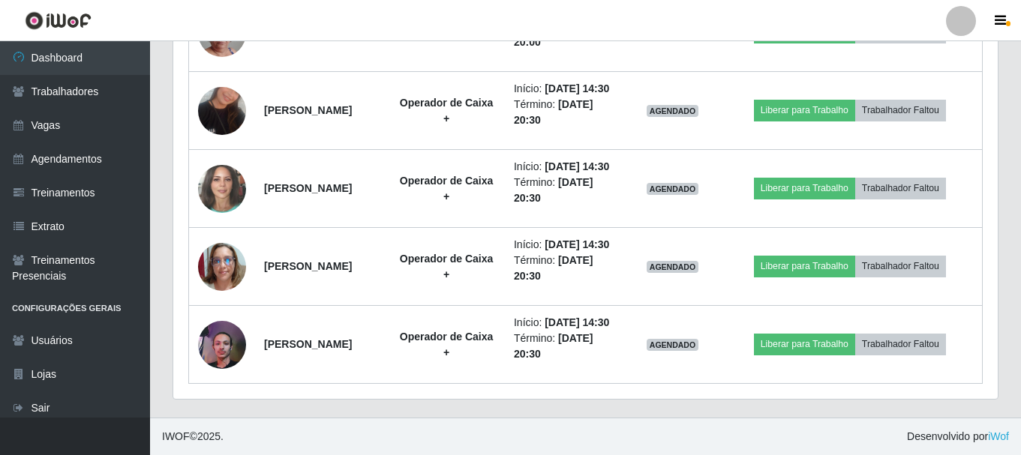
scroll to position [1324, 0]
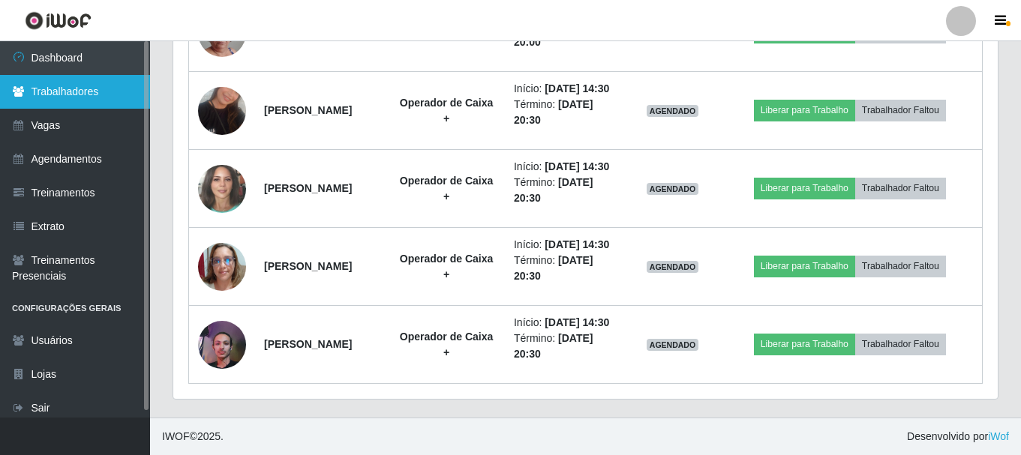
click at [98, 79] on link "Trabalhadores" at bounding box center [75, 92] width 150 height 34
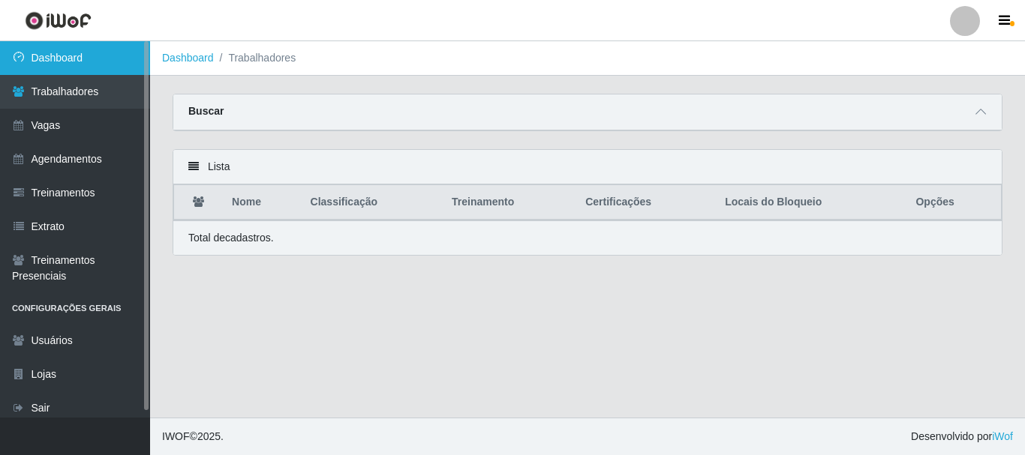
click at [86, 59] on link "Dashboard" at bounding box center [75, 58] width 150 height 34
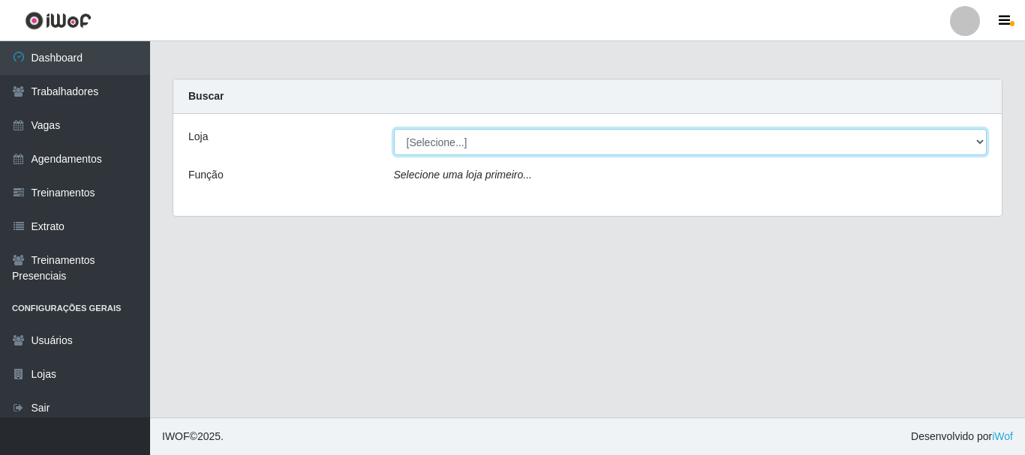
click at [965, 145] on select "[Selecione...] SuperFácil Atacado - [PERSON_NAME]" at bounding box center [690, 142] width 593 height 26
select select "399"
click at [394, 129] on select "[Selecione...] SuperFácil Atacado - [PERSON_NAME]" at bounding box center [690, 142] width 593 height 26
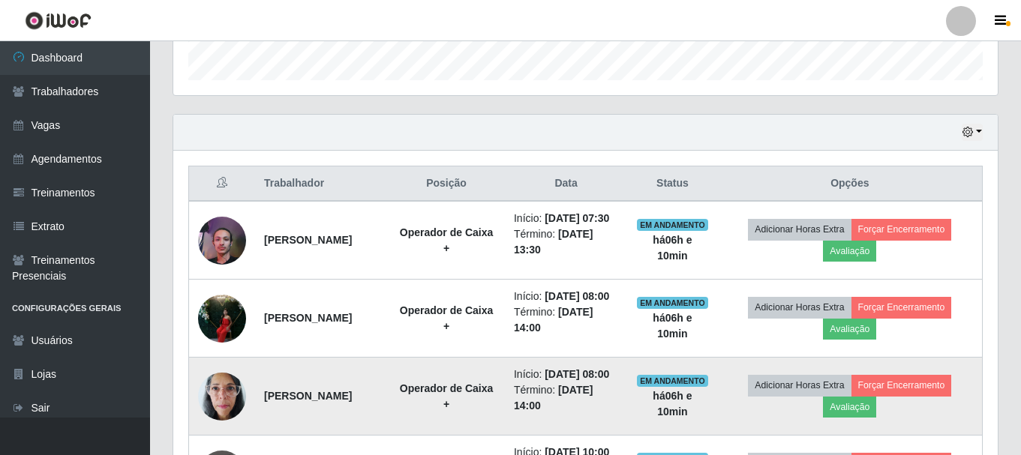
scroll to position [450, 0]
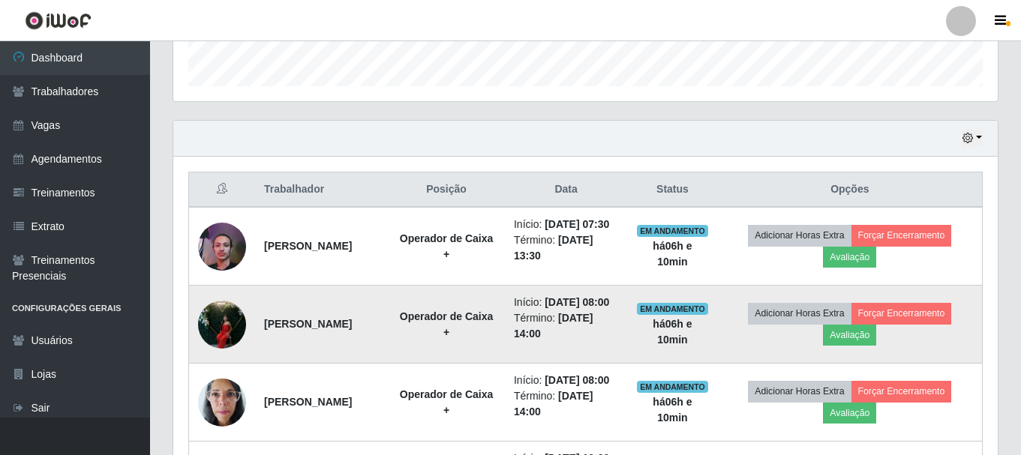
click at [225, 346] on img at bounding box center [222, 325] width 48 height 64
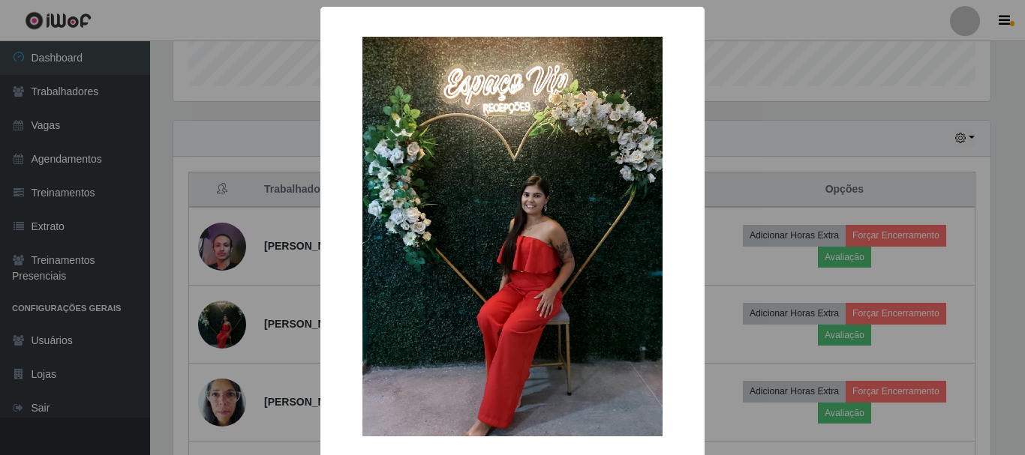
click at [224, 346] on div "× OK Cancel" at bounding box center [512, 227] width 1025 height 455
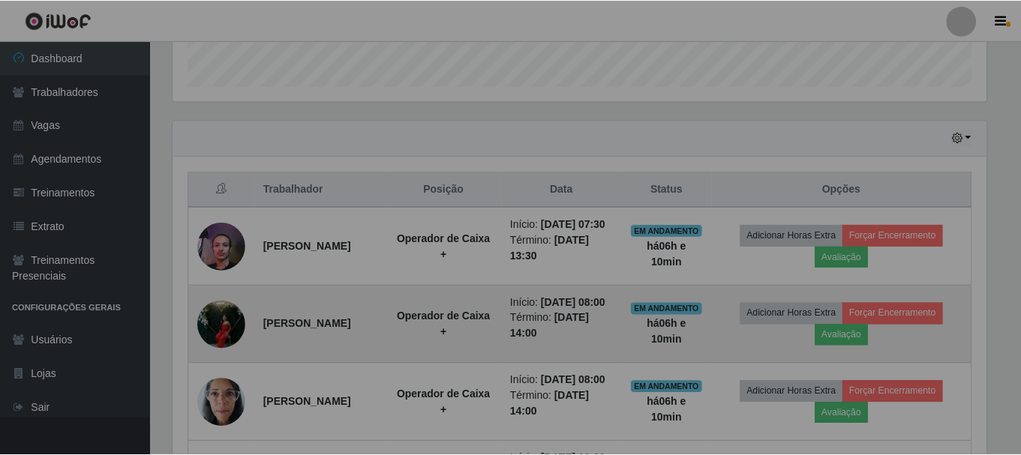
scroll to position [311, 824]
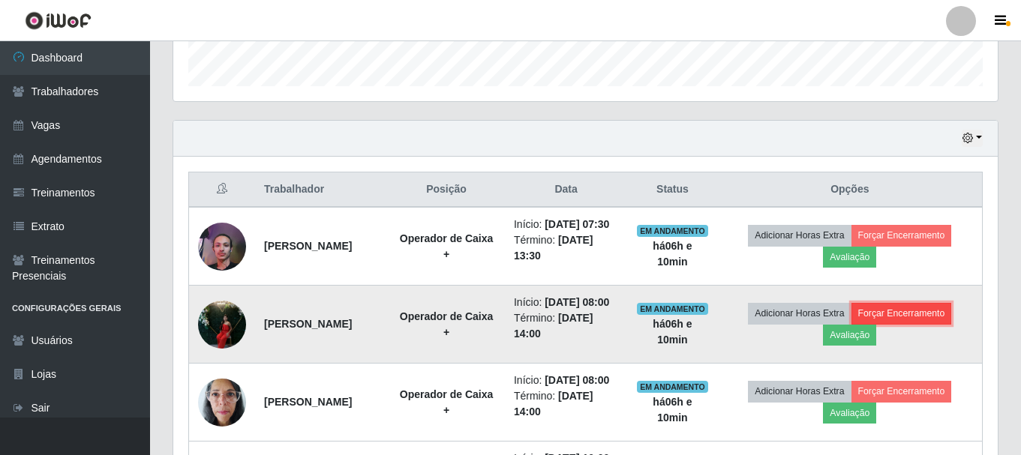
click at [892, 324] on button "Forçar Encerramento" at bounding box center [901, 313] width 101 height 21
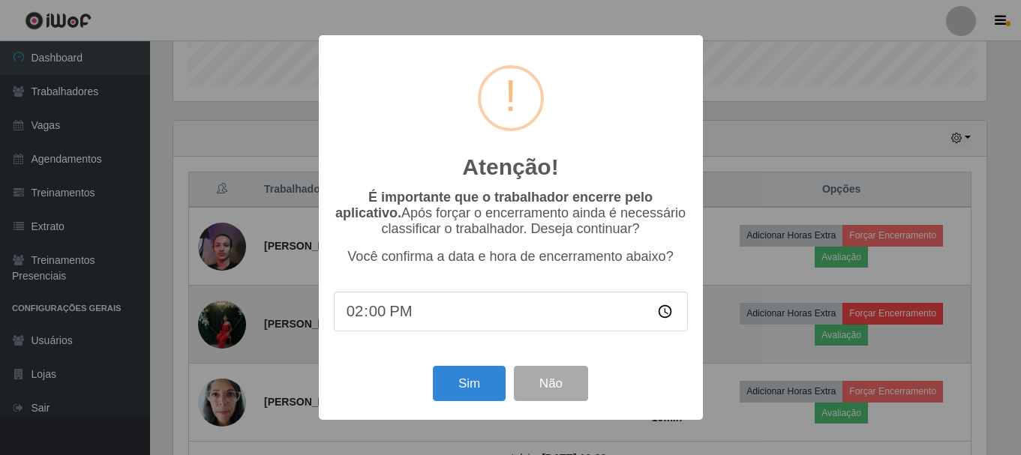
scroll to position [311, 817]
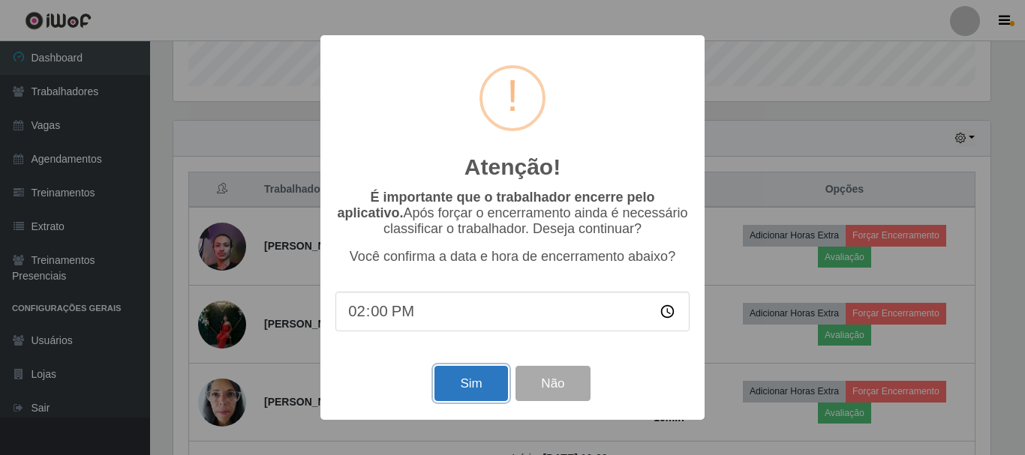
click at [473, 389] on button "Sim" at bounding box center [470, 383] width 73 height 35
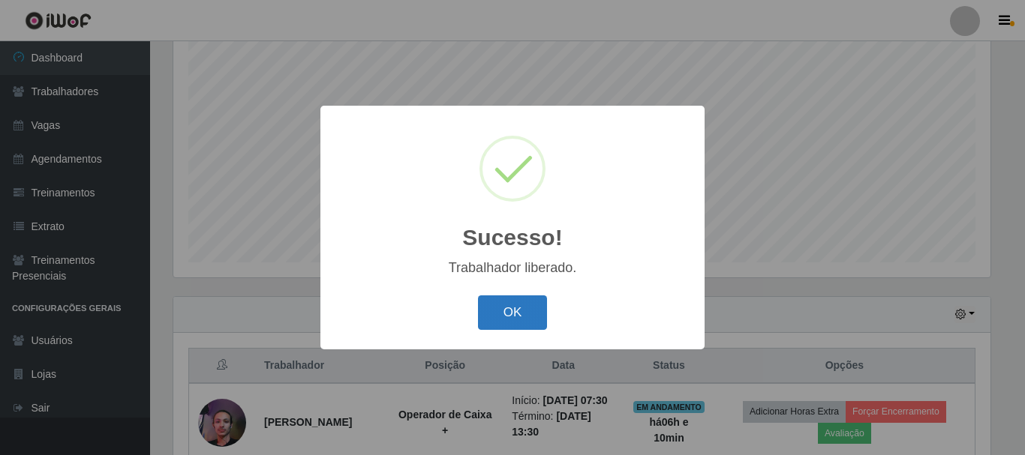
click at [519, 315] on button "OK" at bounding box center [513, 313] width 70 height 35
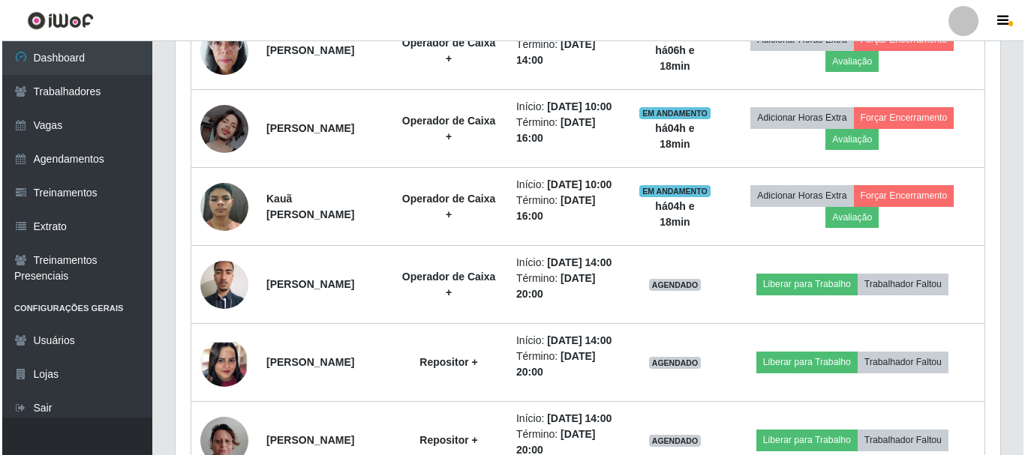
scroll to position [799, 0]
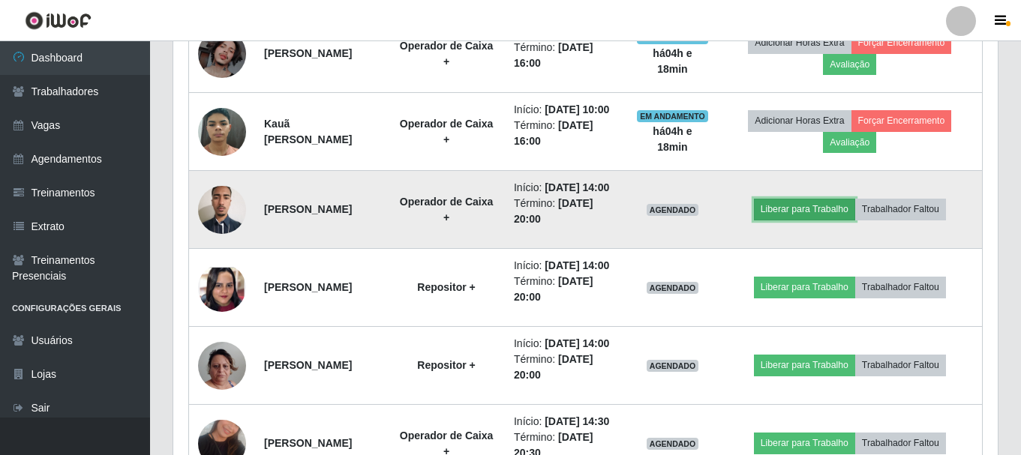
click at [848, 220] on button "Liberar para Trabalho" at bounding box center [804, 209] width 101 height 21
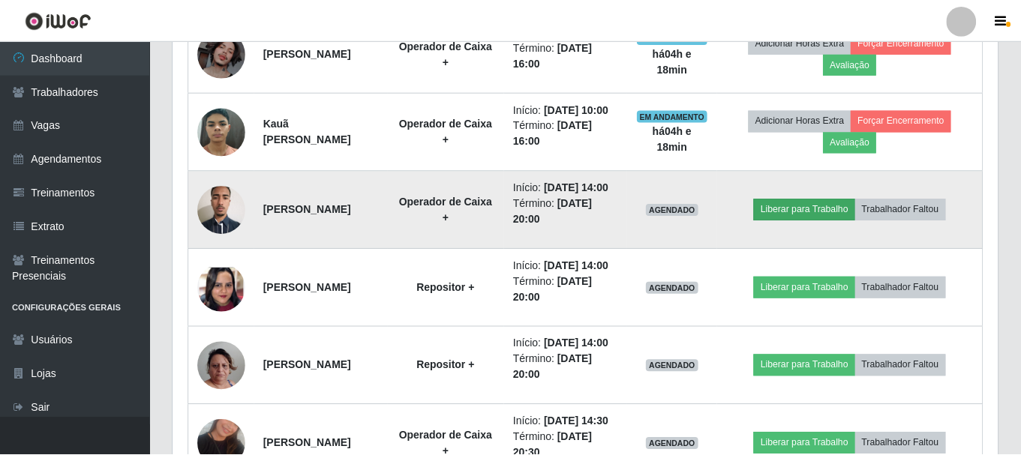
scroll to position [311, 817]
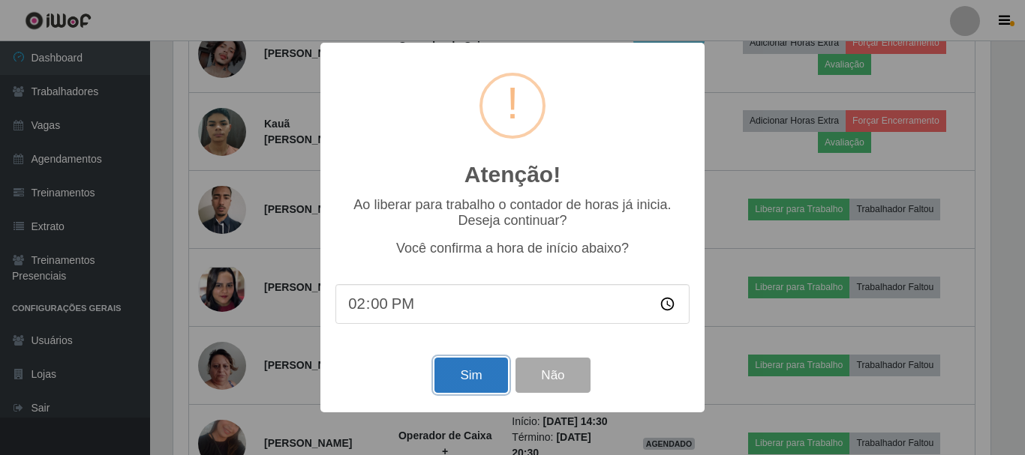
click at [483, 380] on button "Sim" at bounding box center [470, 375] width 73 height 35
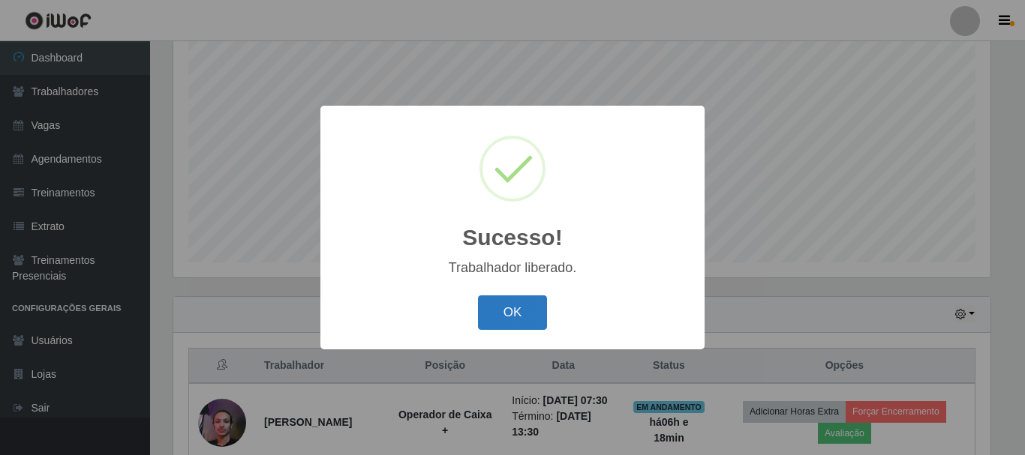
click at [514, 320] on button "OK" at bounding box center [513, 313] width 70 height 35
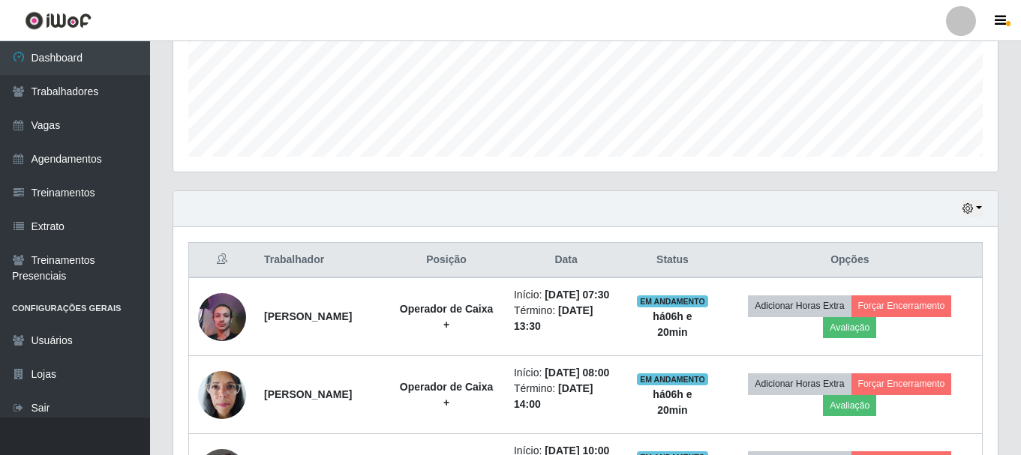
scroll to position [424, 0]
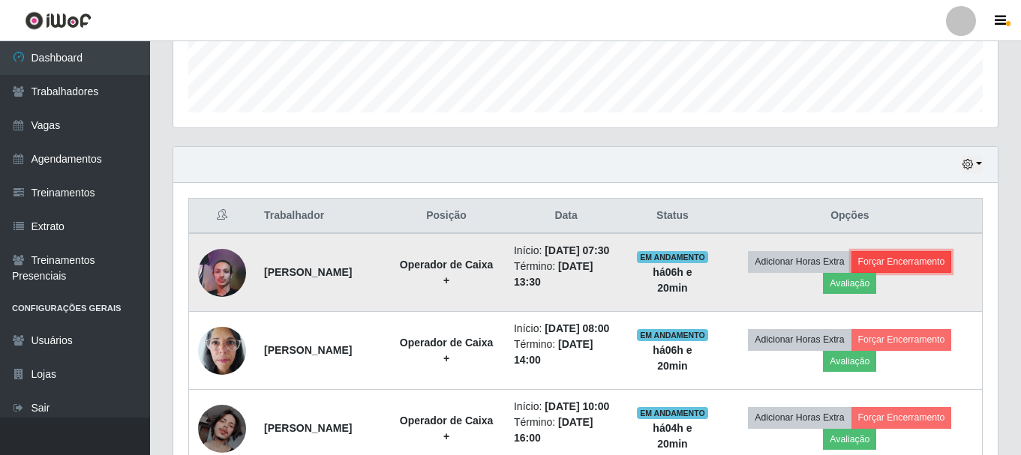
click at [908, 269] on button "Forçar Encerramento" at bounding box center [901, 261] width 101 height 21
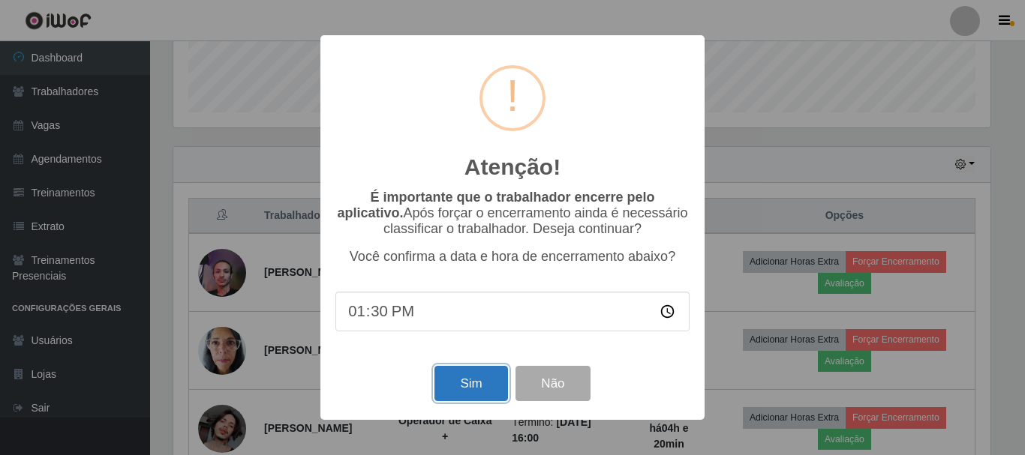
click at [490, 385] on button "Sim" at bounding box center [470, 383] width 73 height 35
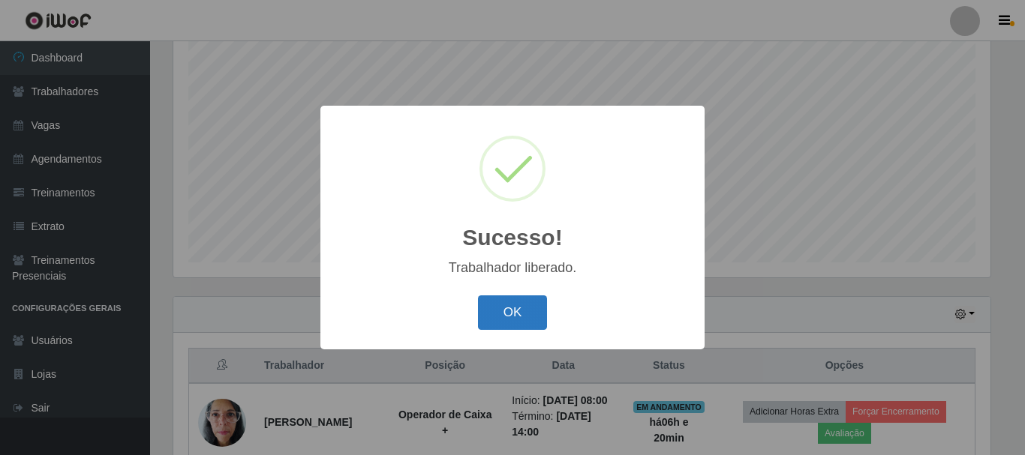
click at [506, 308] on button "OK" at bounding box center [513, 313] width 70 height 35
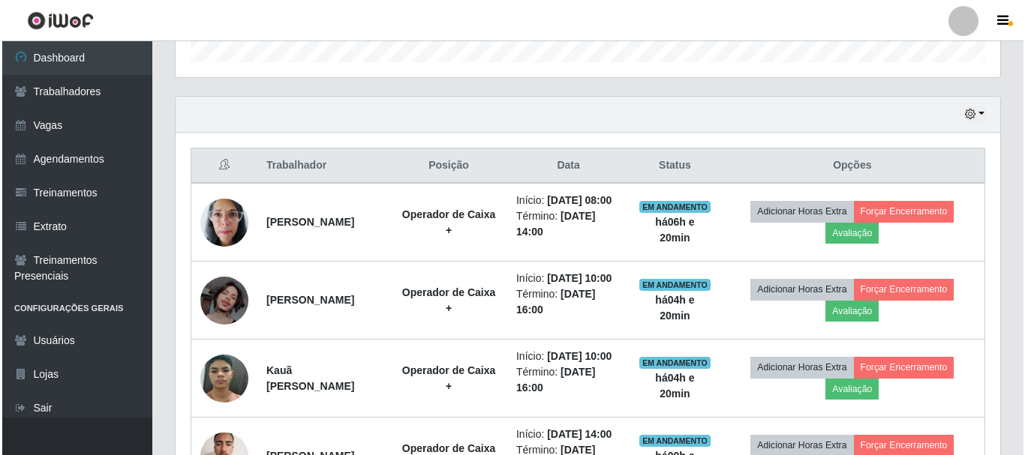
scroll to position [499, 0]
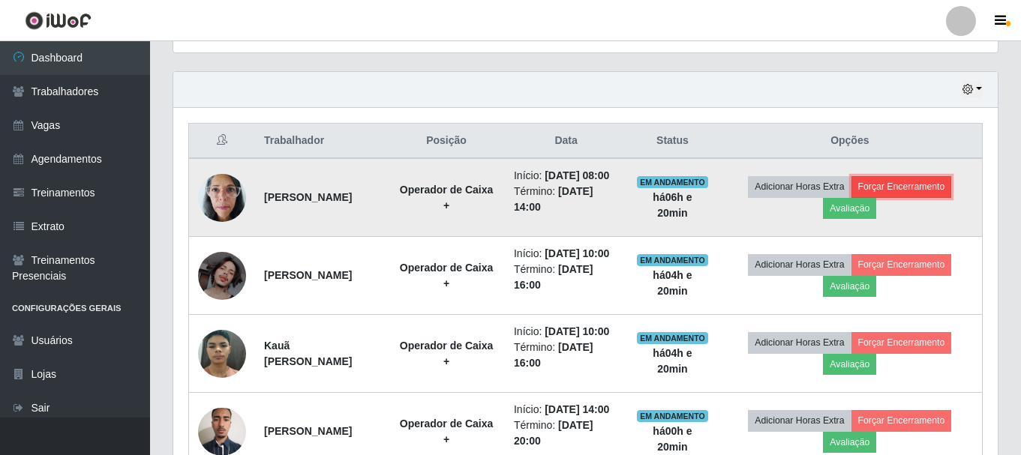
click at [908, 196] on button "Forçar Encerramento" at bounding box center [901, 186] width 101 height 21
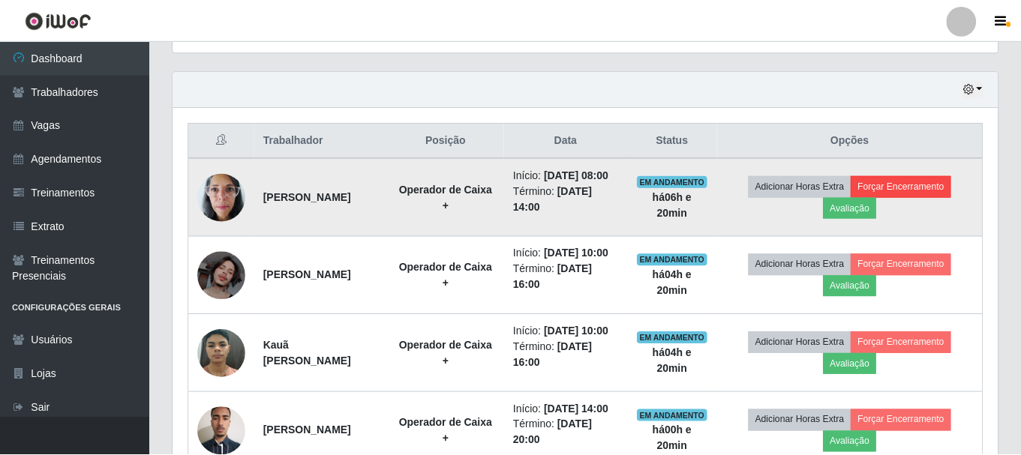
scroll to position [311, 817]
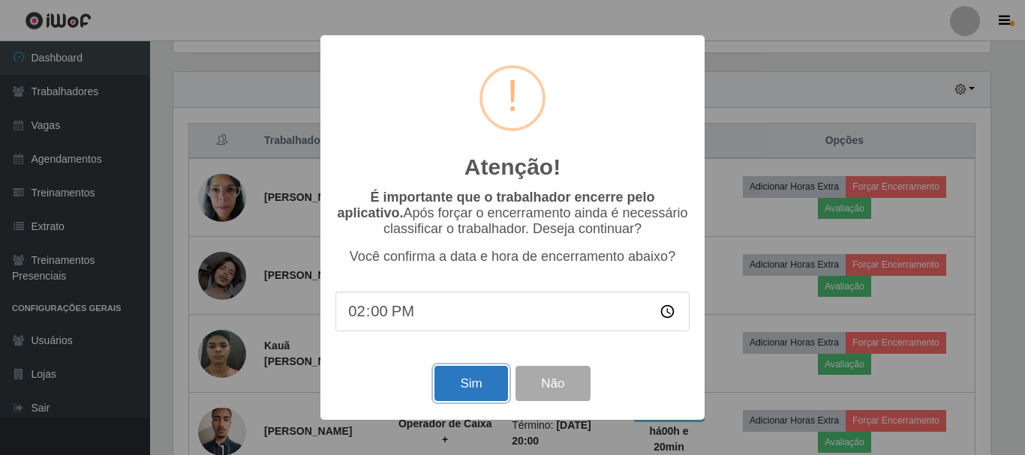
click at [460, 386] on button "Sim" at bounding box center [470, 383] width 73 height 35
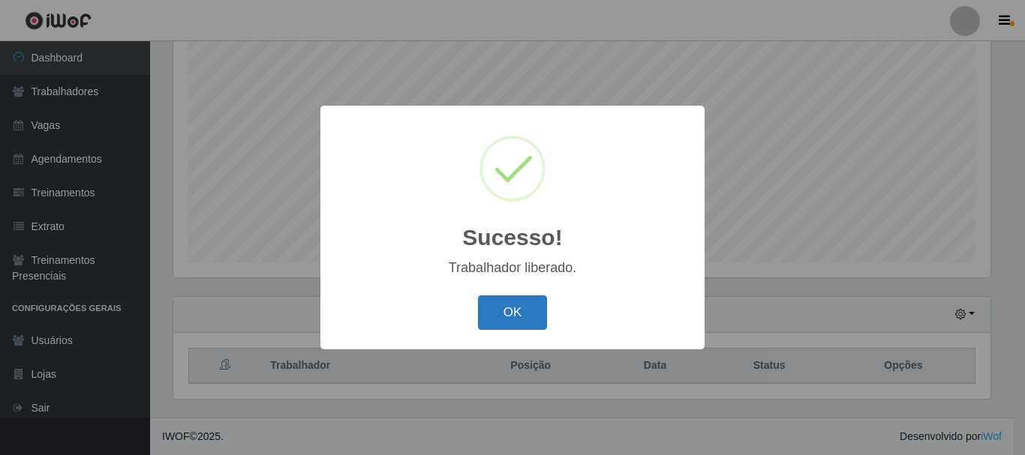
click at [535, 319] on button "OK" at bounding box center [513, 313] width 70 height 35
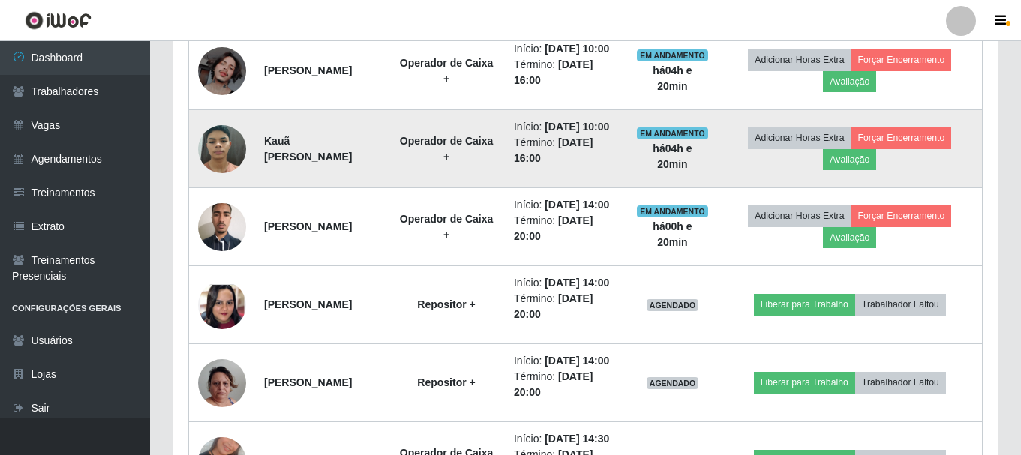
scroll to position [724, 0]
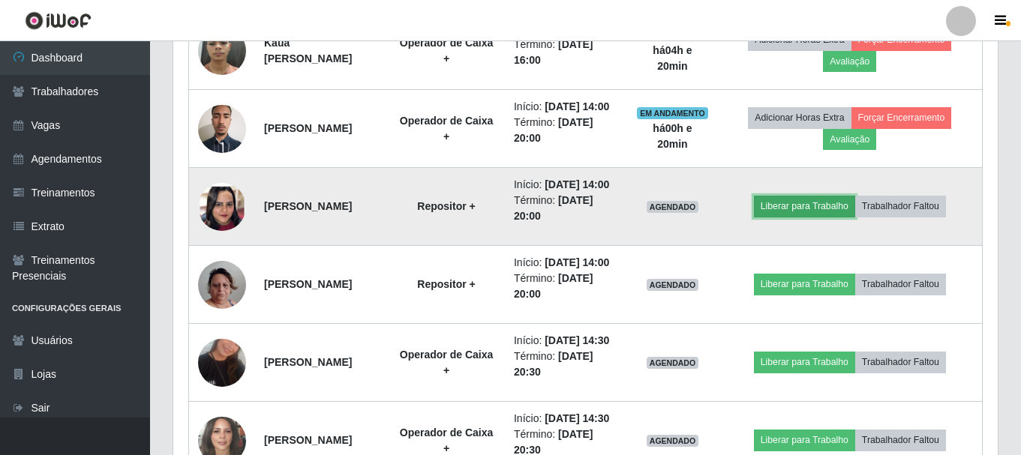
click at [799, 217] on button "Liberar para Trabalho" at bounding box center [804, 206] width 101 height 21
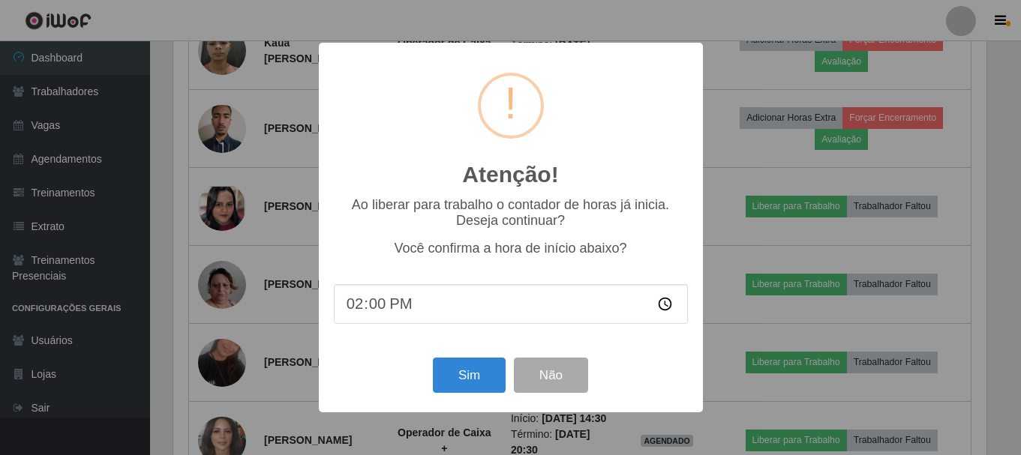
scroll to position [311, 817]
click at [485, 377] on button "Sim" at bounding box center [470, 375] width 73 height 35
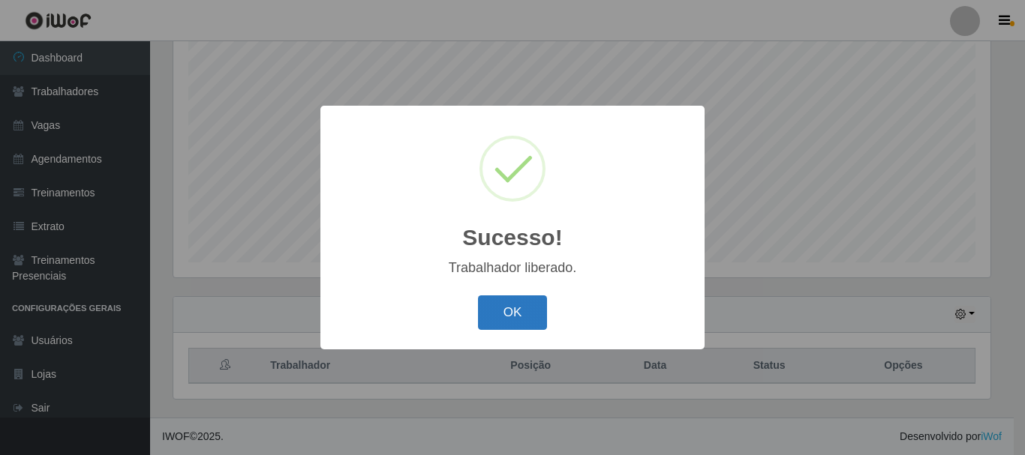
click at [508, 317] on button "OK" at bounding box center [513, 313] width 70 height 35
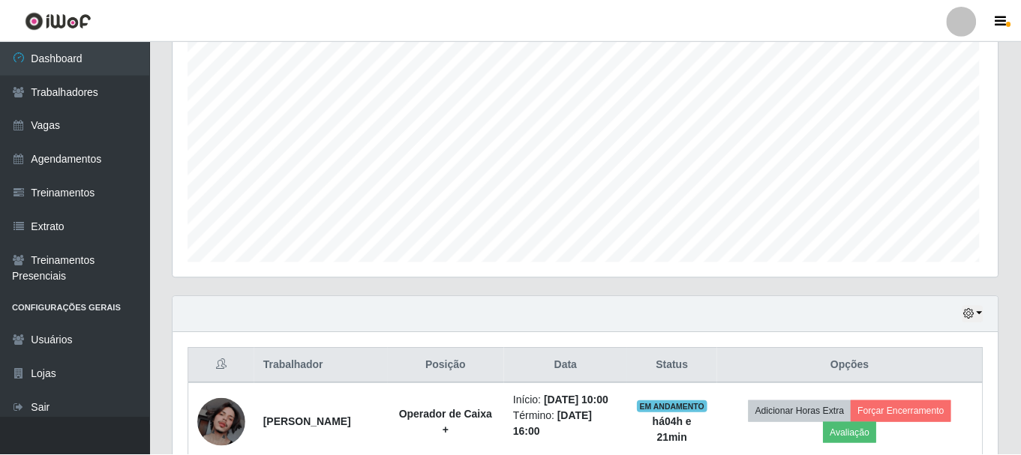
scroll to position [0, 0]
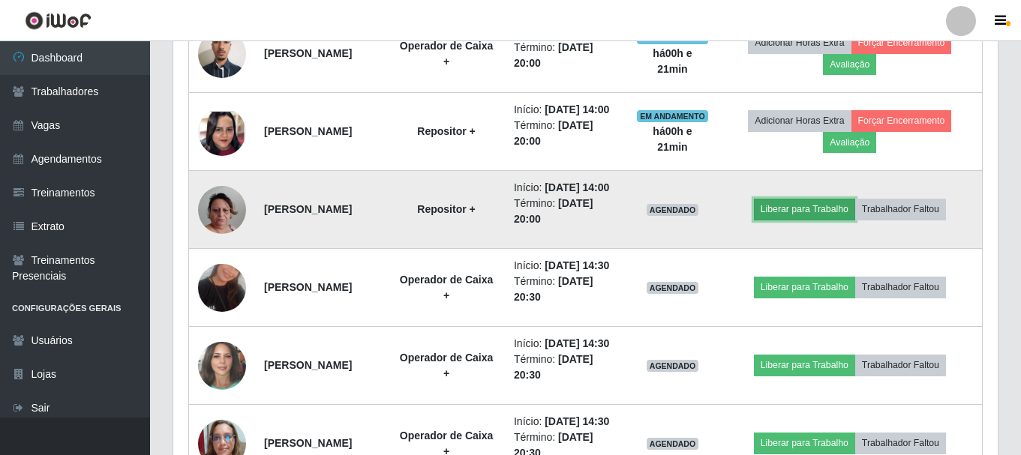
click at [845, 220] on button "Liberar para Trabalho" at bounding box center [804, 209] width 101 height 21
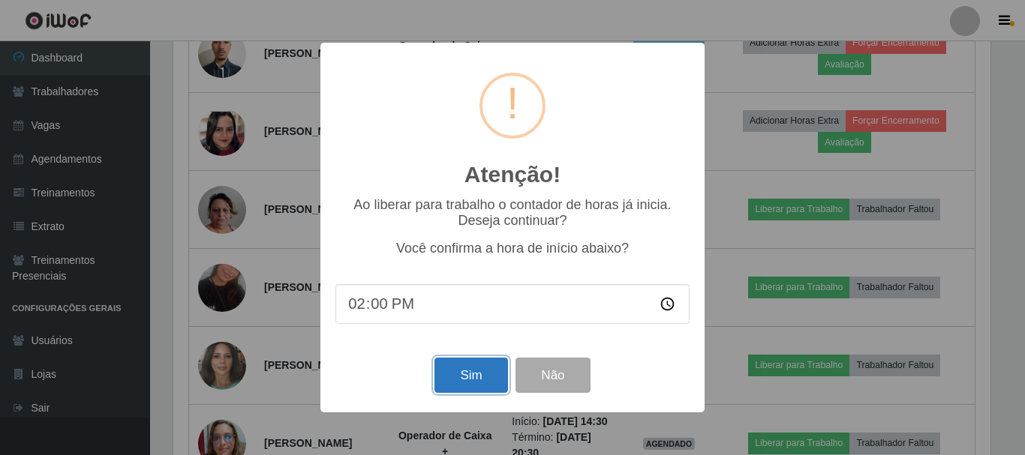
click at [497, 388] on button "Sim" at bounding box center [470, 375] width 73 height 35
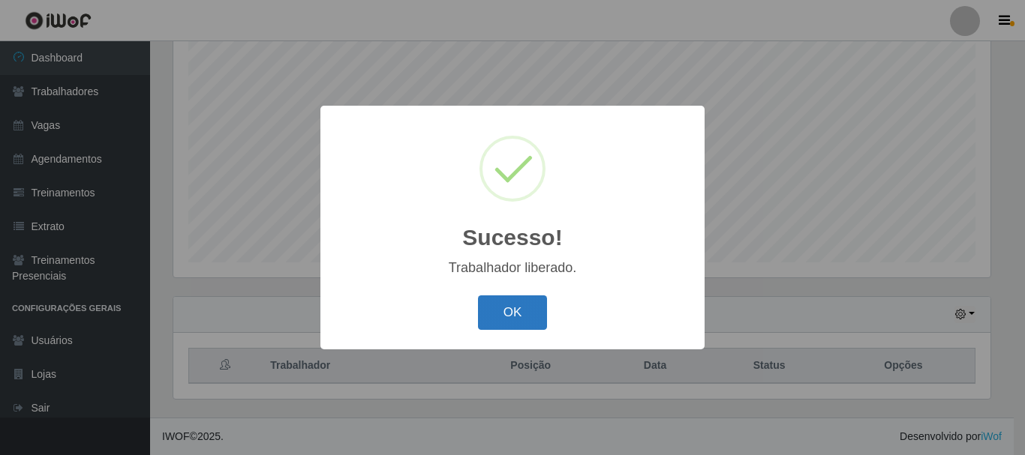
click at [510, 319] on button "OK" at bounding box center [513, 313] width 70 height 35
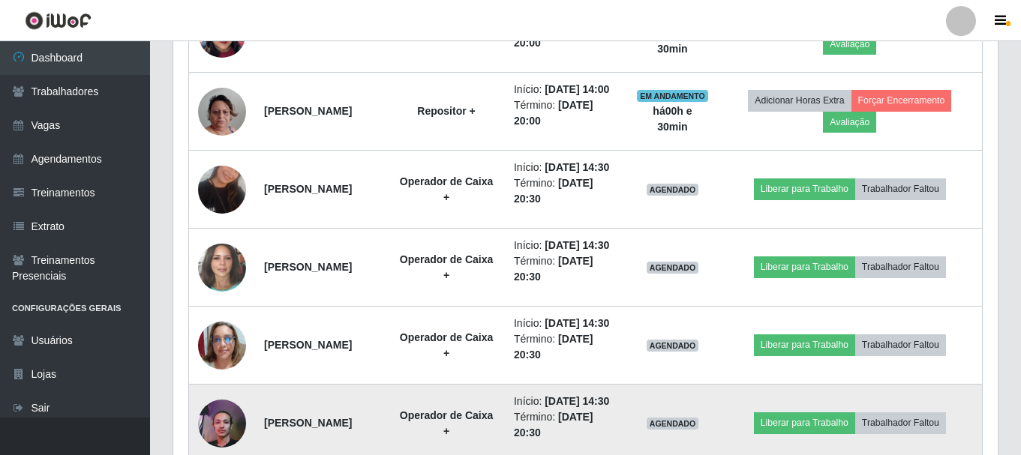
scroll to position [893, 0]
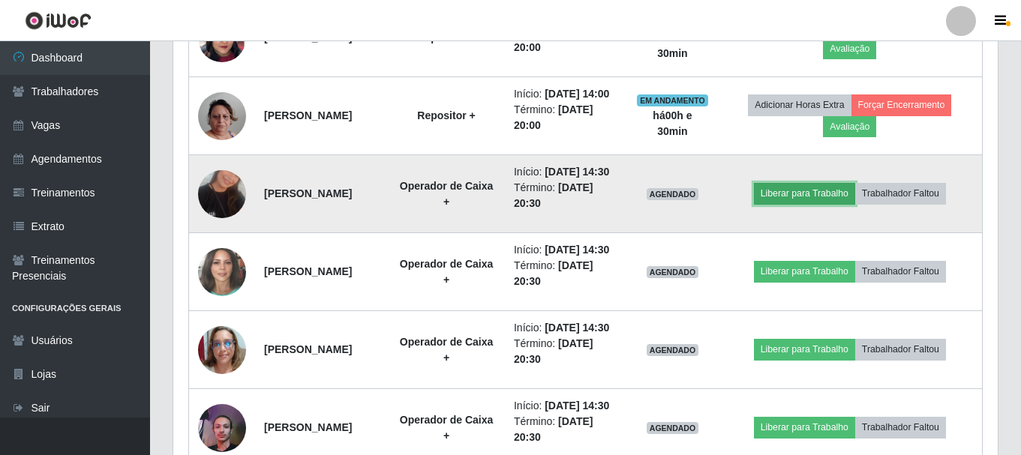
click at [805, 204] on button "Liberar para Trabalho" at bounding box center [804, 193] width 101 height 21
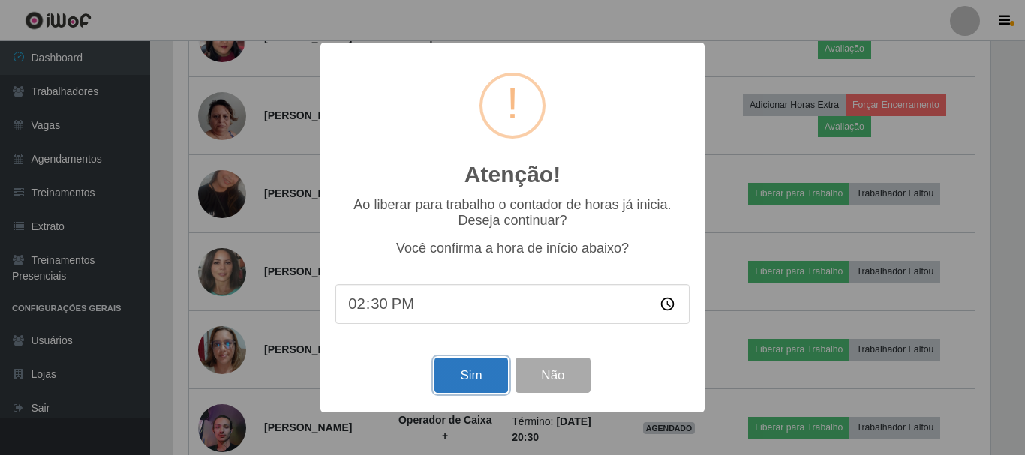
click at [486, 368] on button "Sim" at bounding box center [470, 375] width 73 height 35
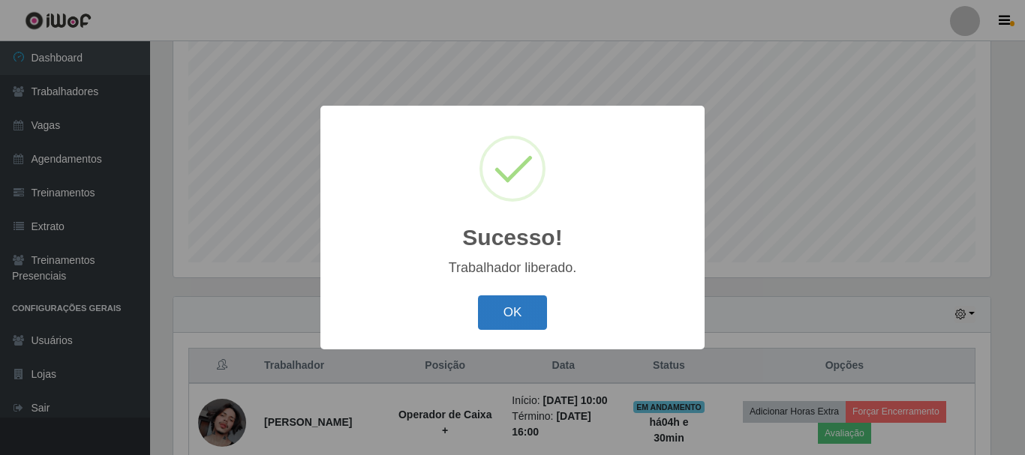
click at [515, 316] on button "OK" at bounding box center [513, 313] width 70 height 35
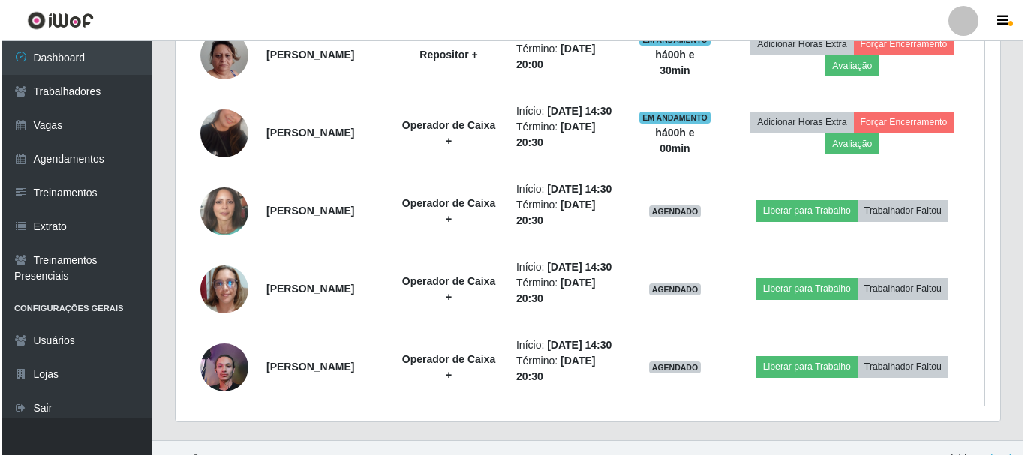
scroll to position [1099, 0]
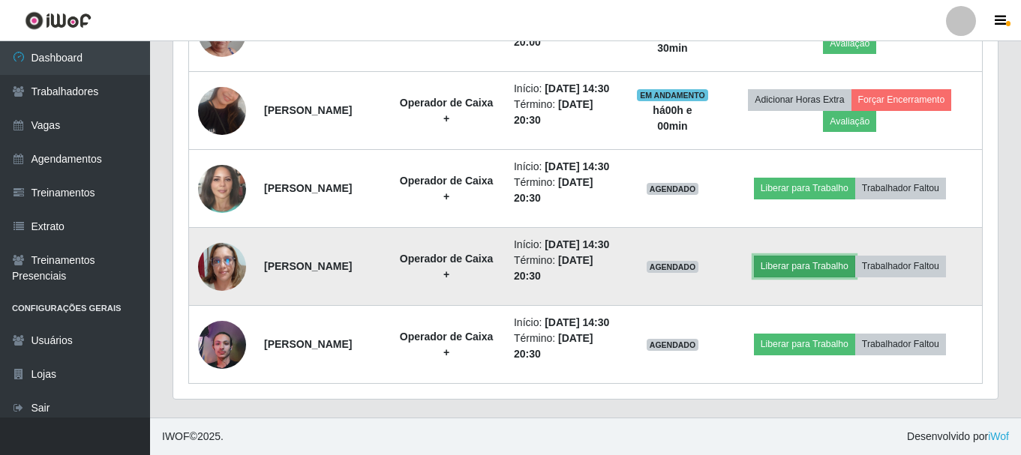
click at [784, 262] on button "Liberar para Trabalho" at bounding box center [804, 266] width 101 height 21
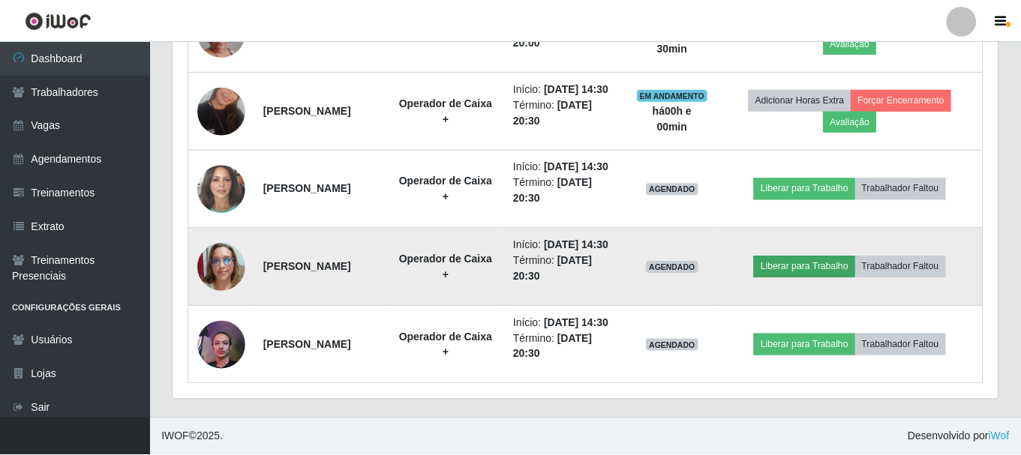
scroll to position [311, 817]
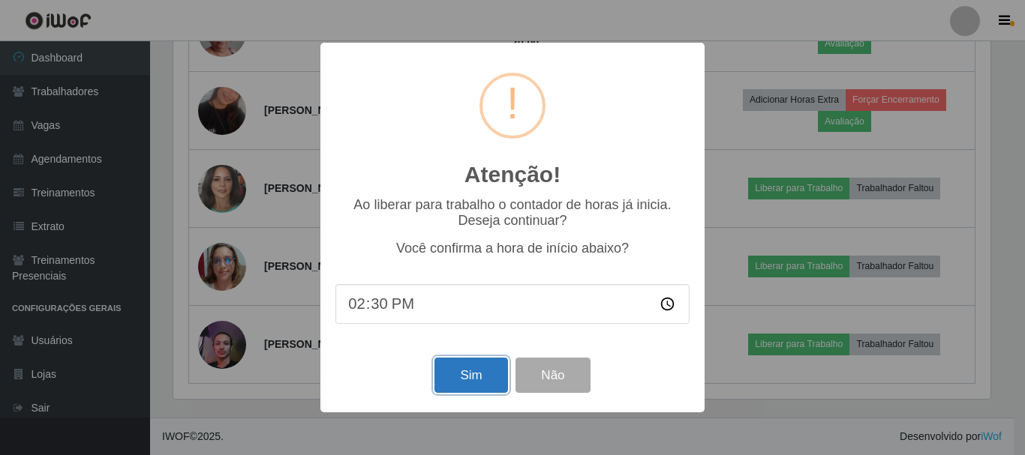
click at [488, 380] on button "Sim" at bounding box center [470, 375] width 73 height 35
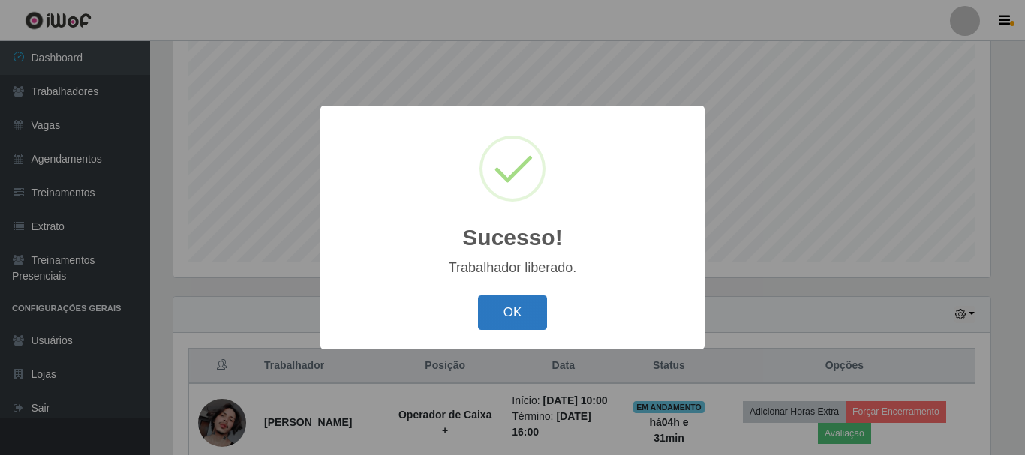
click at [533, 319] on button "OK" at bounding box center [513, 313] width 70 height 35
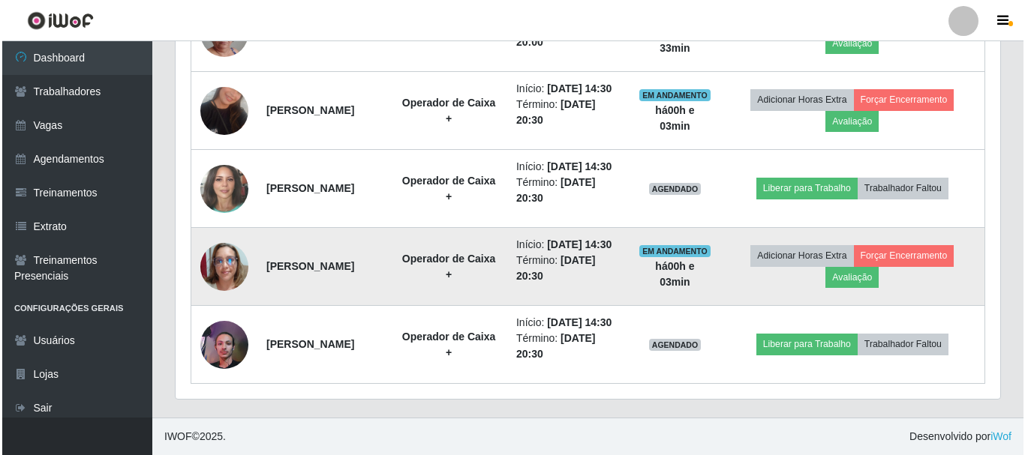
scroll to position [1118, 0]
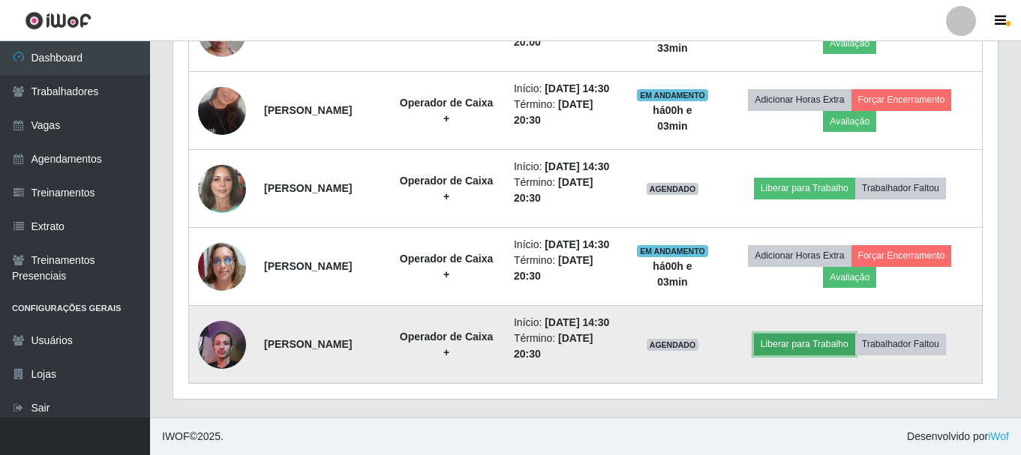
click at [817, 334] on button "Liberar para Trabalho" at bounding box center [804, 344] width 101 height 21
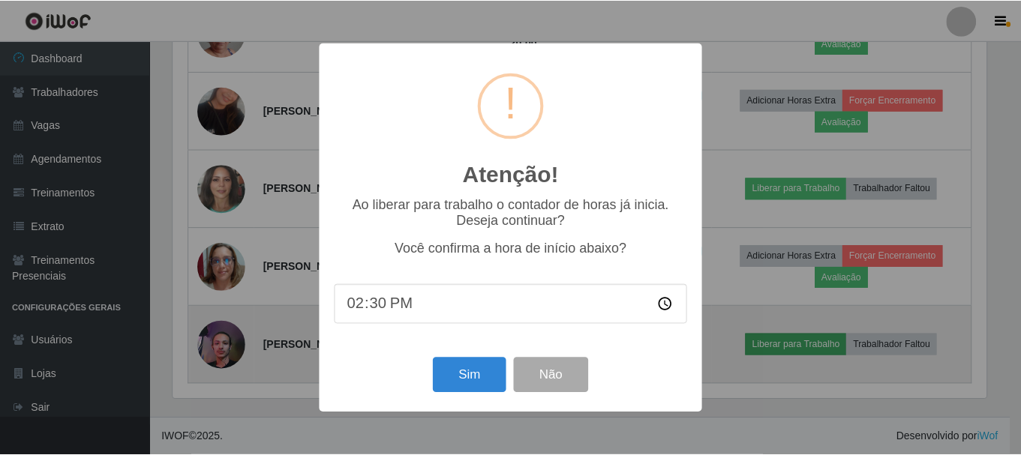
scroll to position [311, 817]
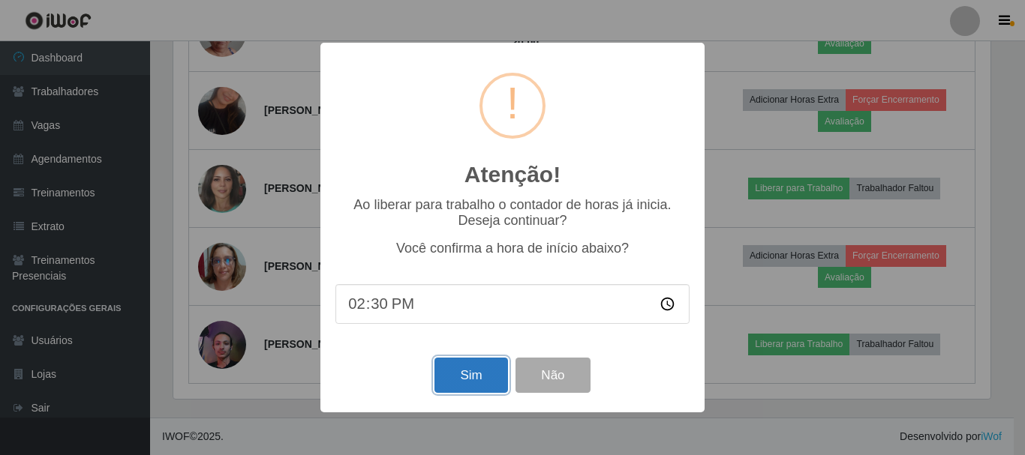
click at [470, 374] on button "Sim" at bounding box center [470, 375] width 73 height 35
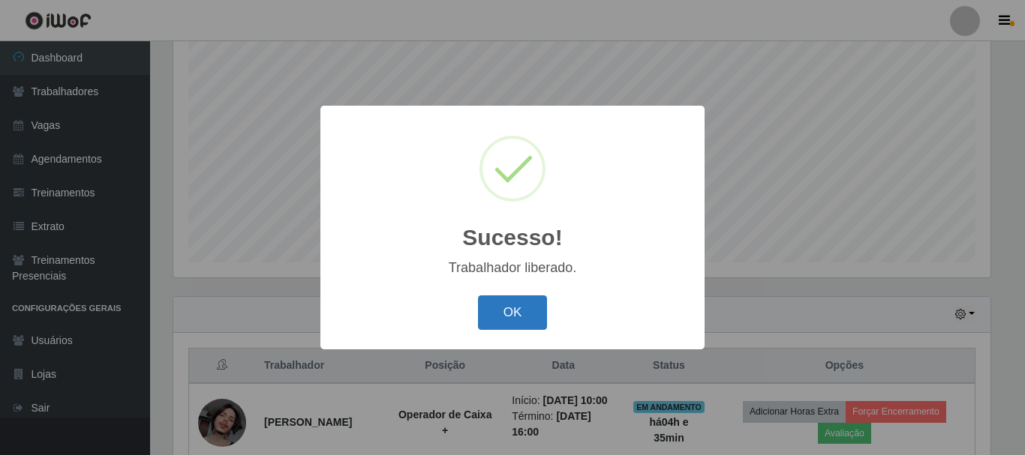
click at [503, 309] on button "OK" at bounding box center [513, 313] width 70 height 35
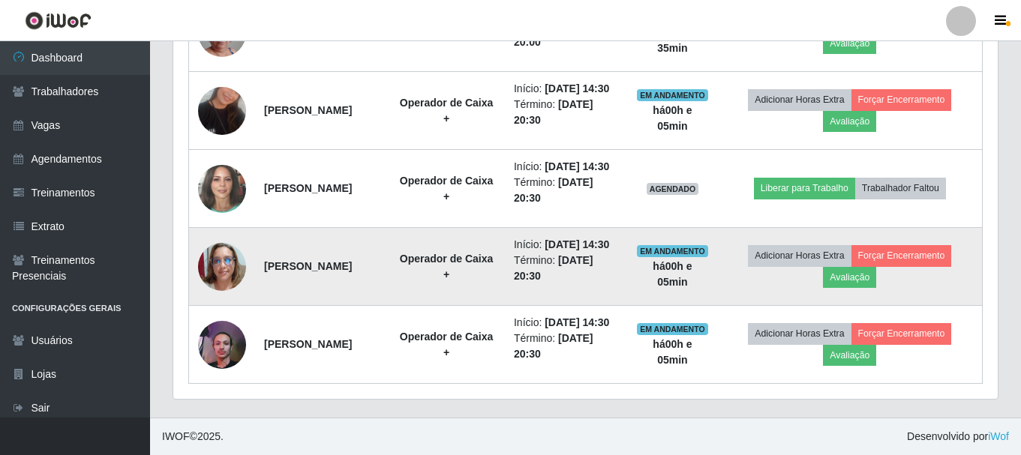
scroll to position [1118, 0]
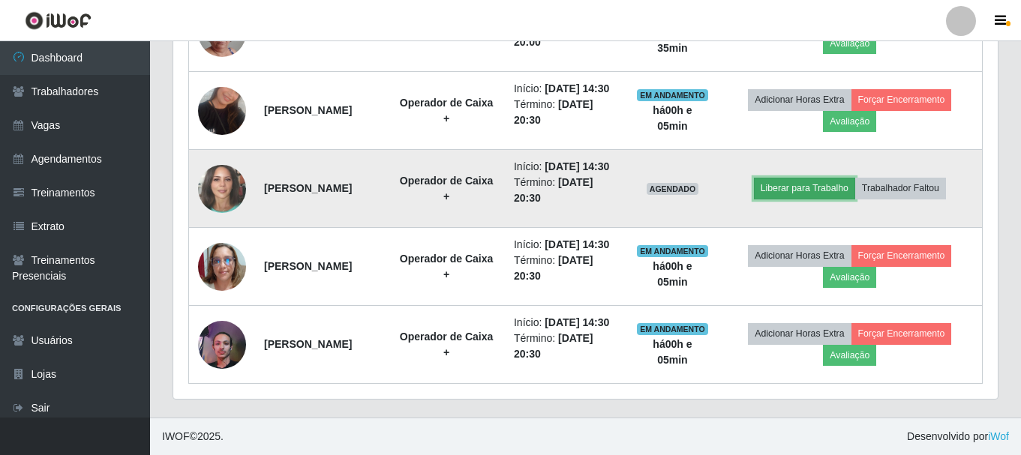
click at [839, 178] on button "Liberar para Trabalho" at bounding box center [804, 188] width 101 height 21
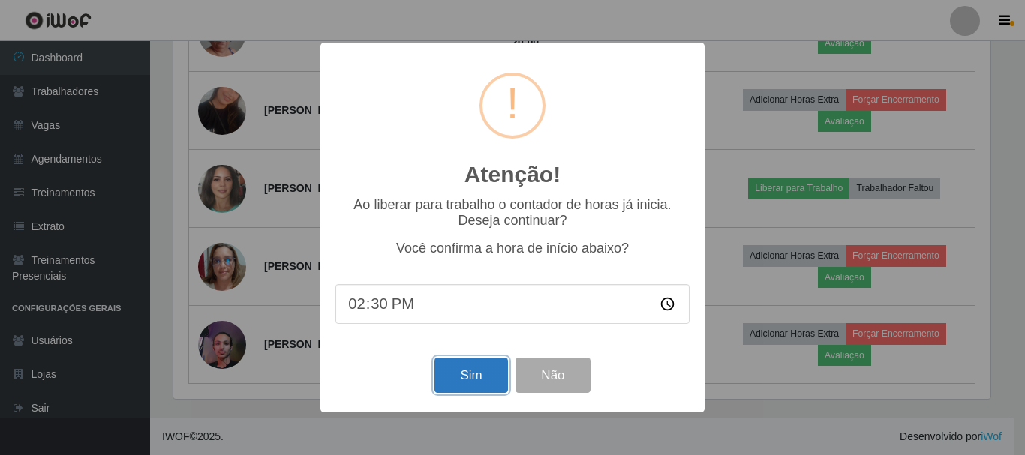
click at [476, 378] on button "Sim" at bounding box center [470, 375] width 73 height 35
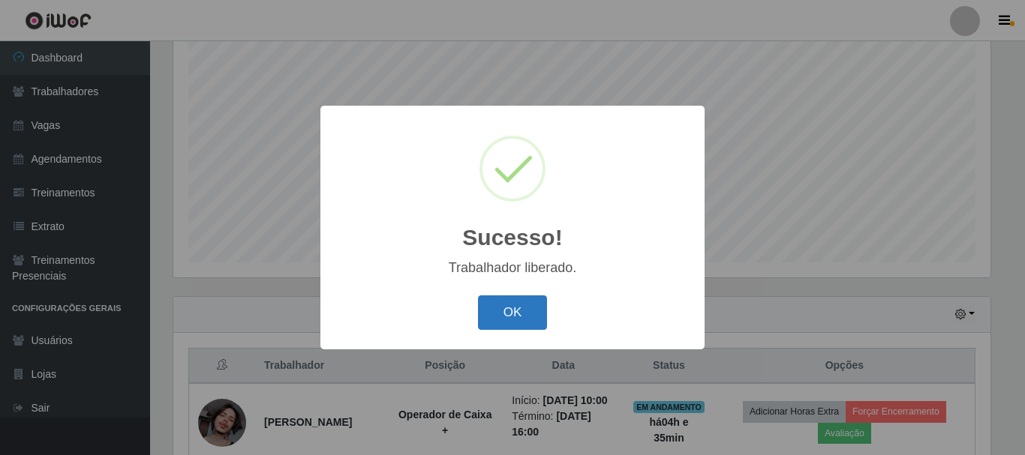
click at [512, 314] on button "OK" at bounding box center [513, 313] width 70 height 35
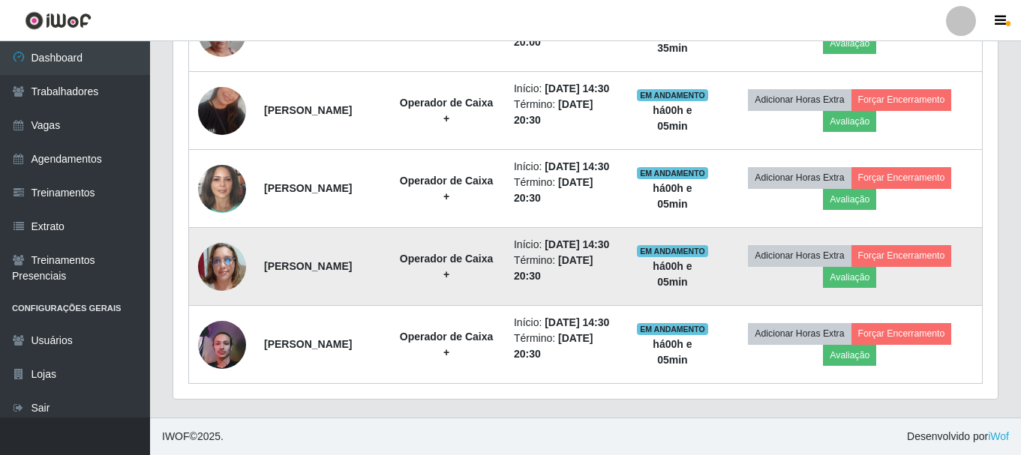
scroll to position [1118, 0]
